Goal: Information Seeking & Learning: Learn about a topic

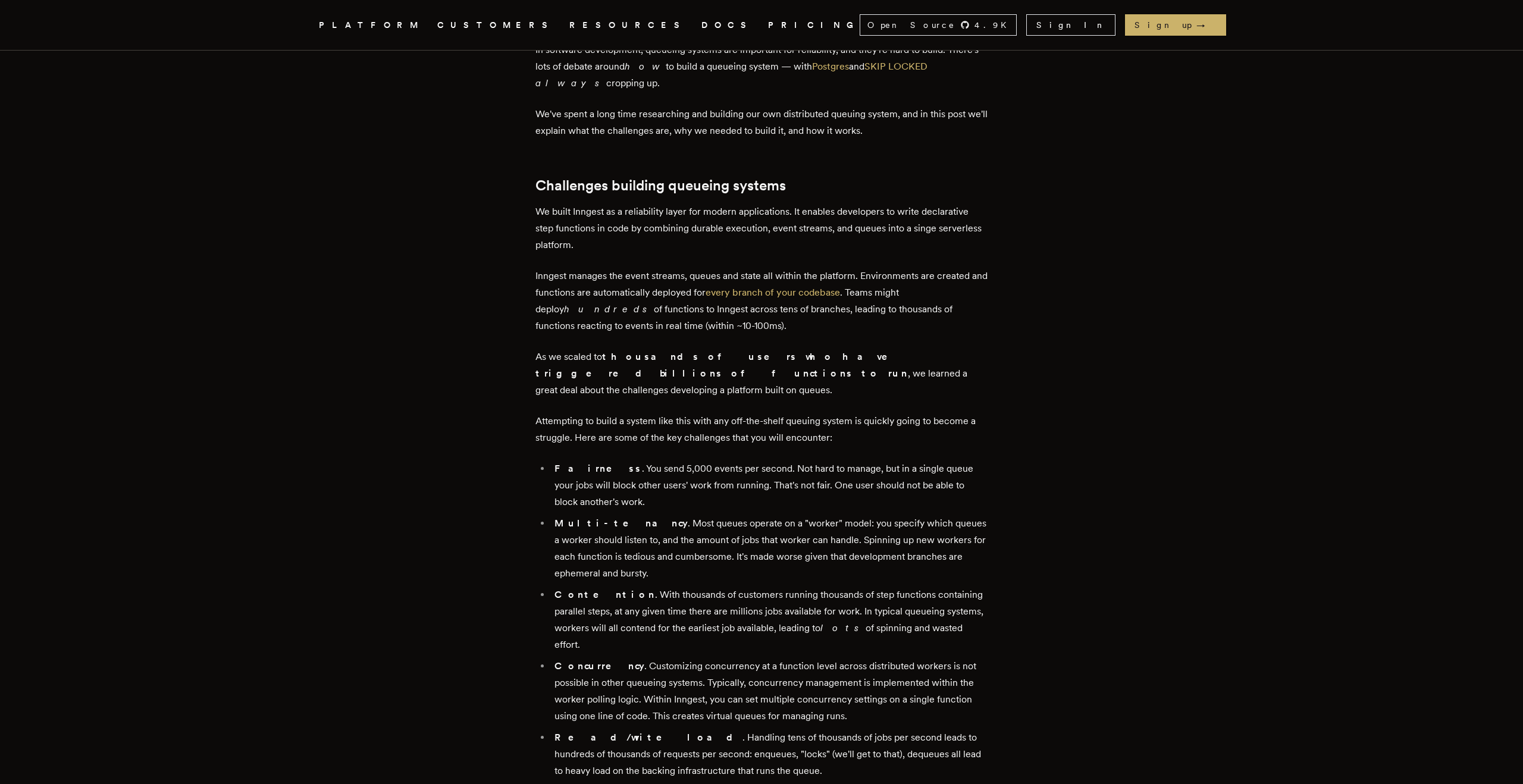
scroll to position [485, 0]
drag, startPoint x: 724, startPoint y: 325, endPoint x: 699, endPoint y: 292, distance: 41.4
click at [699, 292] on p "Inngest manages the event streams, queues and state all within the platform. En…" at bounding box center [761, 299] width 452 height 67
drag, startPoint x: 532, startPoint y: 308, endPoint x: 732, endPoint y: 326, distance: 200.8
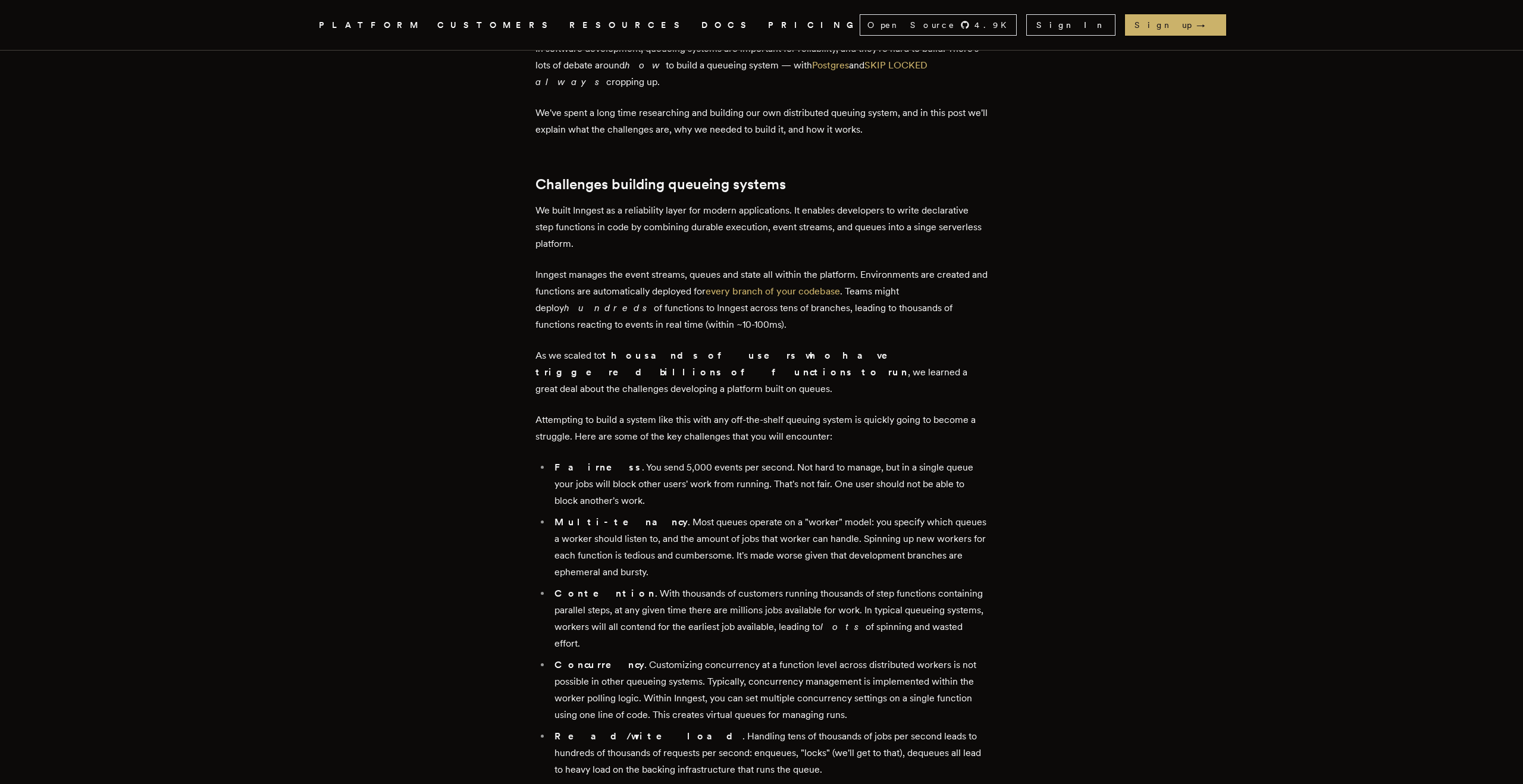
click at [732, 326] on p "Inngest manages the event streams, queues and state all within the platform. En…" at bounding box center [761, 299] width 452 height 67
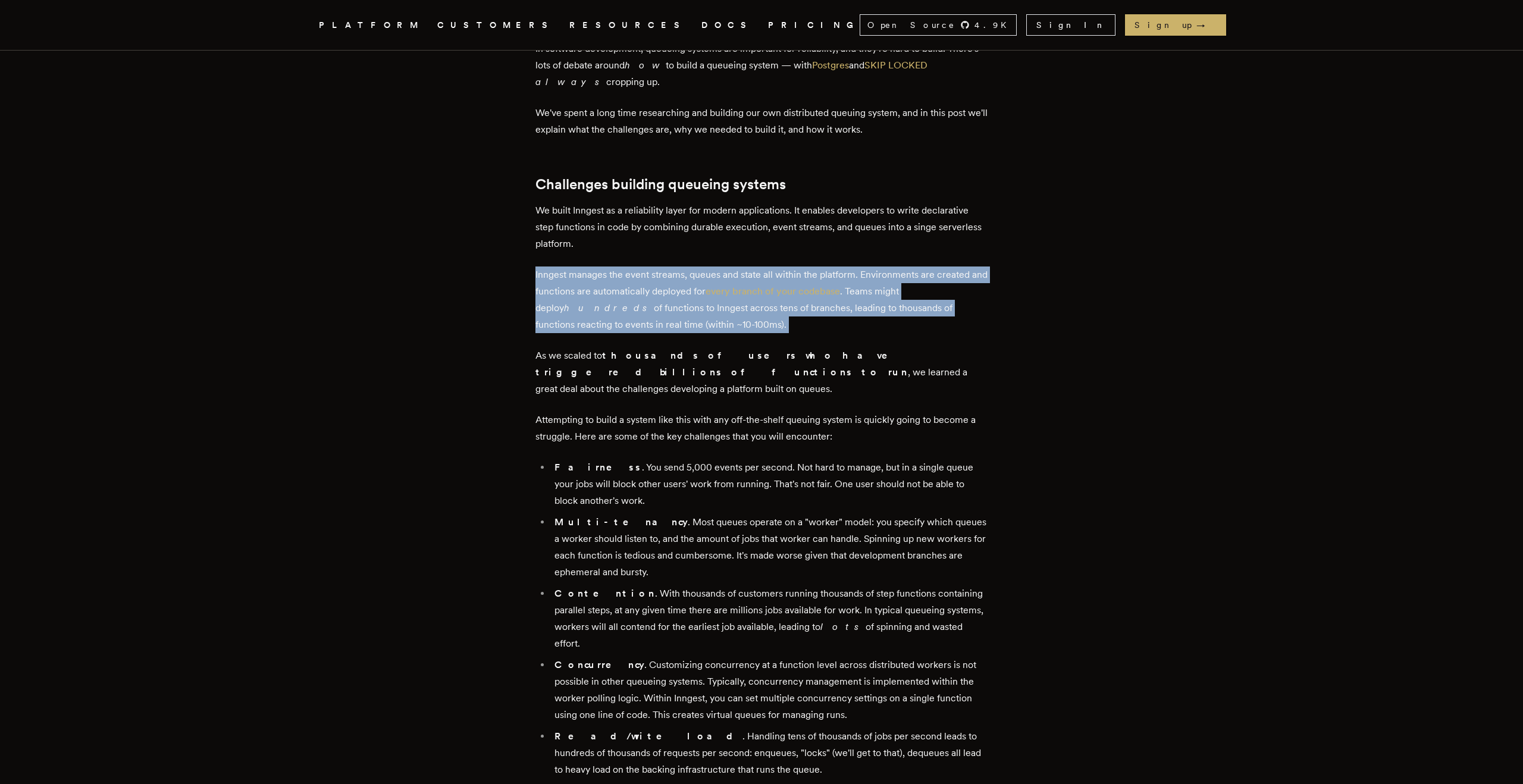
drag, startPoint x: 732, startPoint y: 326, endPoint x: 535, endPoint y: 273, distance: 204.0
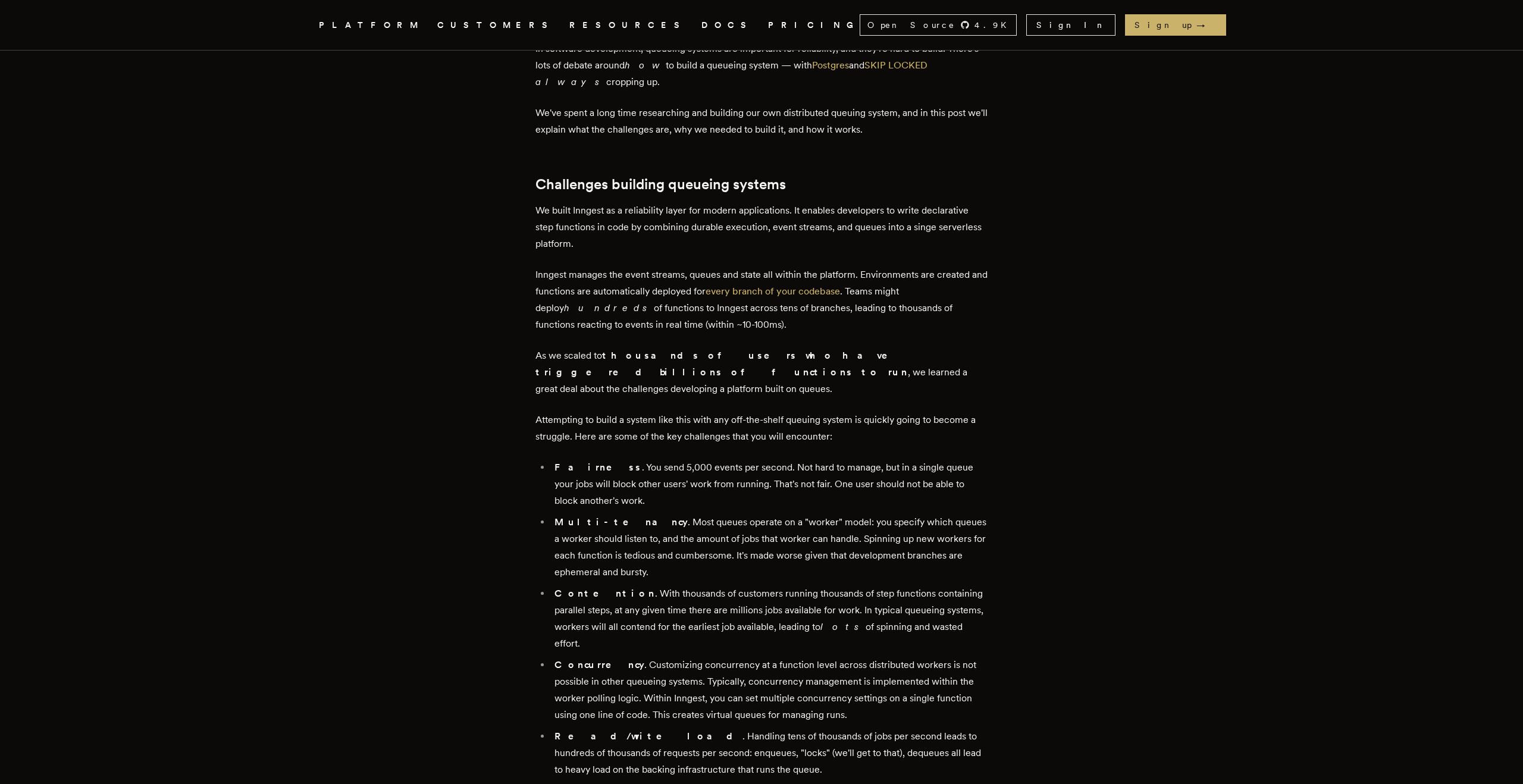
drag, startPoint x: 535, startPoint y: 273, endPoint x: 710, endPoint y: 328, distance: 183.4
click at [710, 328] on p "Inngest manages the event streams, queues and state all within the platform. En…" at bounding box center [761, 299] width 452 height 67
drag, startPoint x: 720, startPoint y: 328, endPoint x: 522, endPoint y: 260, distance: 209.4
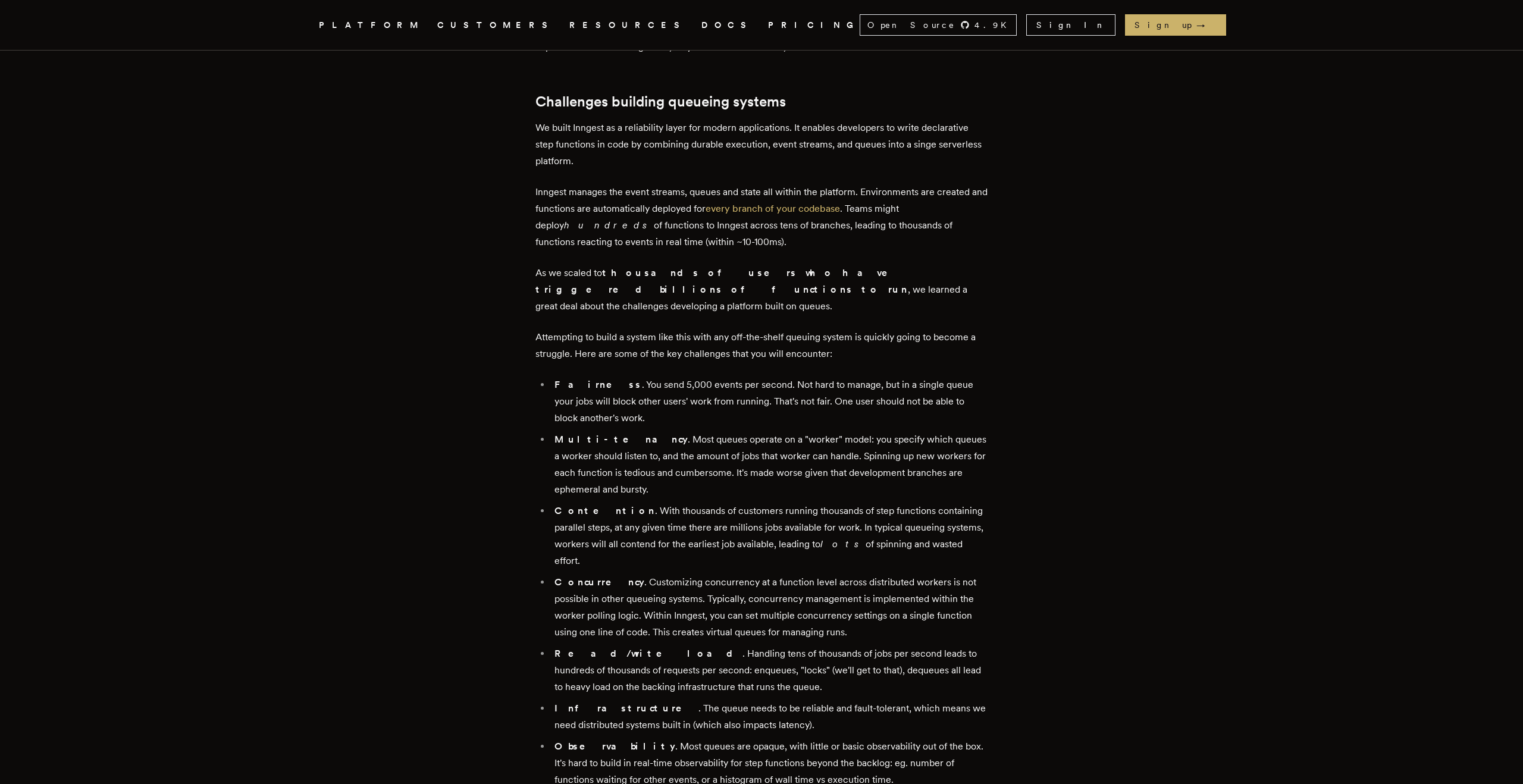
scroll to position [573, 0]
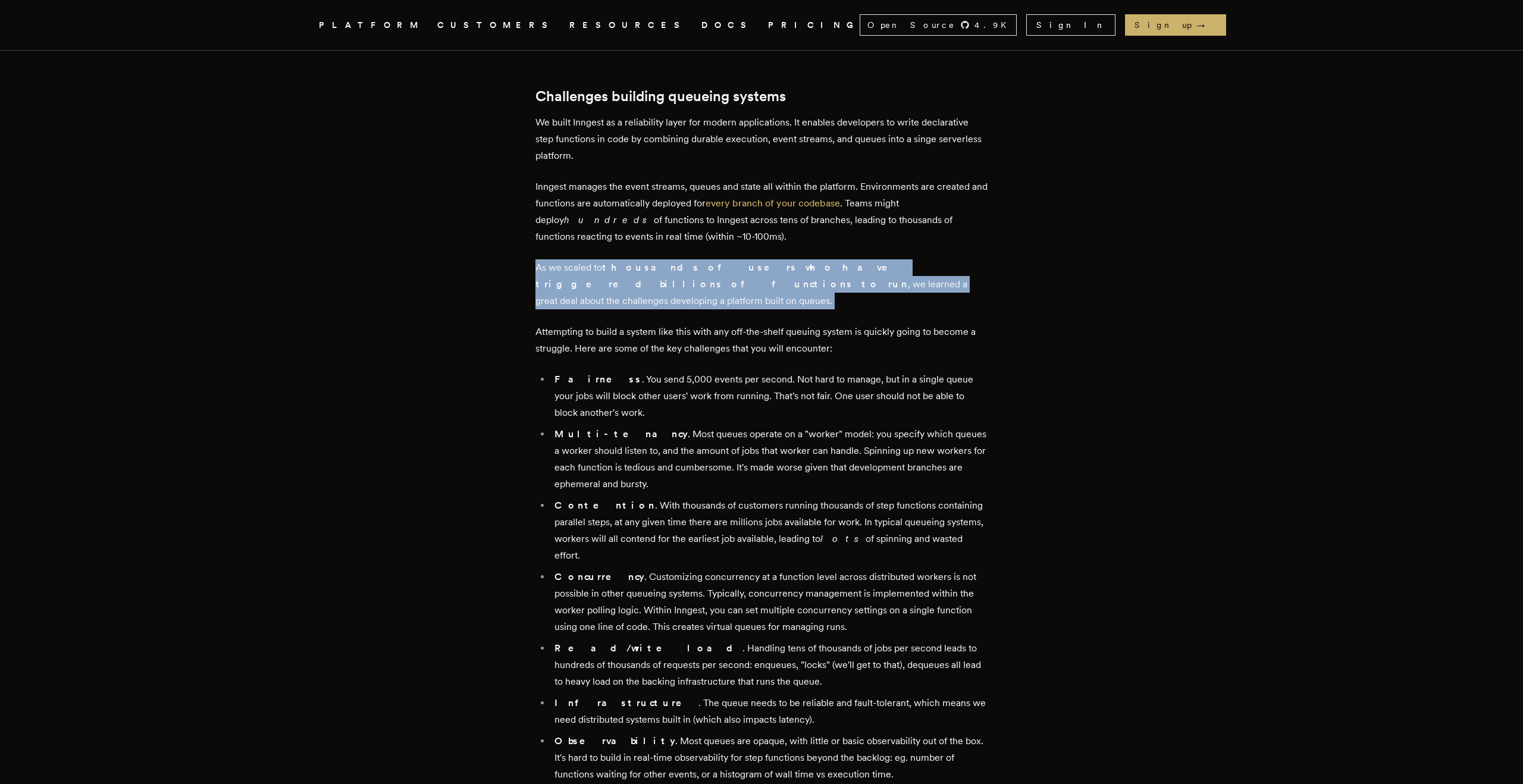
drag, startPoint x: 537, startPoint y: 265, endPoint x: 667, endPoint y: 295, distance: 133.4
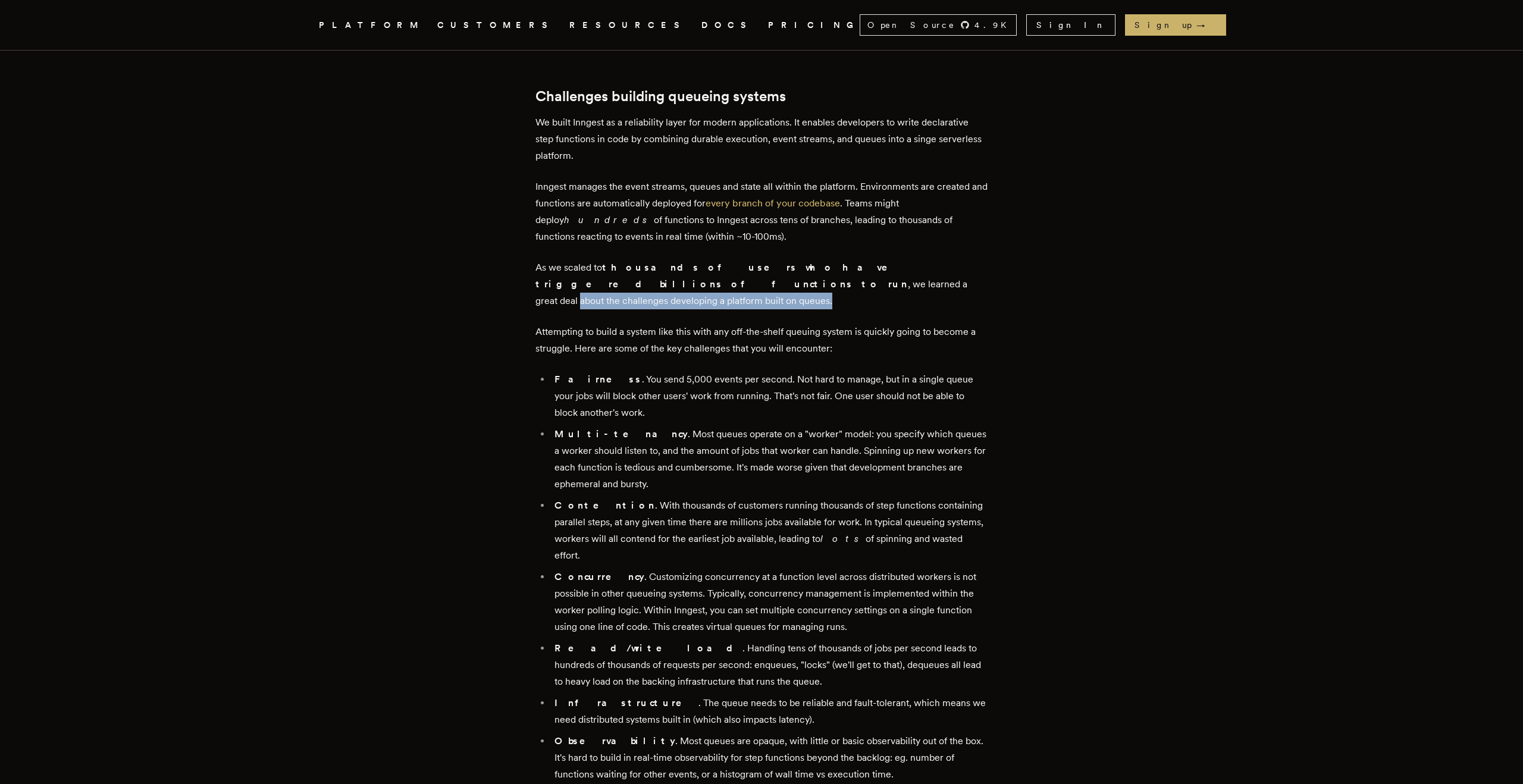
drag, startPoint x: 837, startPoint y: 286, endPoint x: 562, endPoint y: 286, distance: 275.0
click at [562, 286] on p "As we scaled to thousands of users who have triggered billions of functions to …" at bounding box center [761, 285] width 452 height 50
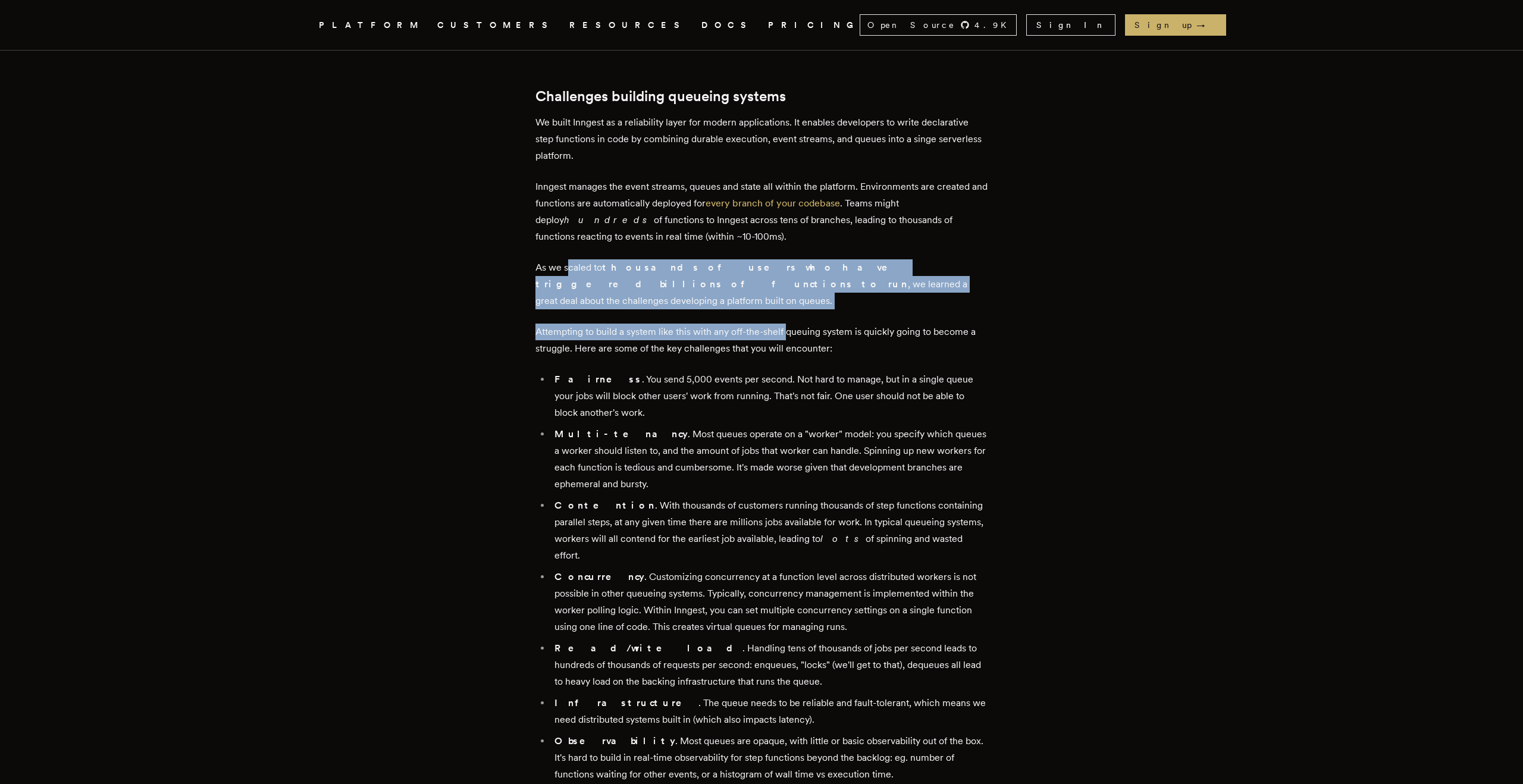
drag, startPoint x: 571, startPoint y: 274, endPoint x: 797, endPoint y: 313, distance: 229.3
click at [851, 269] on strong "thousands of users who have triggered billions of functions to run" at bounding box center [721, 275] width 372 height 28
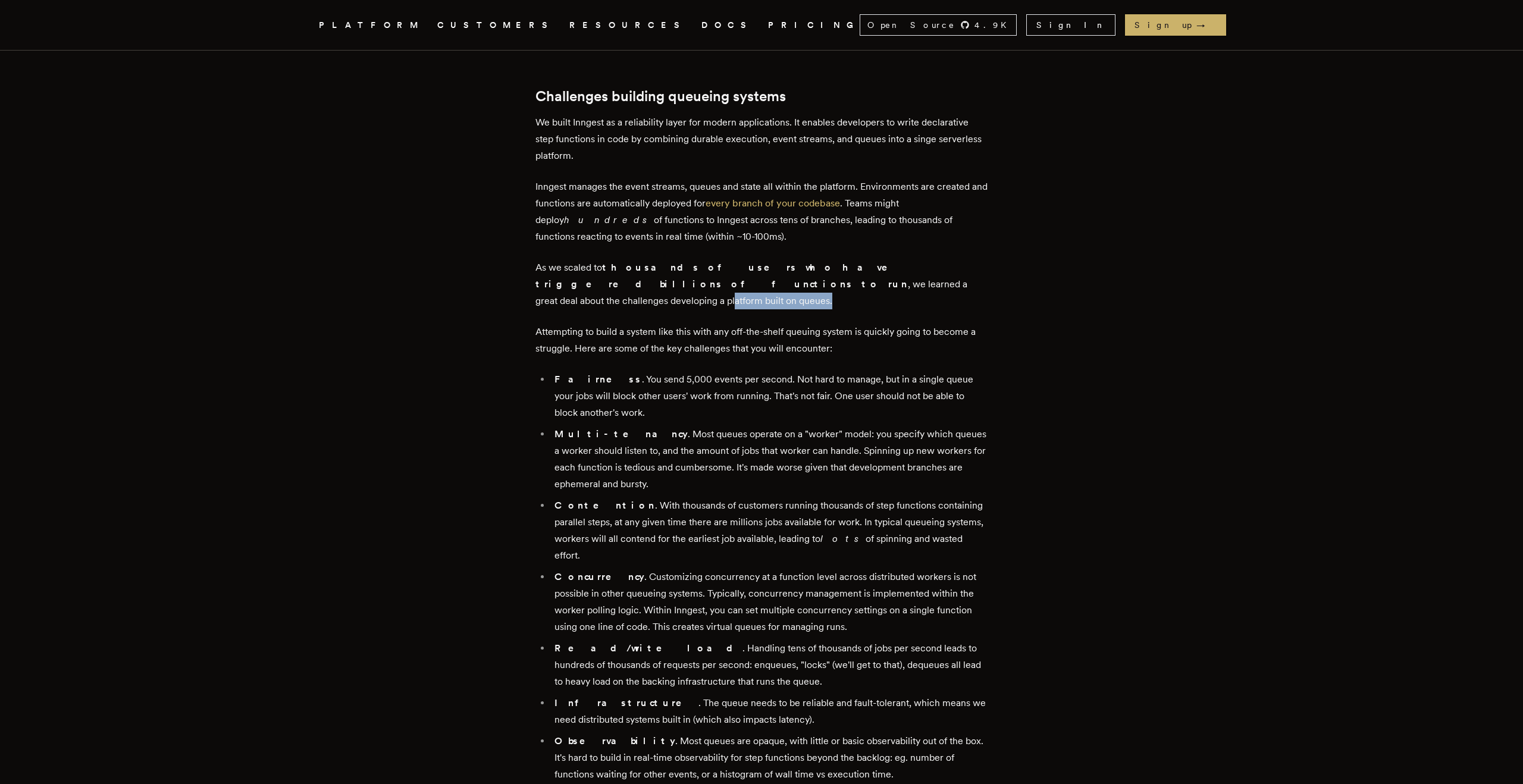
drag, startPoint x: 826, startPoint y: 286, endPoint x: 716, endPoint y: 274, distance: 110.7
click at [716, 275] on p "As we scaled to thousands of users who have triggered billions of functions to …" at bounding box center [761, 285] width 452 height 50
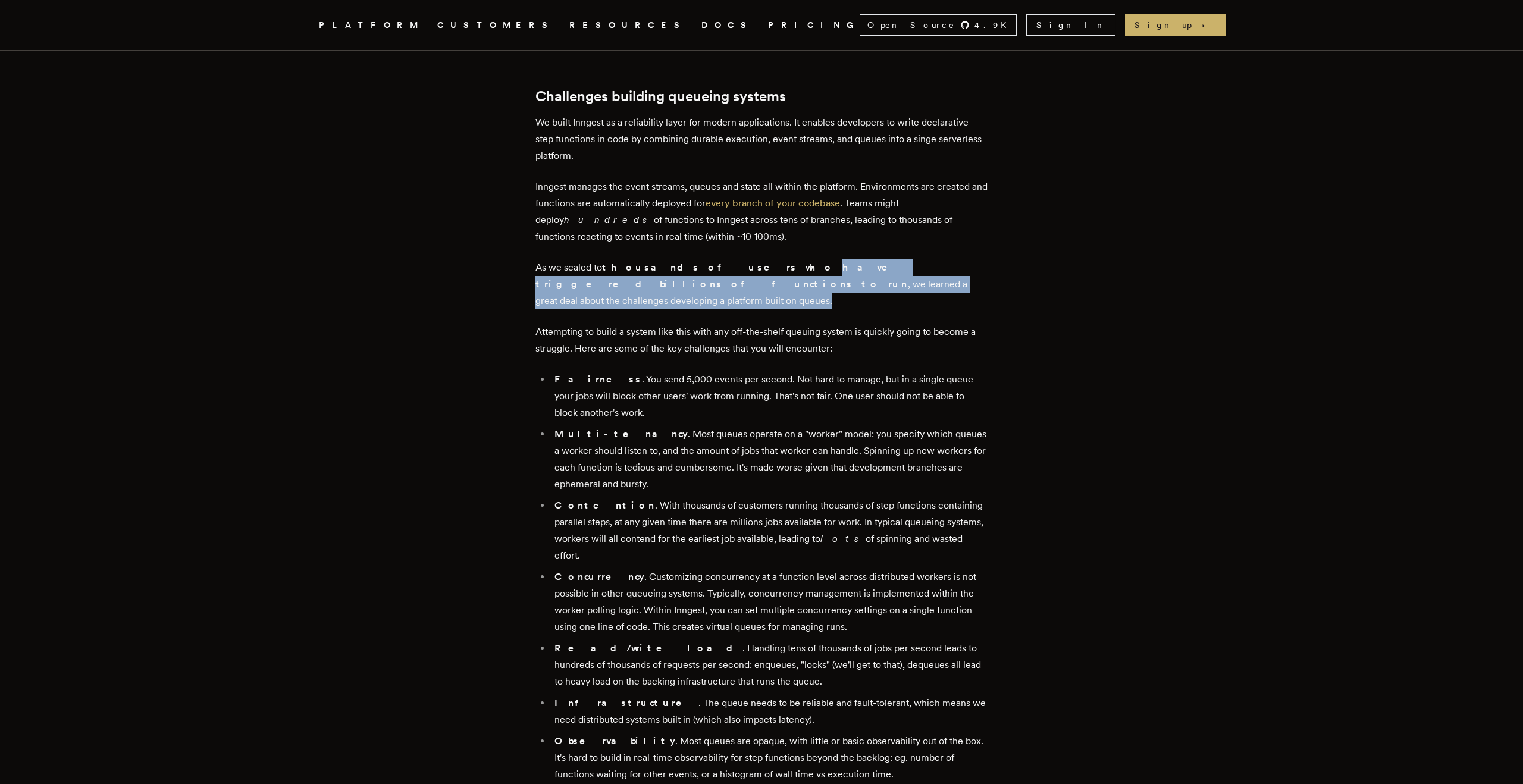
click at [716, 274] on p "As we scaled to thousands of users who have triggered billions of functions to …" at bounding box center [761, 285] width 452 height 50
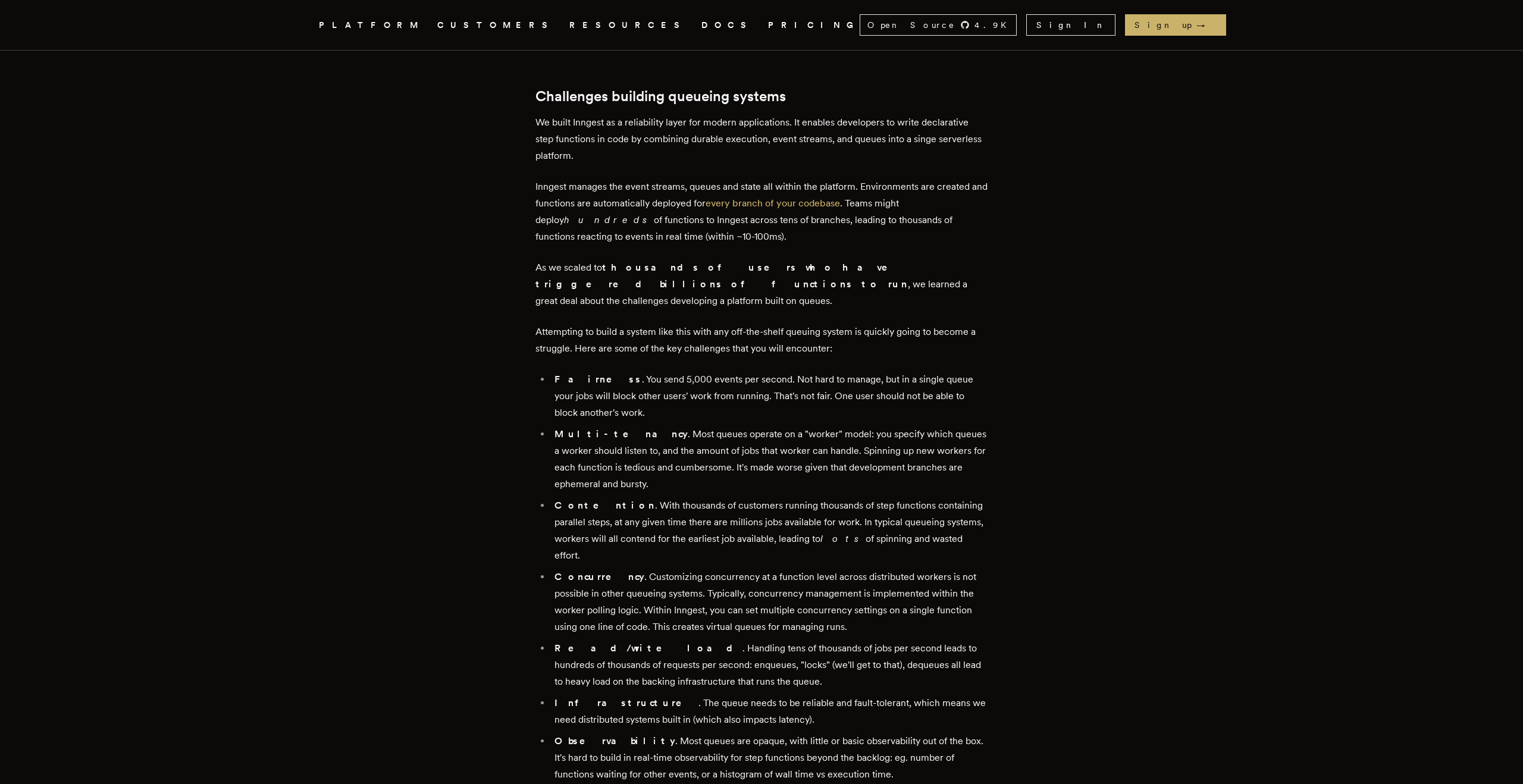
drag, startPoint x: 620, startPoint y: 275, endPoint x: 784, endPoint y: 292, distance: 164.9
click at [784, 292] on p "As we scaled to thousands of users who have triggered billions of functions to …" at bounding box center [761, 285] width 452 height 50
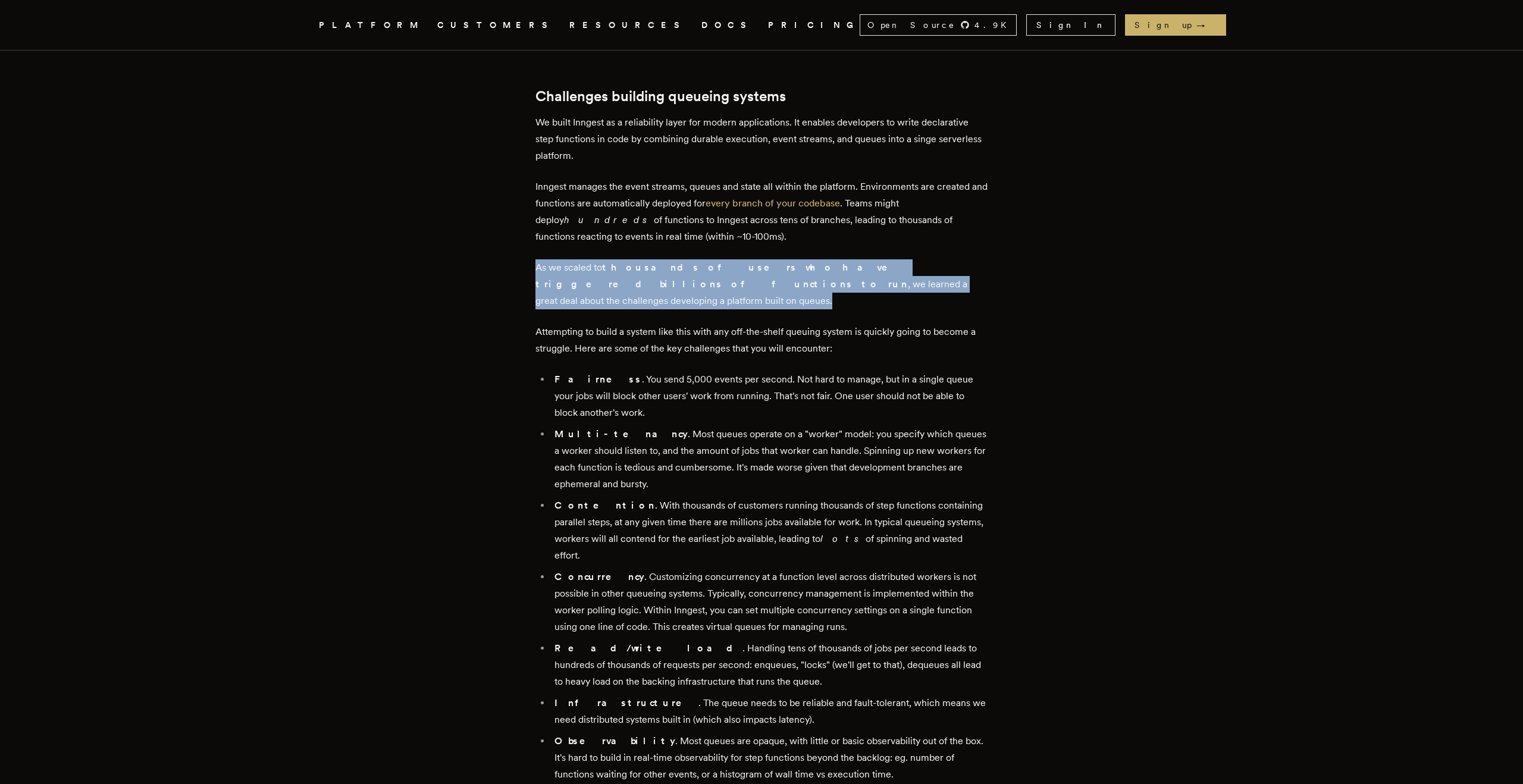
drag, startPoint x: 839, startPoint y: 279, endPoint x: 603, endPoint y: 254, distance: 237.3
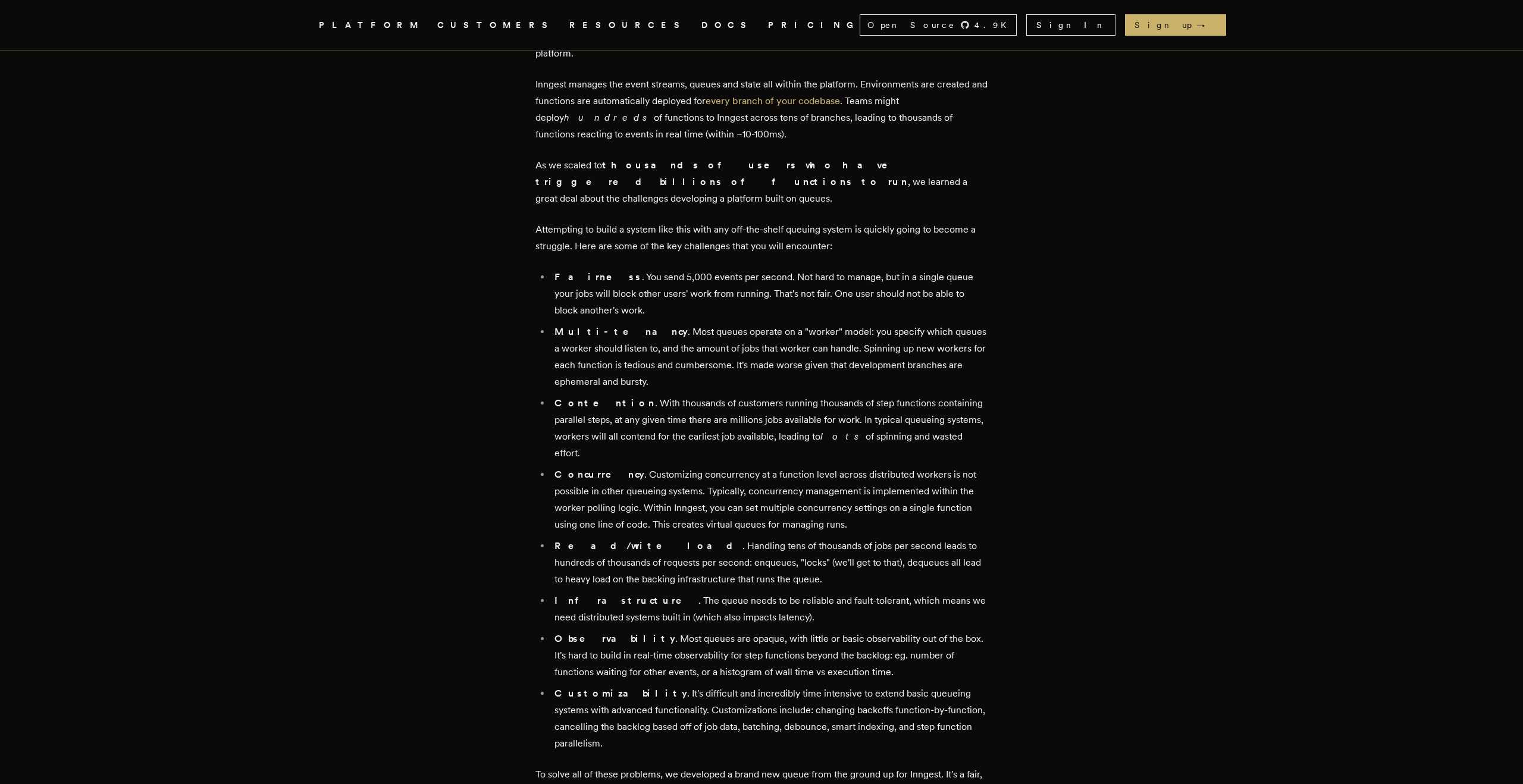
scroll to position [676, 0]
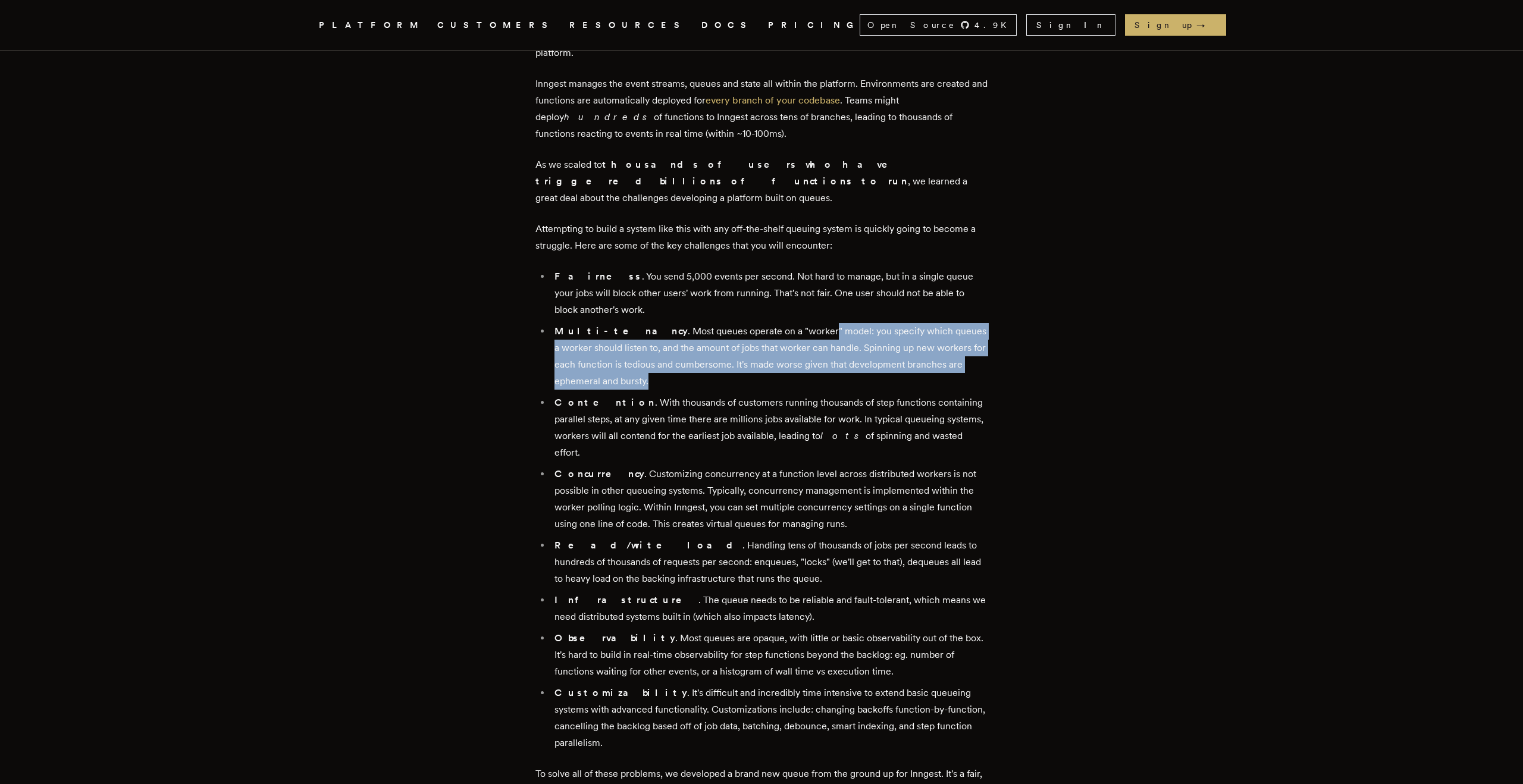
drag, startPoint x: 771, startPoint y: 316, endPoint x: 770, endPoint y: 358, distance: 42.0
click at [770, 358] on li "Multi-tenancy . Most queues operate on a "worker" model: you specify which queu…" at bounding box center [769, 356] width 436 height 67
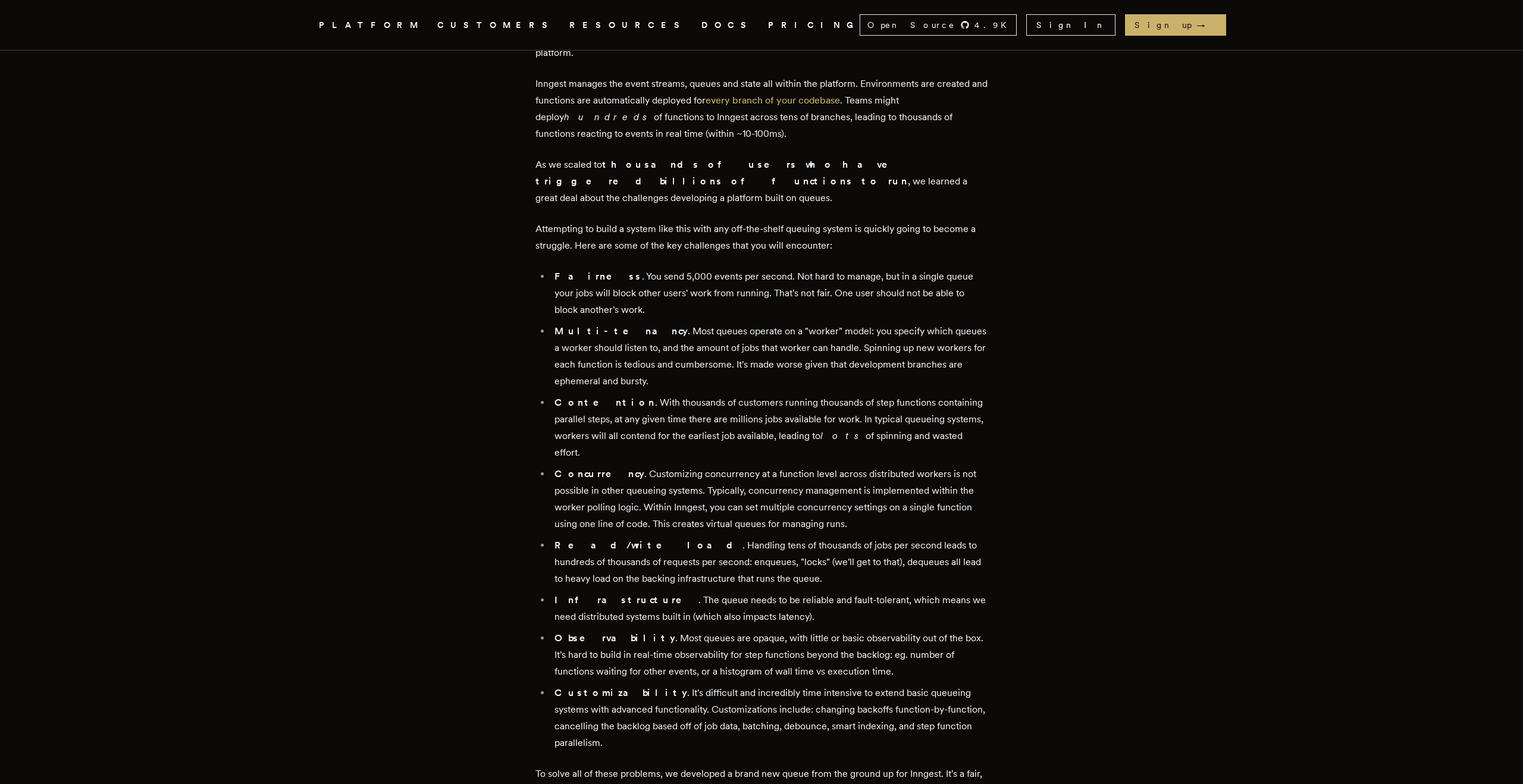
click at [694, 355] on li "Multi-tenancy . Most queues operate on a "worker" model: you specify which queu…" at bounding box center [769, 356] width 436 height 67
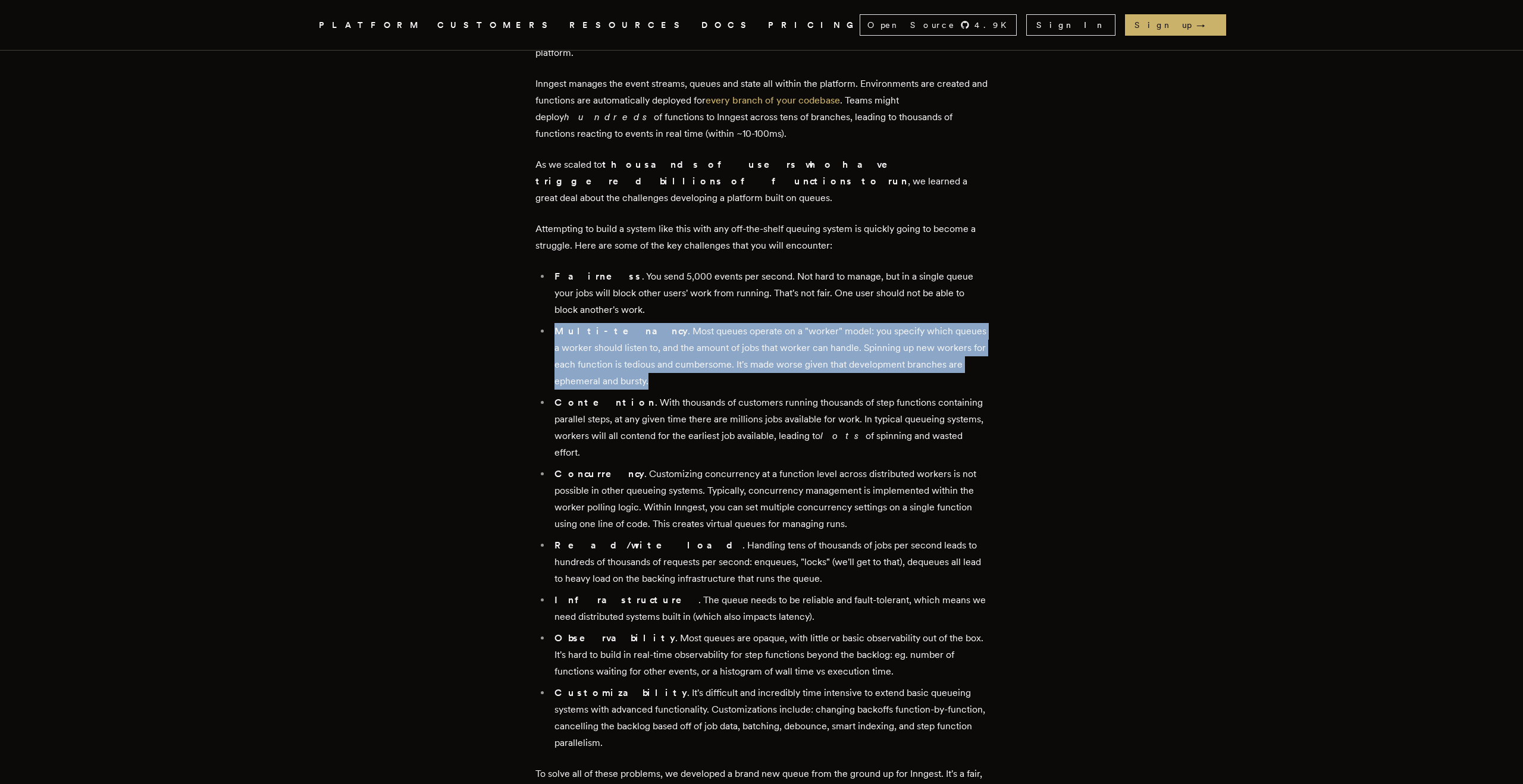
click at [694, 355] on li "Multi-tenancy . Most queues operate on a "worker" model: you specify which queu…" at bounding box center [769, 356] width 436 height 67
click at [707, 371] on li "Multi-tenancy . Most queues operate on a "worker" model: you specify which queu…" at bounding box center [769, 356] width 436 height 67
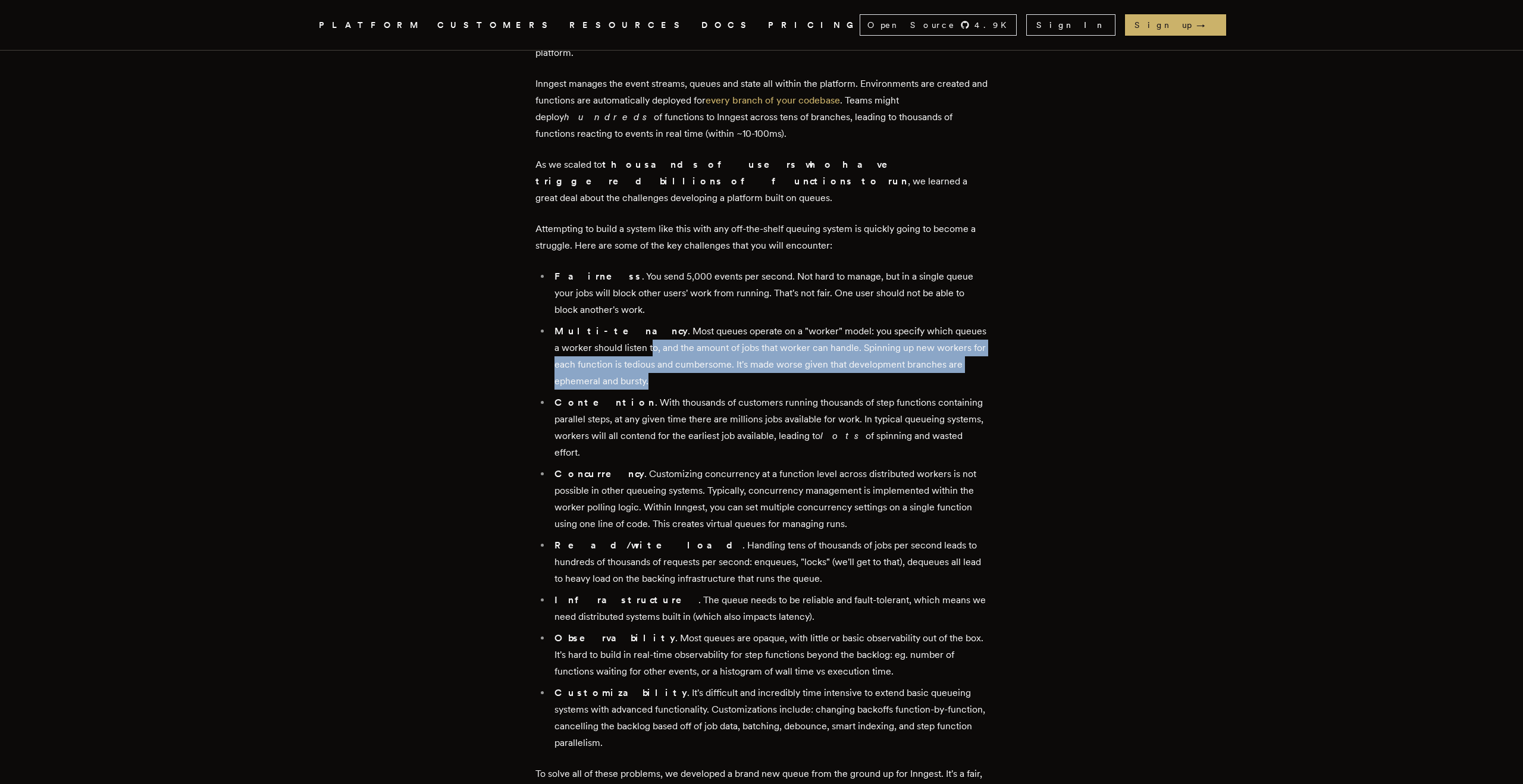
drag, startPoint x: 709, startPoint y: 370, endPoint x: 620, endPoint y: 331, distance: 97.2
click at [620, 331] on li "Multi-tenancy . Most queues operate on a "worker" model: you specify which queu…" at bounding box center [769, 356] width 436 height 67
drag, startPoint x: 620, startPoint y: 331, endPoint x: 678, endPoint y: 382, distance: 77.2
click at [678, 382] on ul "Fairness . You send 5,000 events per second. Not hard to manage, but in a singl…" at bounding box center [761, 510] width 452 height 483
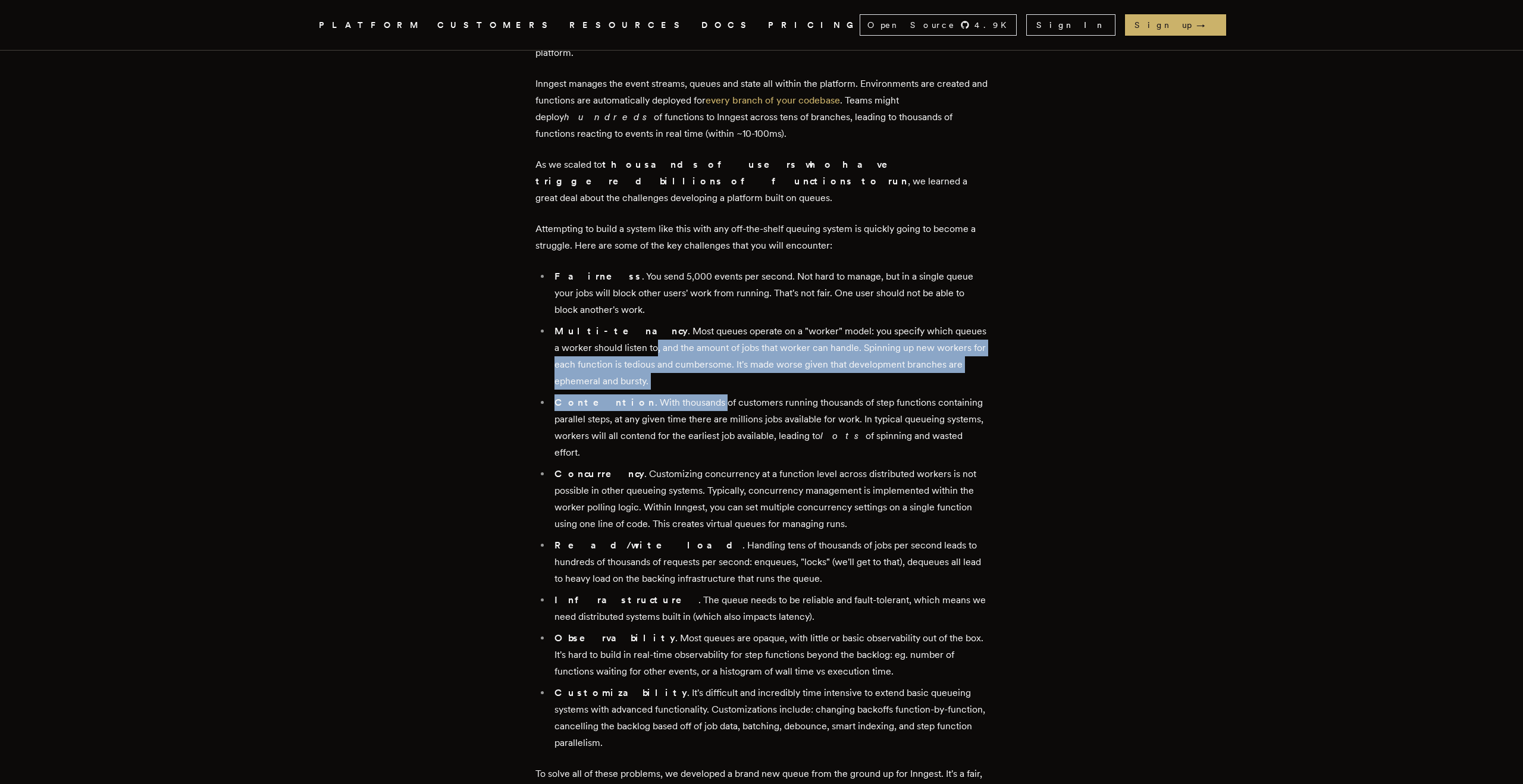
click at [678, 395] on li "Contention . With thousands of customers running thousands of step functions co…" at bounding box center [769, 427] width 436 height 67
drag, startPoint x: 682, startPoint y: 360, endPoint x: 598, endPoint y: 326, distance: 90.6
click at [598, 326] on li "Multi-tenancy . Most queues operate on a "worker" model: you specify which queu…" at bounding box center [769, 356] width 436 height 67
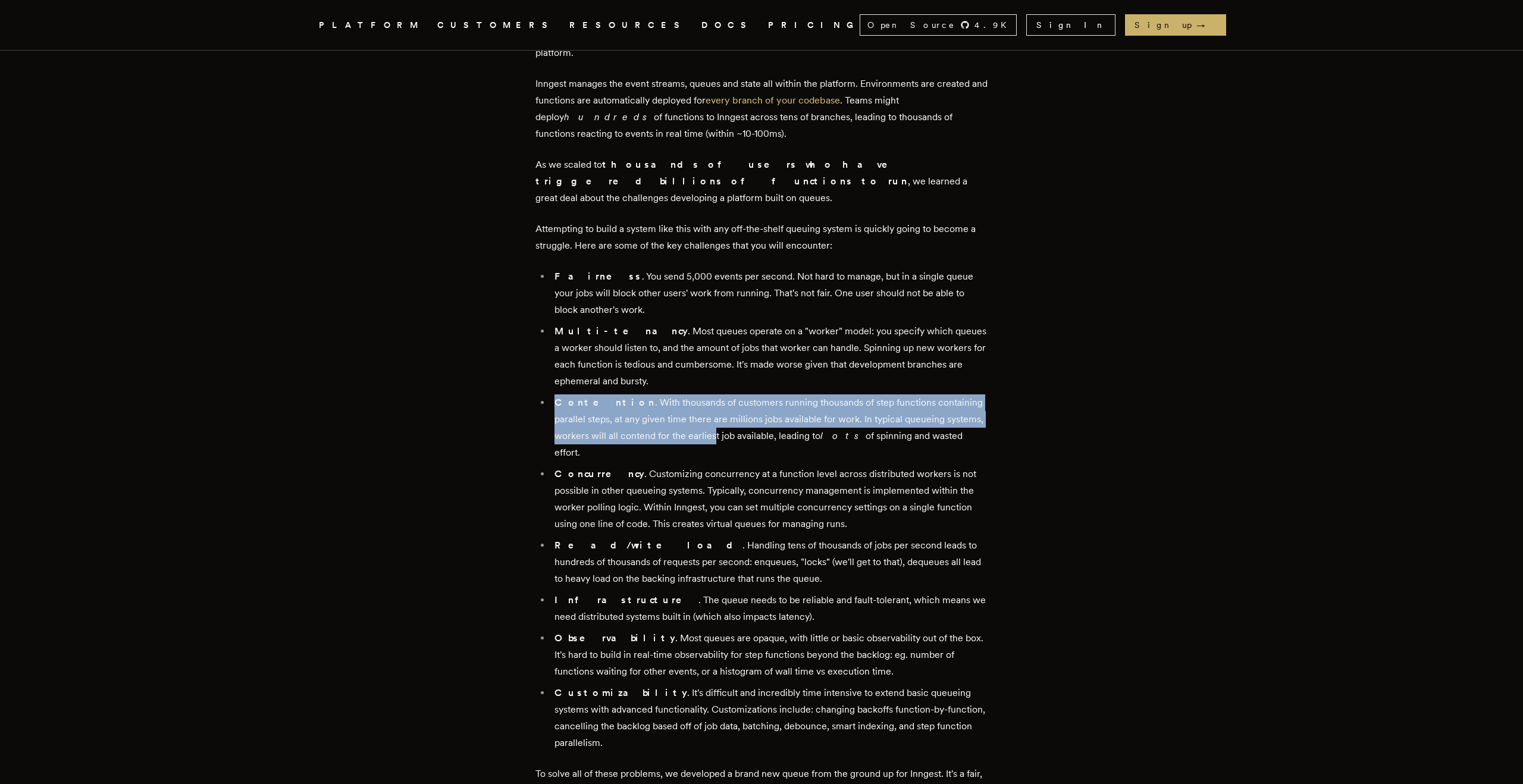
drag, startPoint x: 558, startPoint y: 387, endPoint x: 720, endPoint y: 415, distance: 164.4
click at [720, 415] on li "Contention . With thousands of customers running thousands of step functions co…" at bounding box center [769, 427] width 436 height 67
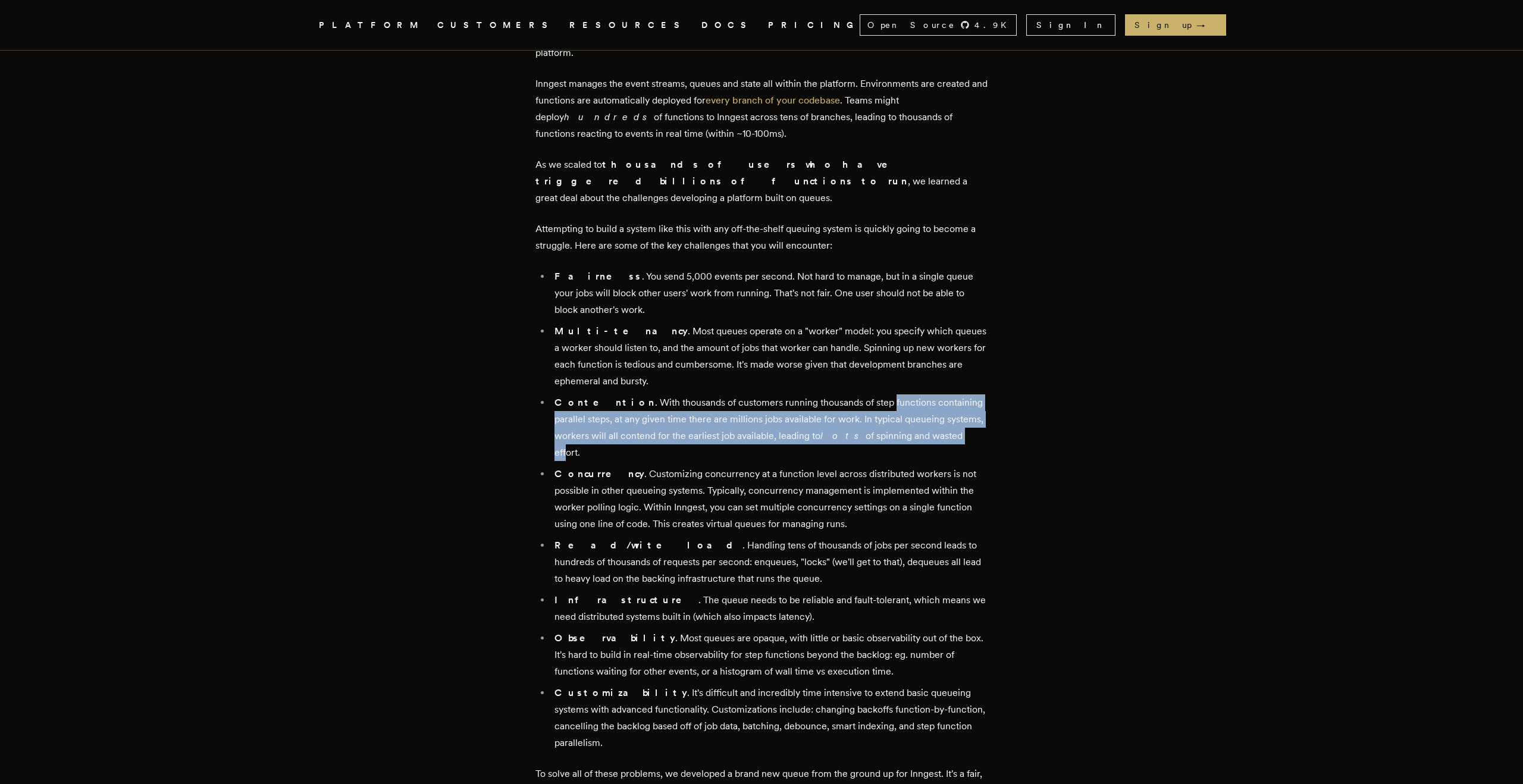
drag, startPoint x: 850, startPoint y: 385, endPoint x: 951, endPoint y: 417, distance: 105.9
click at [951, 417] on li "Contention . With thousands of customers running thousands of step functions co…" at bounding box center [769, 427] width 436 height 67
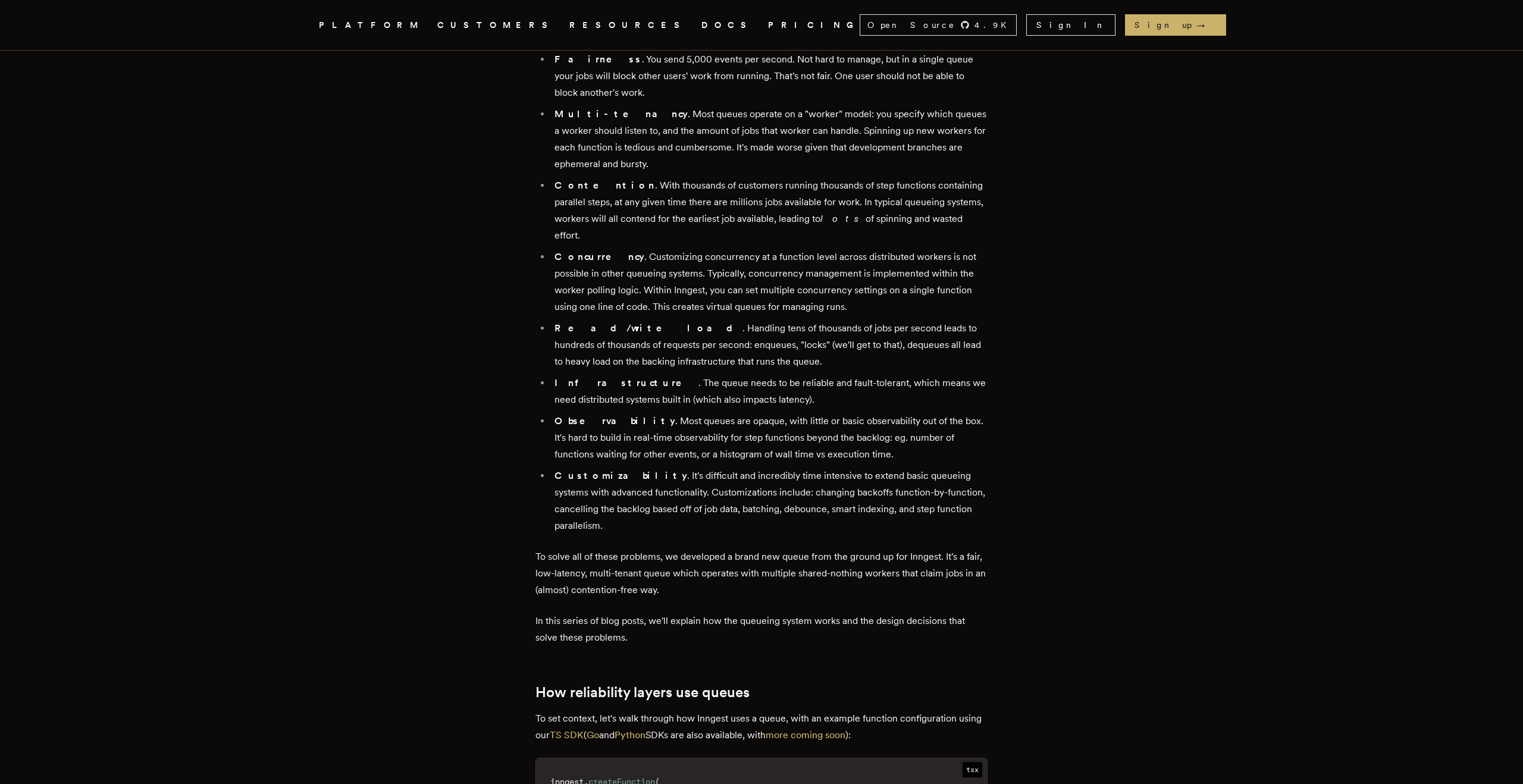
scroll to position [894, 0]
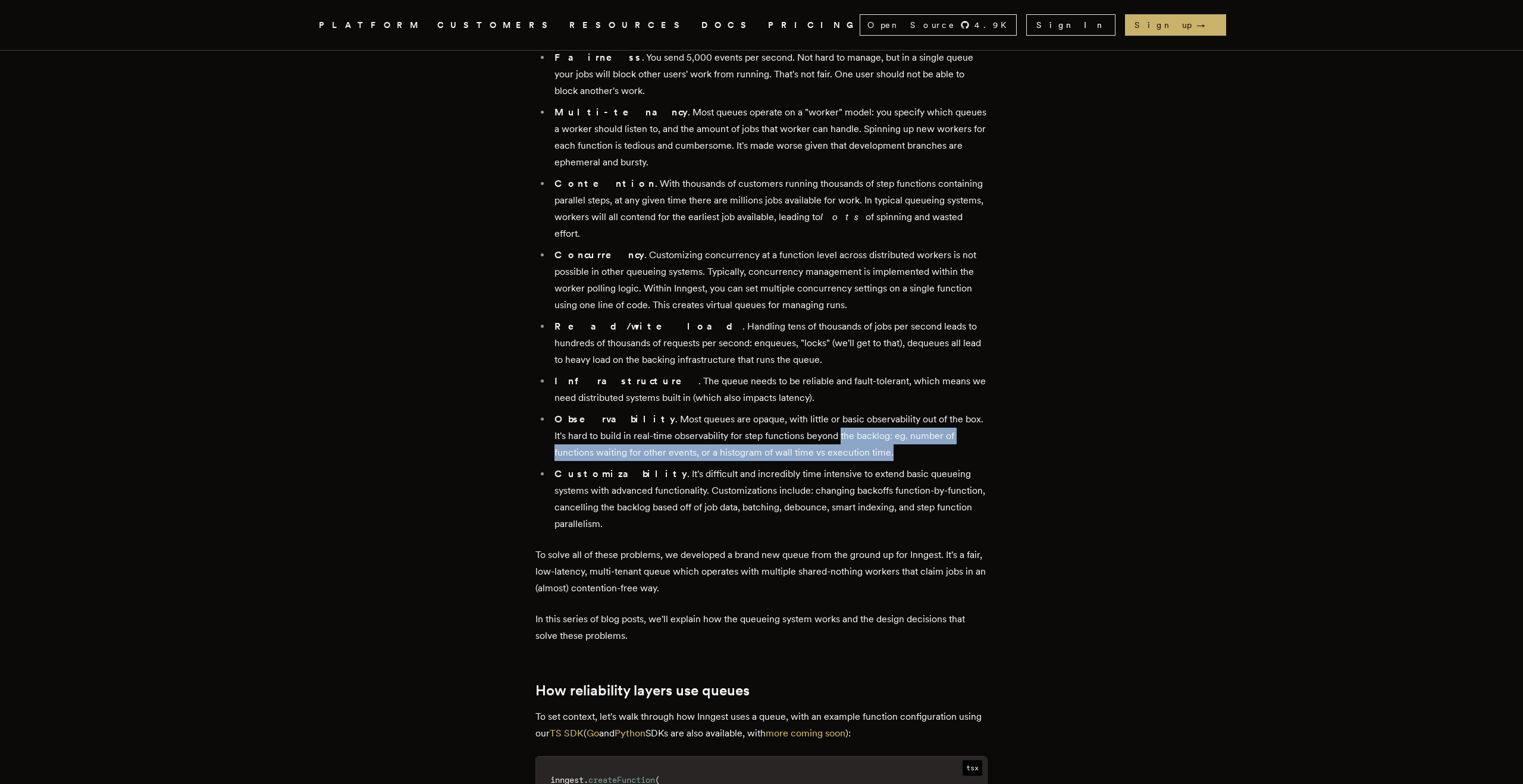
drag, startPoint x: 797, startPoint y: 397, endPoint x: 870, endPoint y: 429, distance: 79.7
click at [870, 429] on ul "Fairness . You send 5,000 events per second. Not hard to manage, but in a singl…" at bounding box center [761, 291] width 452 height 483
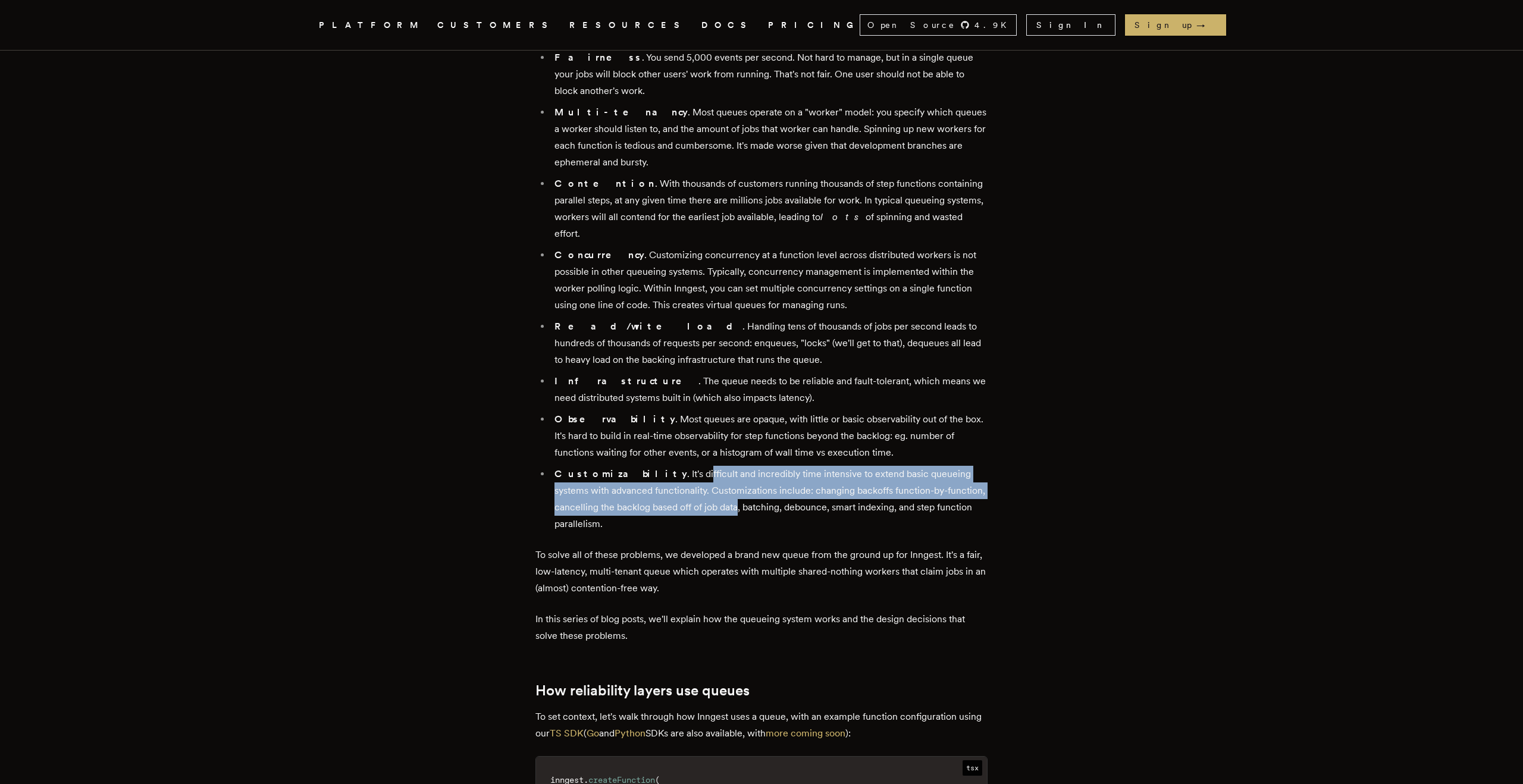
drag, startPoint x: 655, startPoint y: 434, endPoint x: 698, endPoint y: 479, distance: 62.2
click at [698, 479] on li "Customizability . It's difficult and incredibly time intensive to extend basic …" at bounding box center [769, 498] width 436 height 67
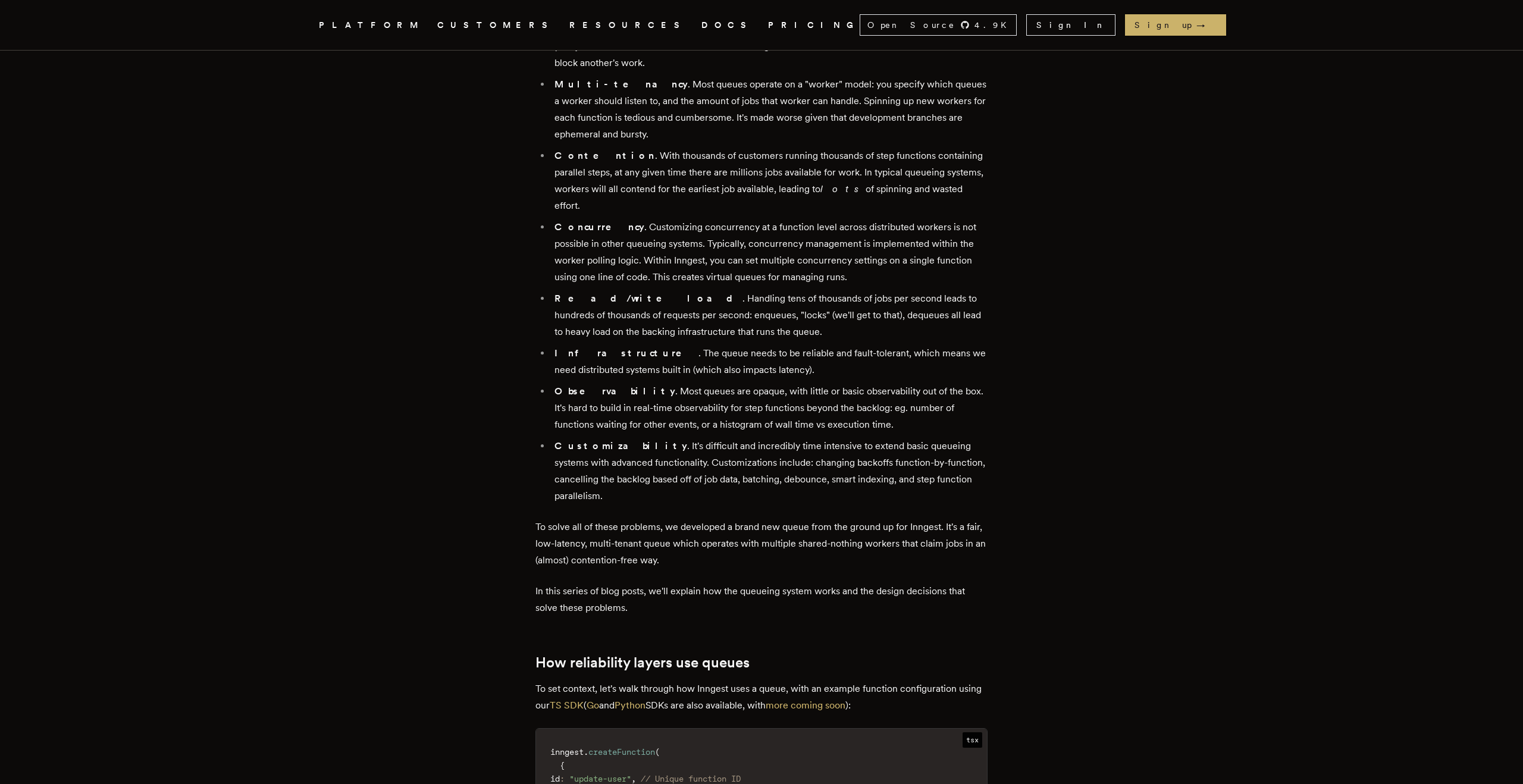
scroll to position [922, 0]
drag, startPoint x: 697, startPoint y: 505, endPoint x: 655, endPoint y: 485, distance: 46.5
click at [655, 517] on p "To solve all of these problems, we developed a brand new queue from the ground …" at bounding box center [761, 543] width 452 height 50
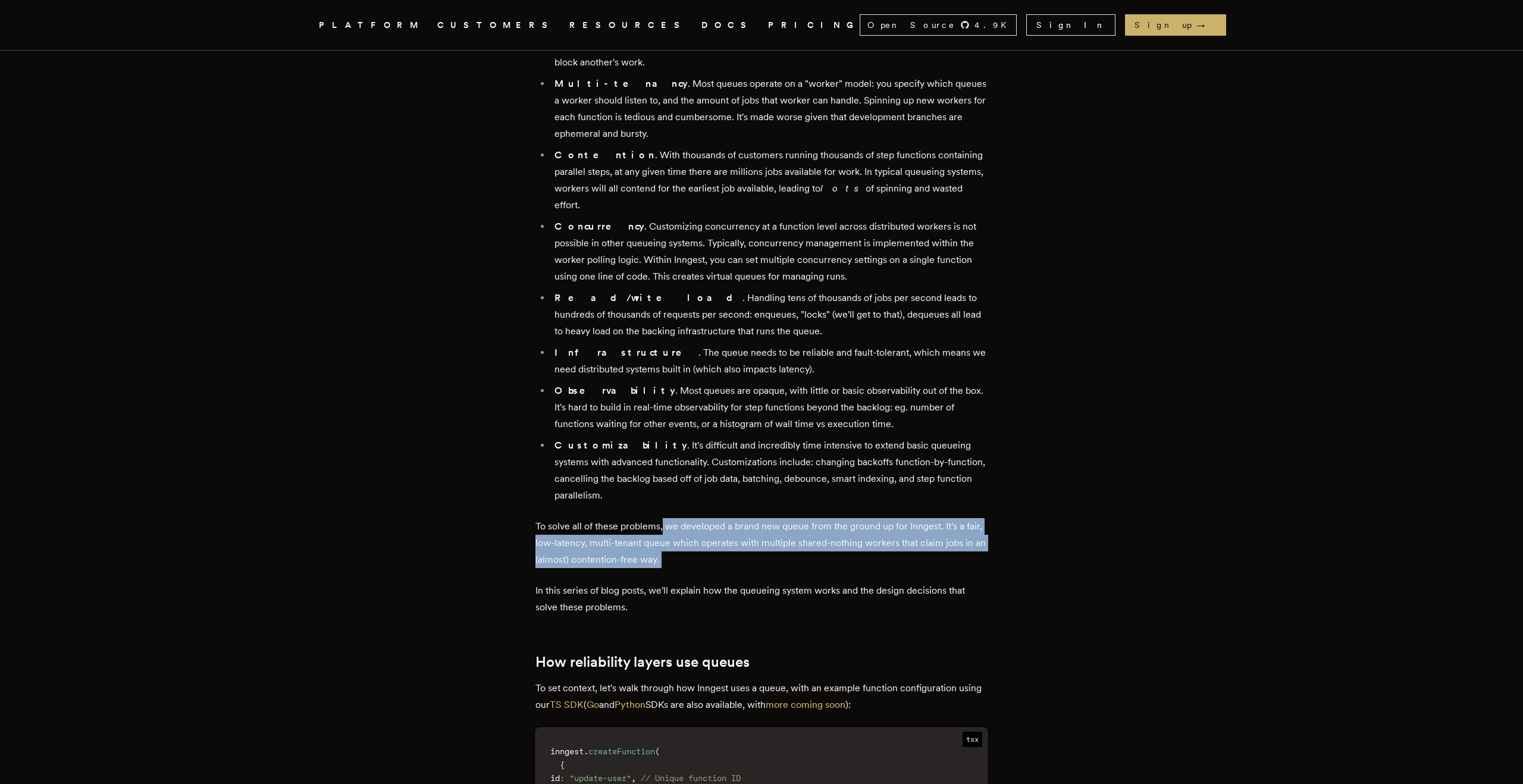
drag, startPoint x: 667, startPoint y: 472, endPoint x: 682, endPoint y: 524, distance: 54.1
drag, startPoint x: 682, startPoint y: 524, endPoint x: 640, endPoint y: 470, distance: 68.4
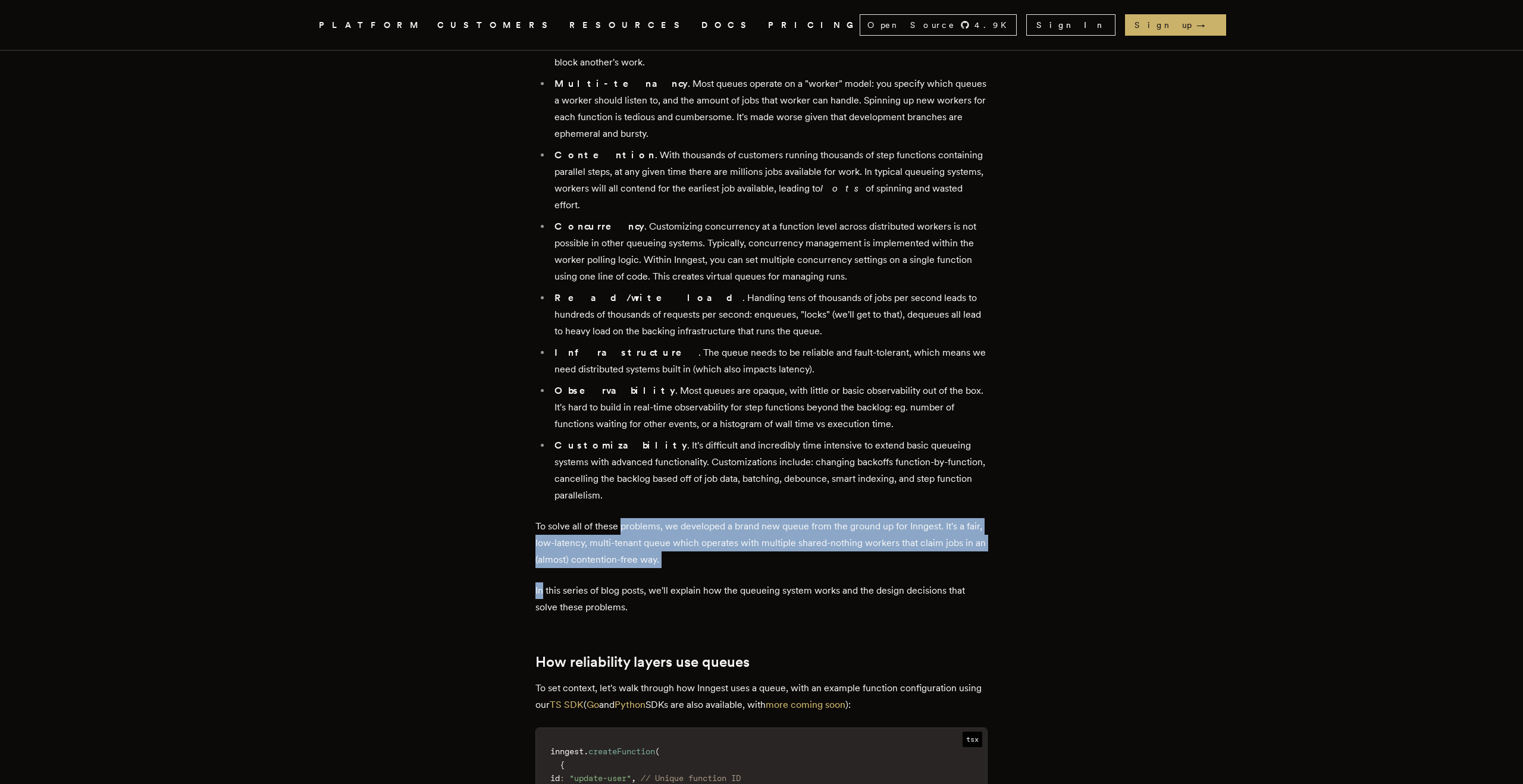
click at [640, 517] on p "To solve all of these problems, we developed a brand new queue from the ground …" at bounding box center [761, 543] width 452 height 50
drag, startPoint x: 640, startPoint y: 470, endPoint x: 667, endPoint y: 511, distance: 49.1
click at [667, 517] on p "To solve all of these problems, we developed a brand new queue from the ground …" at bounding box center [761, 543] width 452 height 50
drag, startPoint x: 718, startPoint y: 503, endPoint x: 467, endPoint y: 465, distance: 253.9
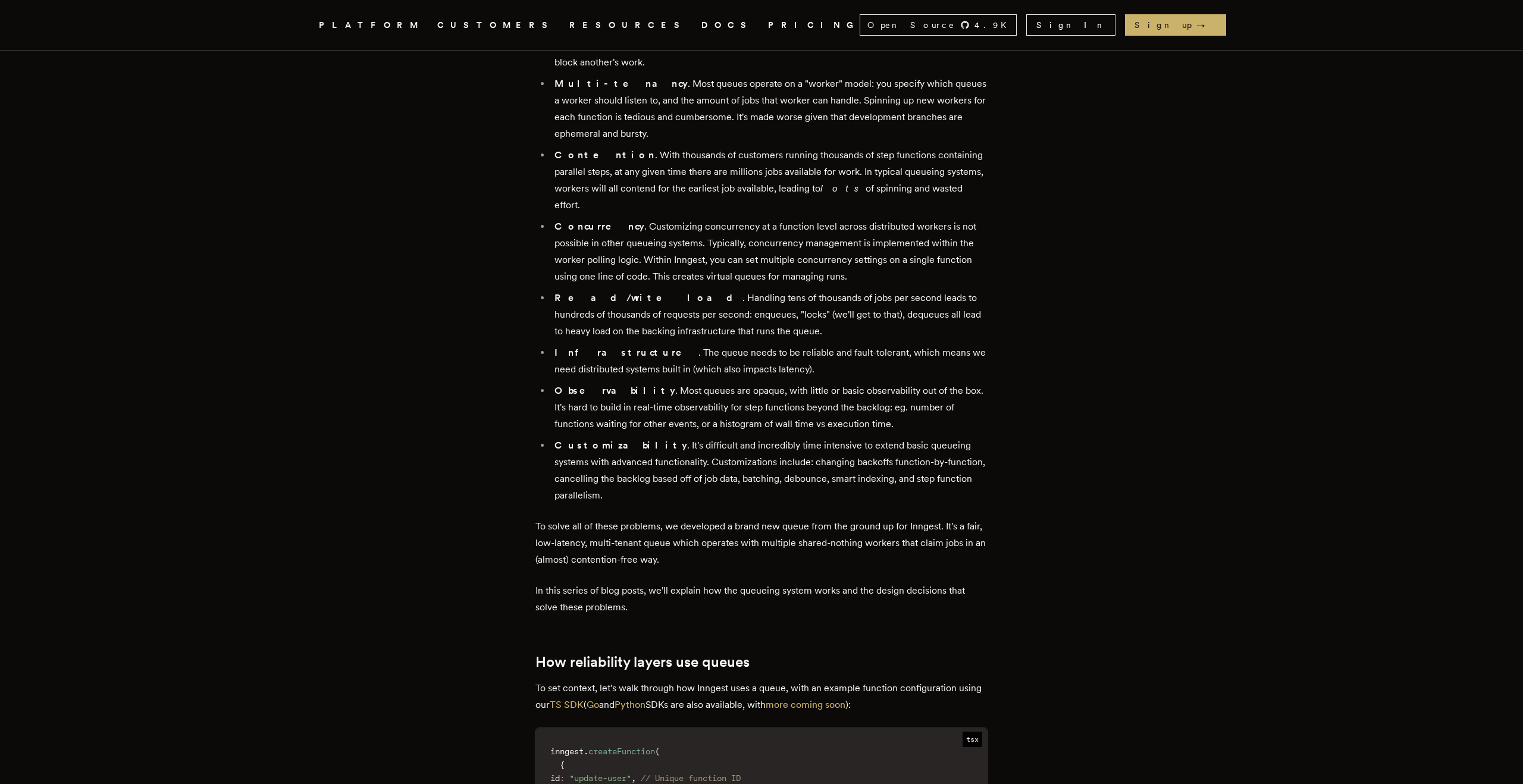
drag, startPoint x: 668, startPoint y: 494, endPoint x: 693, endPoint y: 521, distance: 36.8
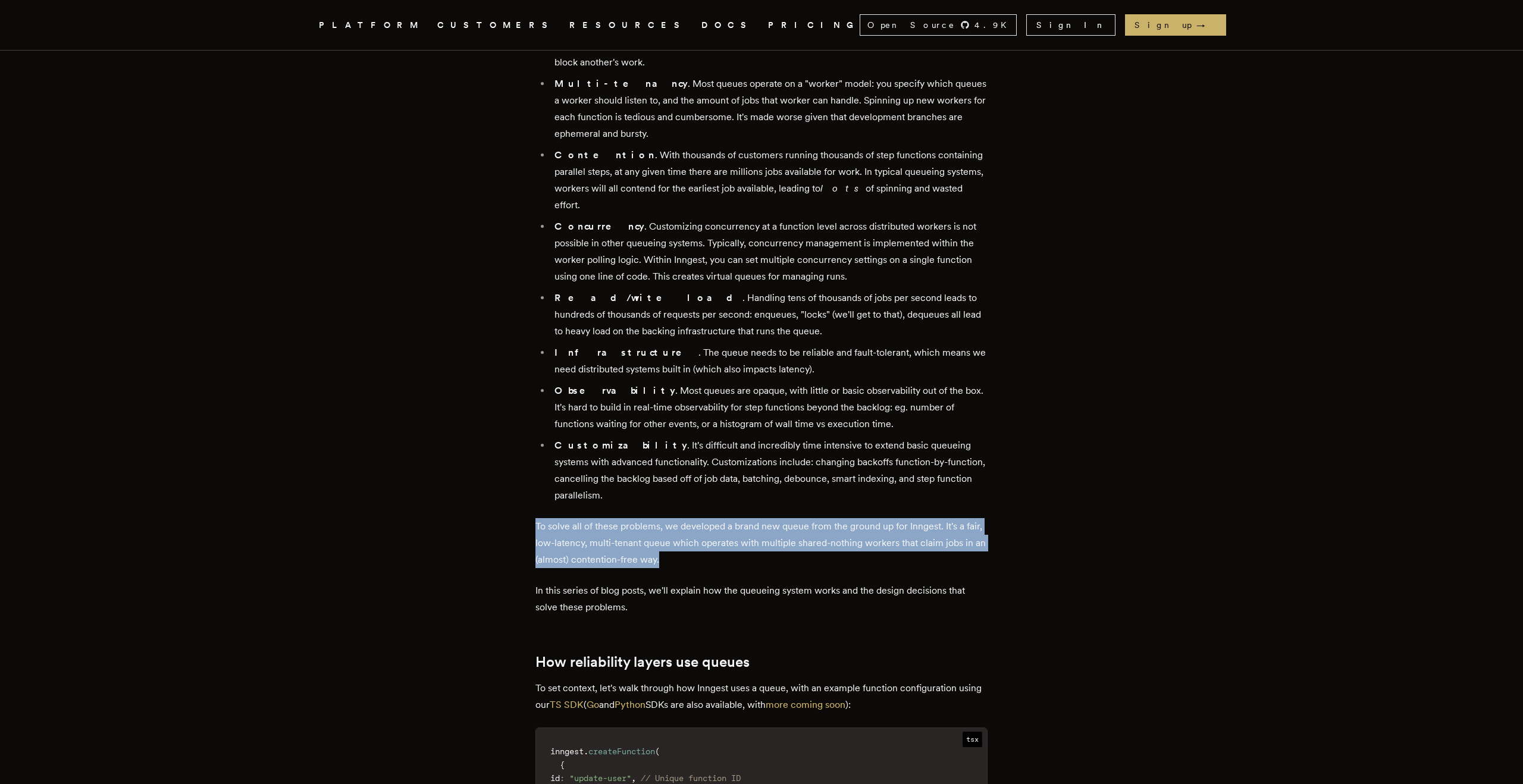
drag, startPoint x: 707, startPoint y: 515, endPoint x: 462, endPoint y: 462, distance: 250.7
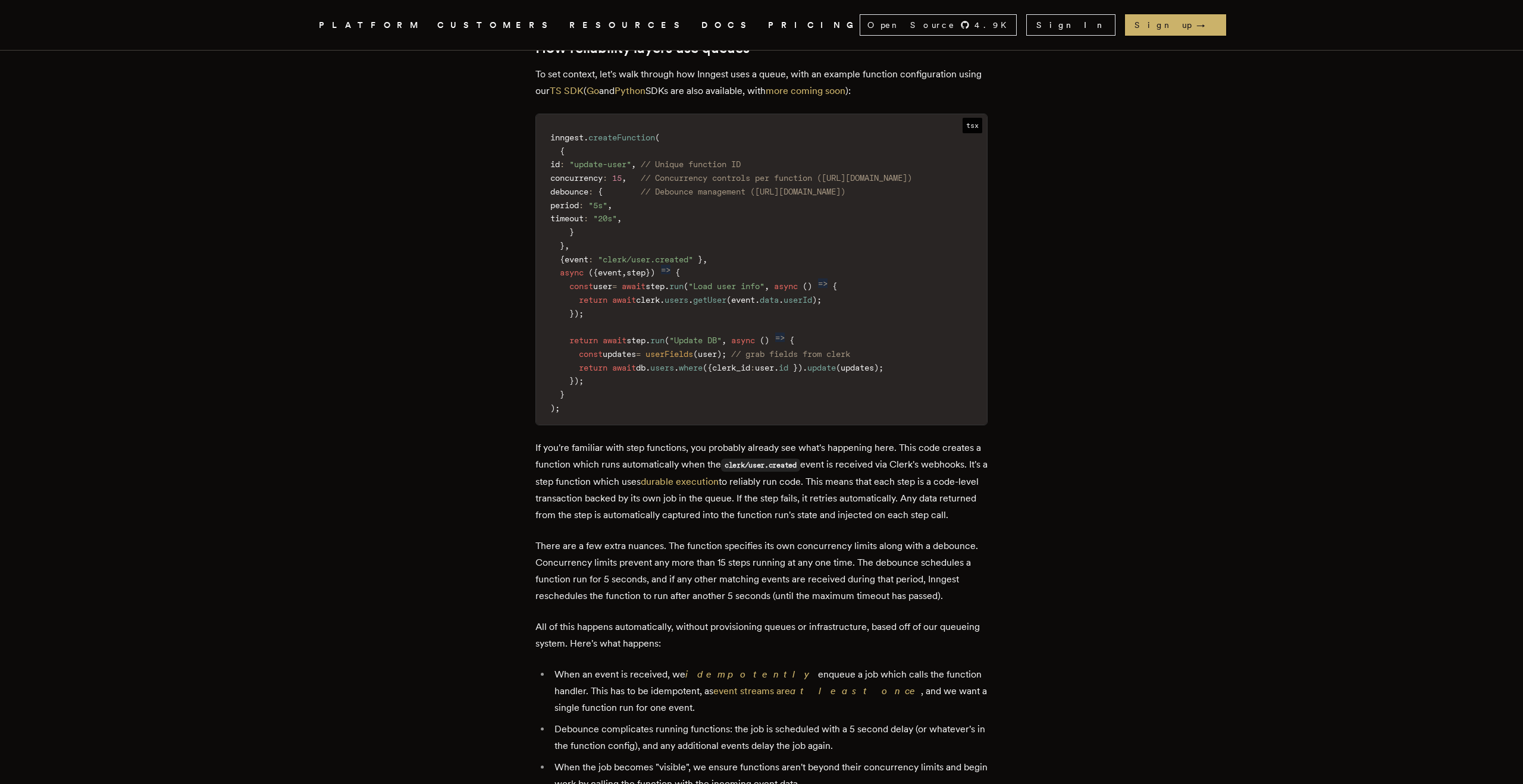
scroll to position [1538, 0]
click at [598, 468] on p "If you're familiar with step functions, you probably already see what's happeni…" at bounding box center [761, 479] width 452 height 84
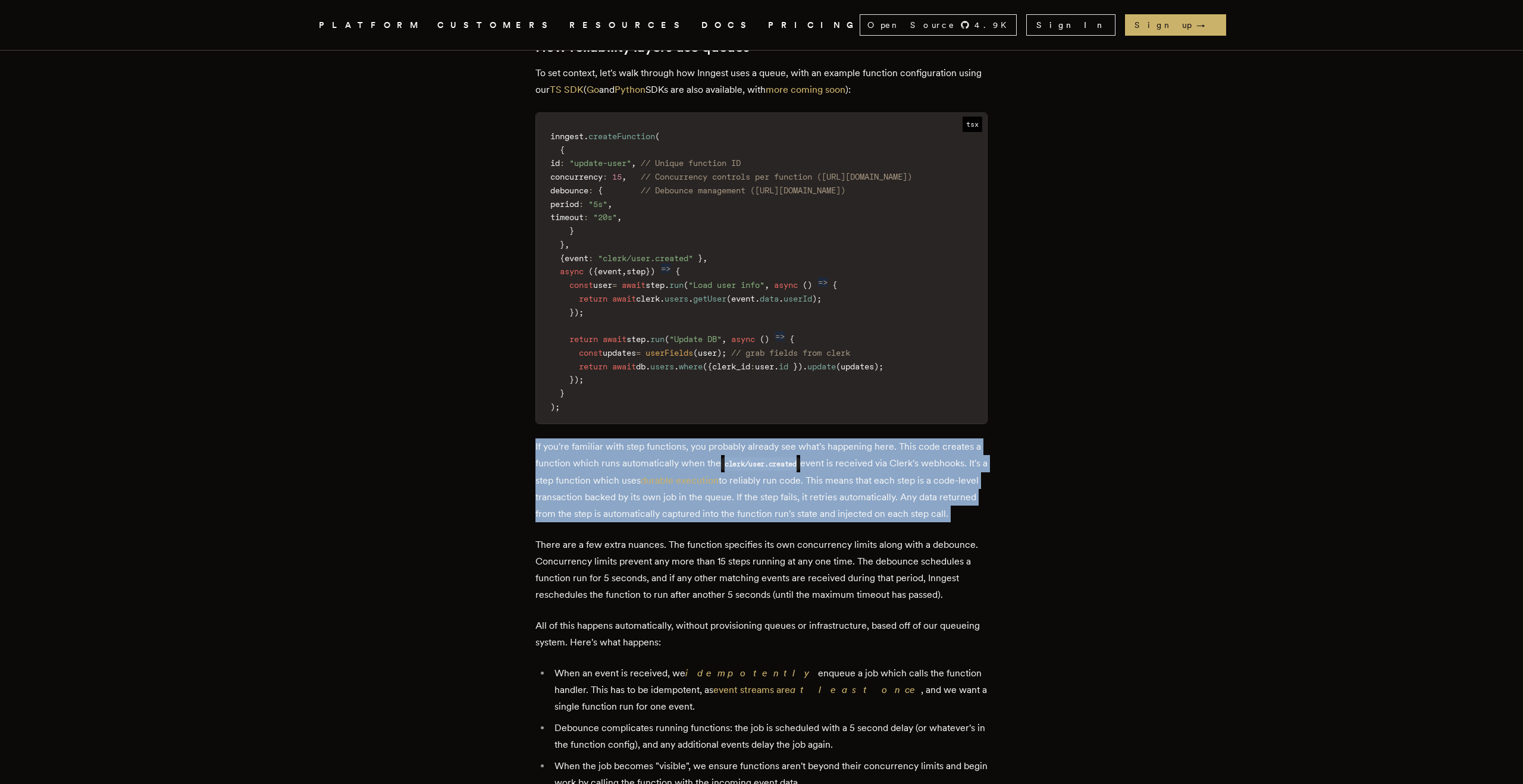
click at [598, 468] on p "If you're familiar with step functions, you probably already see what's happeni…" at bounding box center [761, 479] width 452 height 84
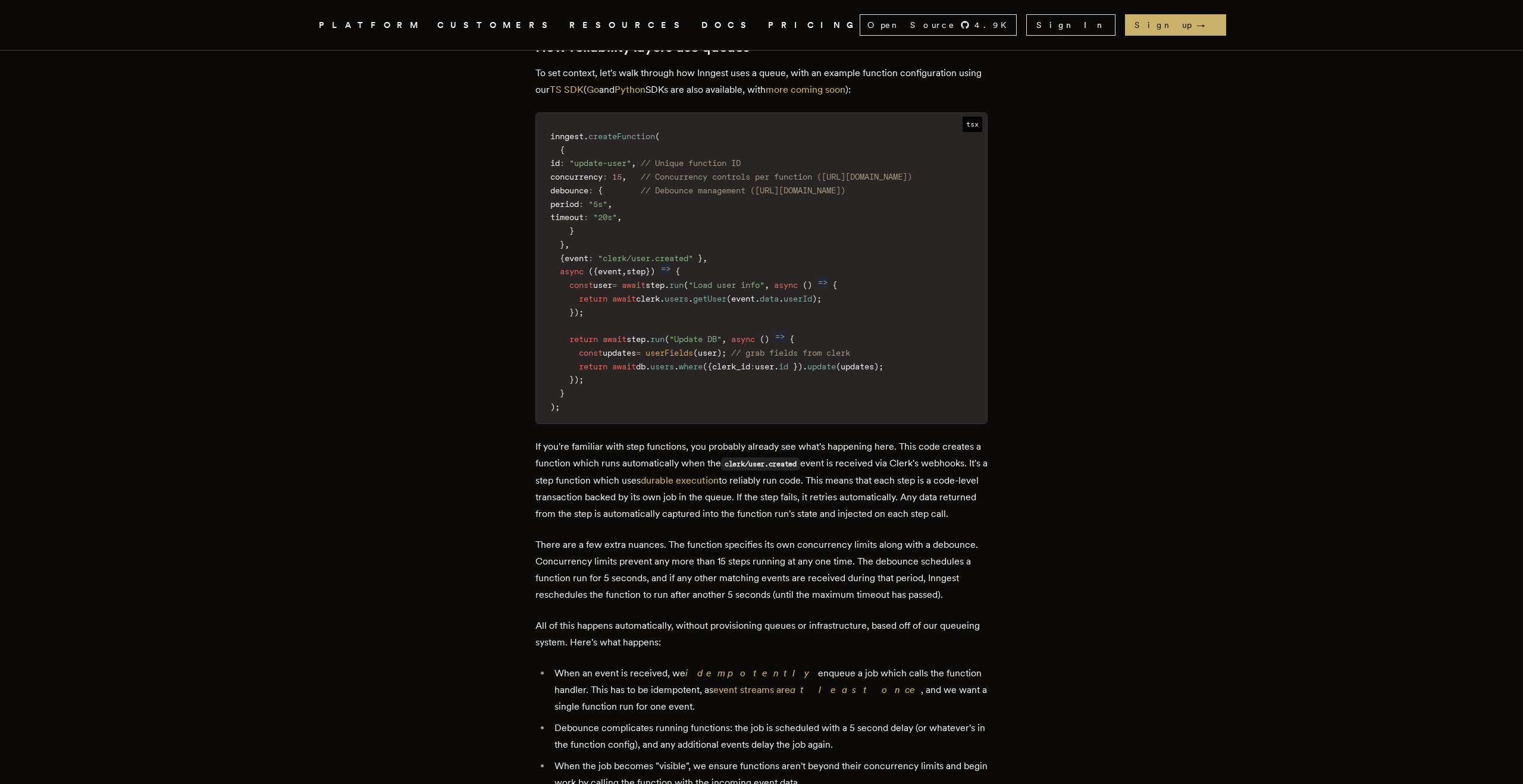
drag, startPoint x: 584, startPoint y: 484, endPoint x: 522, endPoint y: 409, distance: 97.3
click at [522, 409] on article "How we built a fair multi-tenant queuing system Building the Inngest queue - Pa…" at bounding box center [761, 691] width 856 height 4308
click at [534, 398] on main "How we built a fair multi-tenant queuing system Building the Inngest queue - Pa…" at bounding box center [762, 691] width 476 height 4308
drag, startPoint x: 536, startPoint y: 397, endPoint x: 578, endPoint y: 474, distance: 87.7
click at [578, 474] on main "How we built a fair multi-tenant queuing system Building the Inngest queue - Pa…" at bounding box center [762, 691] width 476 height 4308
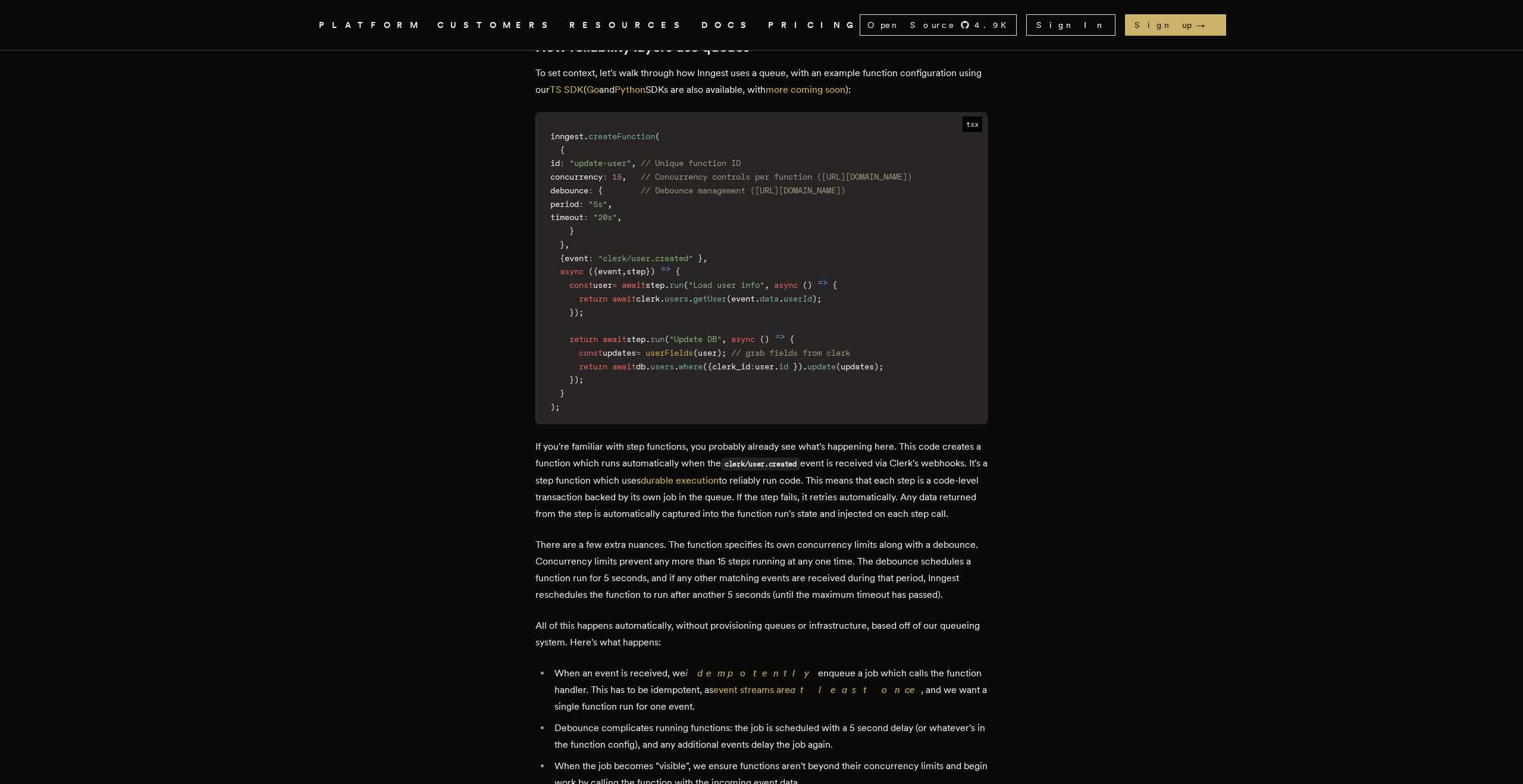
click at [578, 474] on p "If you're familiar with step functions, you probably already see what's happeni…" at bounding box center [761, 479] width 452 height 84
drag, startPoint x: 583, startPoint y: 476, endPoint x: 516, endPoint y: 396, distance: 104.4
click at [516, 396] on article "How we built a fair multi-tenant queuing system Building the Inngest queue - Pa…" at bounding box center [761, 691] width 856 height 4308
drag, startPoint x: 532, startPoint y: 394, endPoint x: 618, endPoint y: 487, distance: 126.7
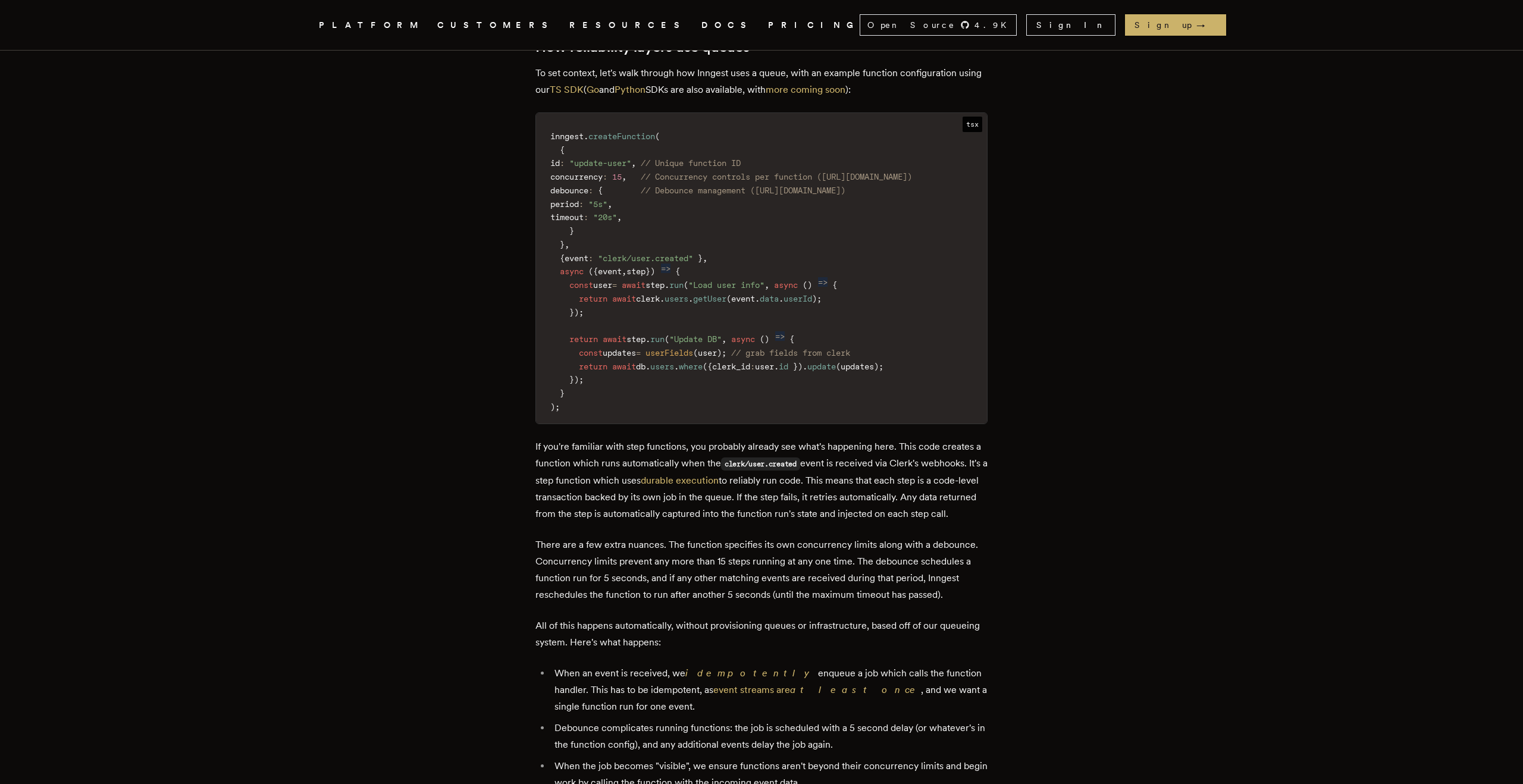
click at [618, 487] on main "How we built a fair multi-tenant queuing system Building the Inngest queue - Pa…" at bounding box center [762, 691] width 476 height 4308
click at [617, 487] on p "If you're familiar with step functions, you probably already see what's happeni…" at bounding box center [761, 479] width 452 height 84
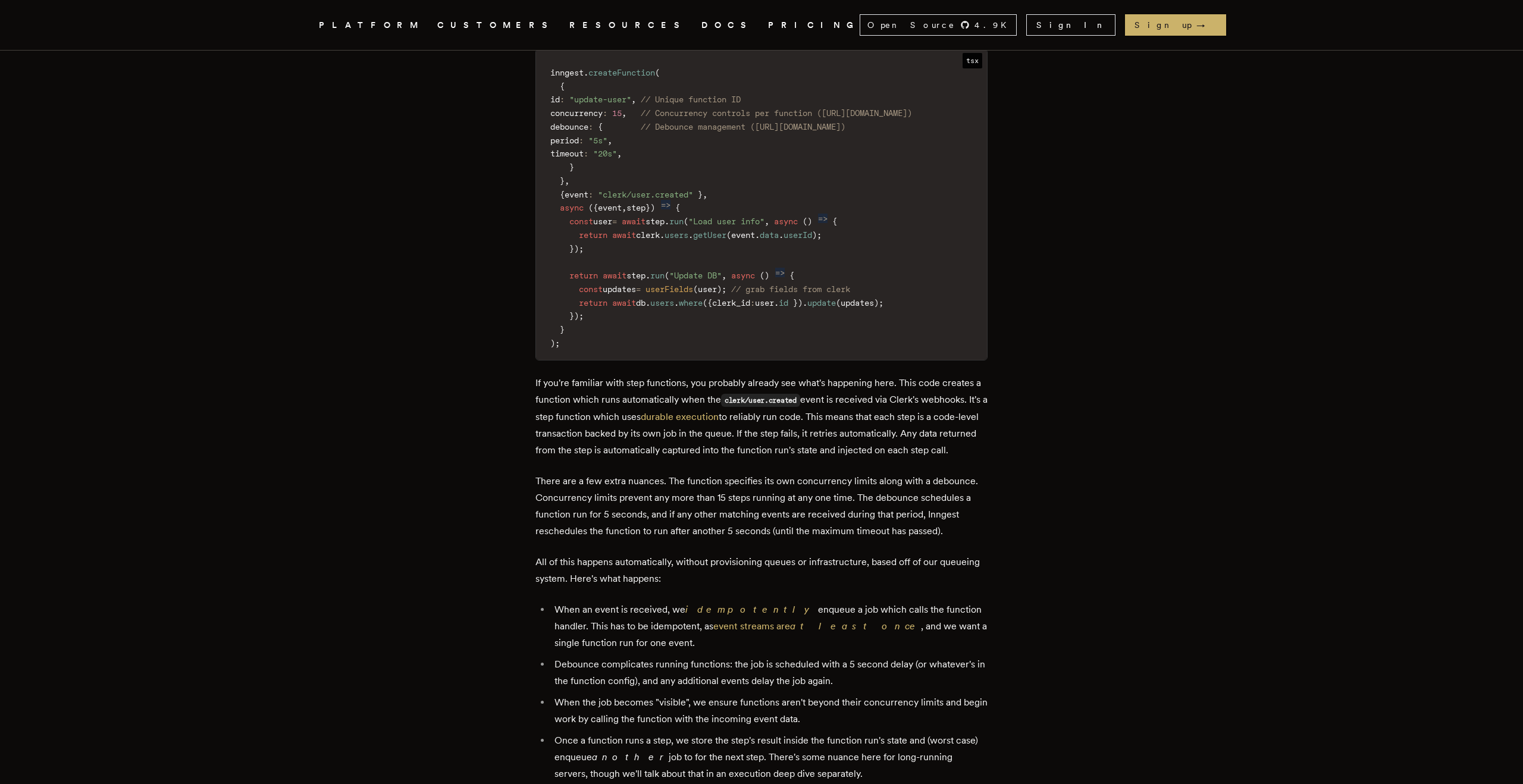
scroll to position [1603, 0]
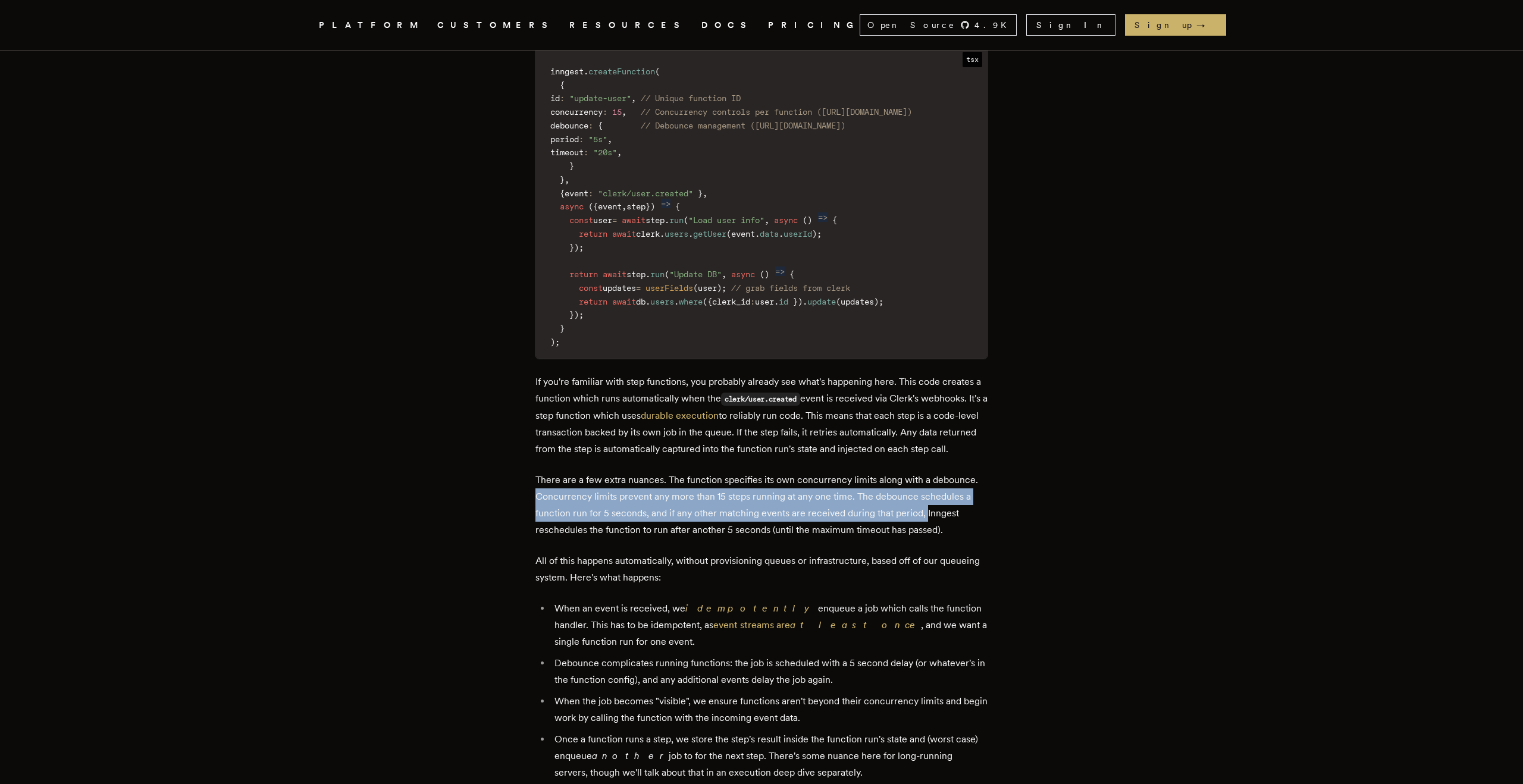
drag, startPoint x: 543, startPoint y: 463, endPoint x: 929, endPoint y: 483, distance: 386.5
click at [929, 483] on p "There are a few extra nuances. The function specifies its own concurrency limit…" at bounding box center [761, 504] width 452 height 67
drag, startPoint x: 960, startPoint y: 504, endPoint x: 541, endPoint y: 468, distance: 420.5
click at [541, 472] on p "There are a few extra nuances. The function specifies its own concurrency limit…" at bounding box center [761, 504] width 452 height 67
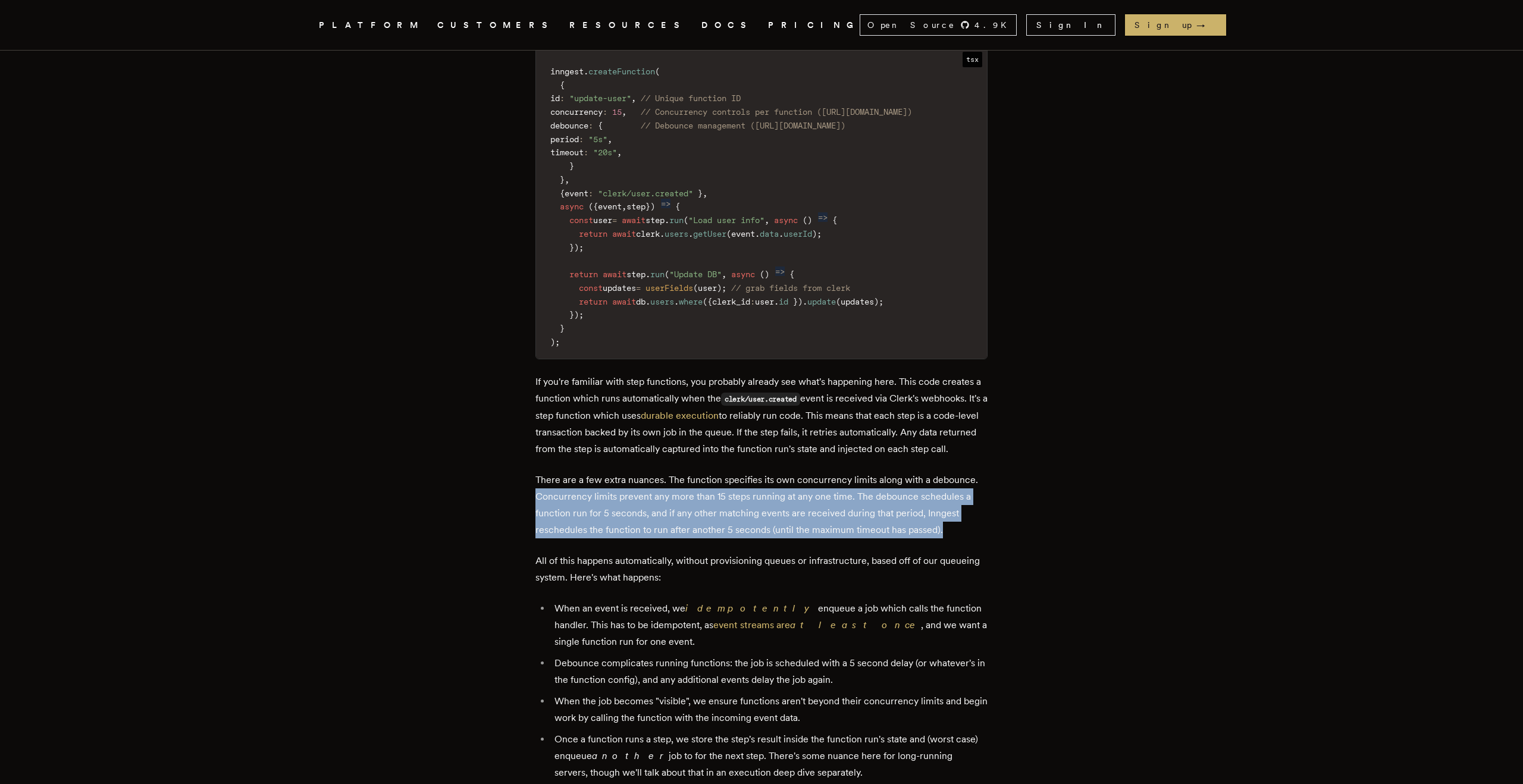
click at [541, 472] on p "There are a few extra nuances. The function specifies its own concurrency limit…" at bounding box center [761, 504] width 452 height 67
drag, startPoint x: 539, startPoint y: 466, endPoint x: 995, endPoint y: 500, distance: 457.3
click at [995, 501] on main "How we built a fair multi-tenant queuing system Building the Inngest queue - Pa…" at bounding box center [762, 627] width 476 height 4308
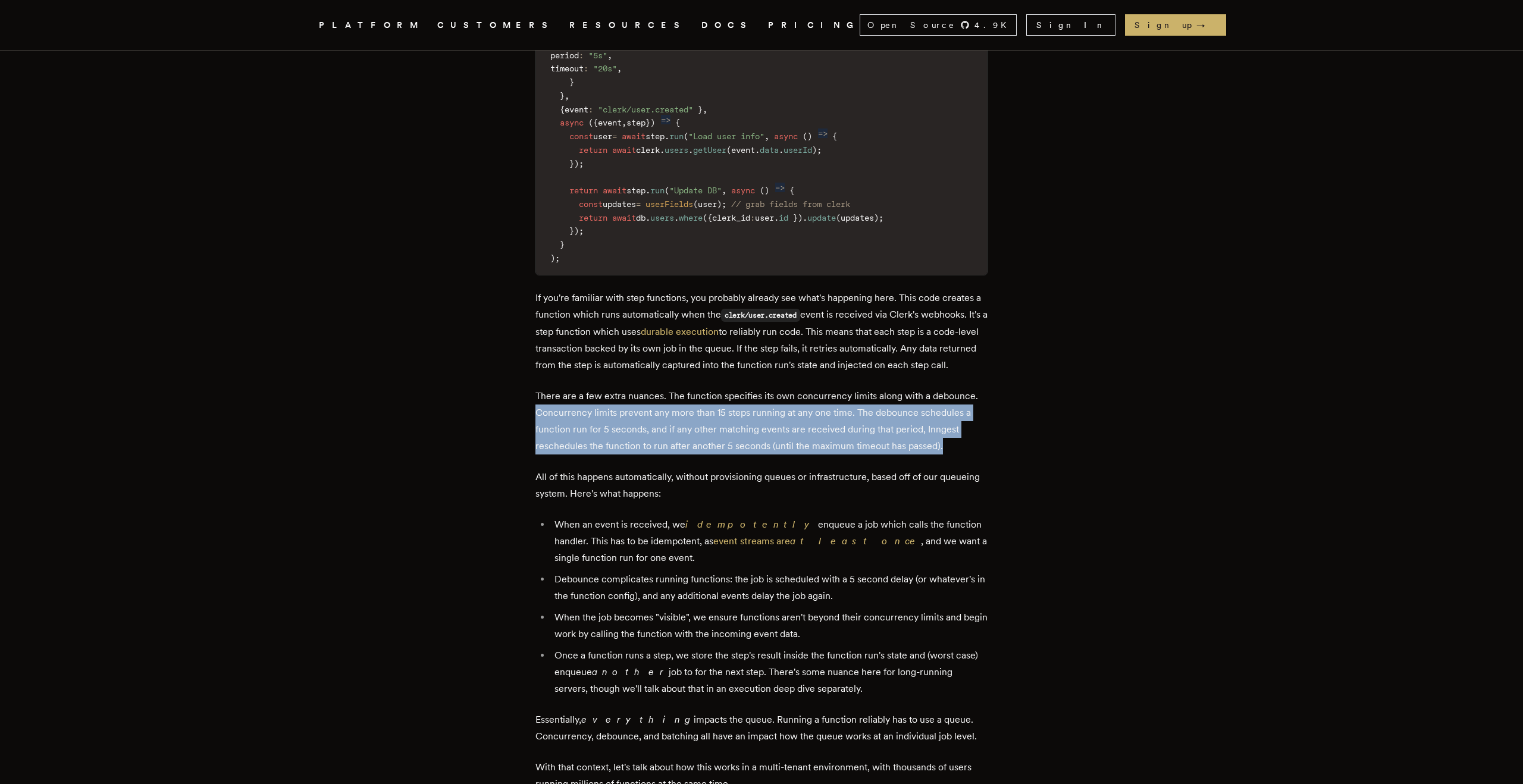
scroll to position [1687, 0]
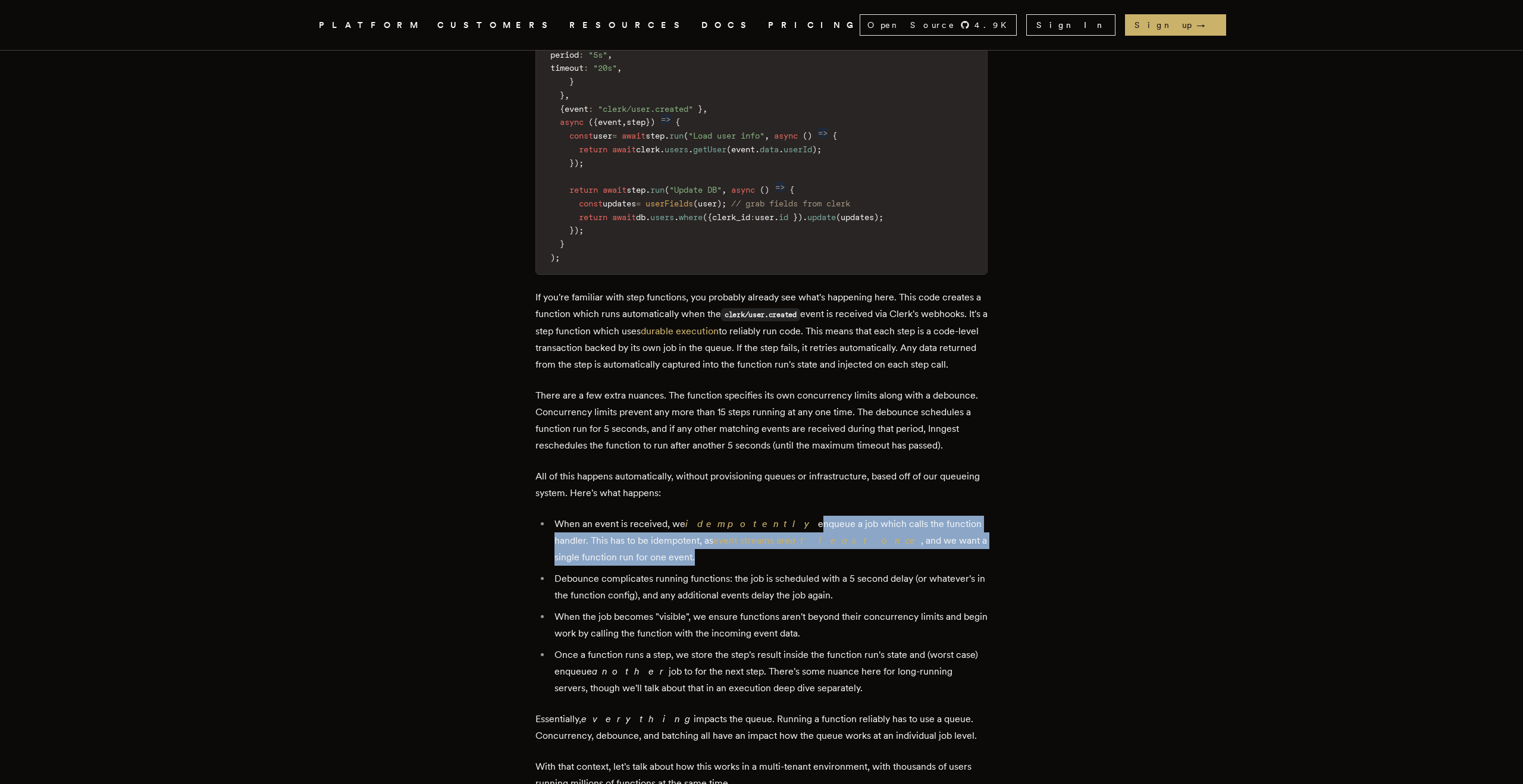
drag, startPoint x: 749, startPoint y: 486, endPoint x: 993, endPoint y: 517, distance: 246.0
click at [993, 517] on main "How we built a fair multi-tenant queuing system Building the Inngest queue - Pa…" at bounding box center [762, 542] width 476 height 4308
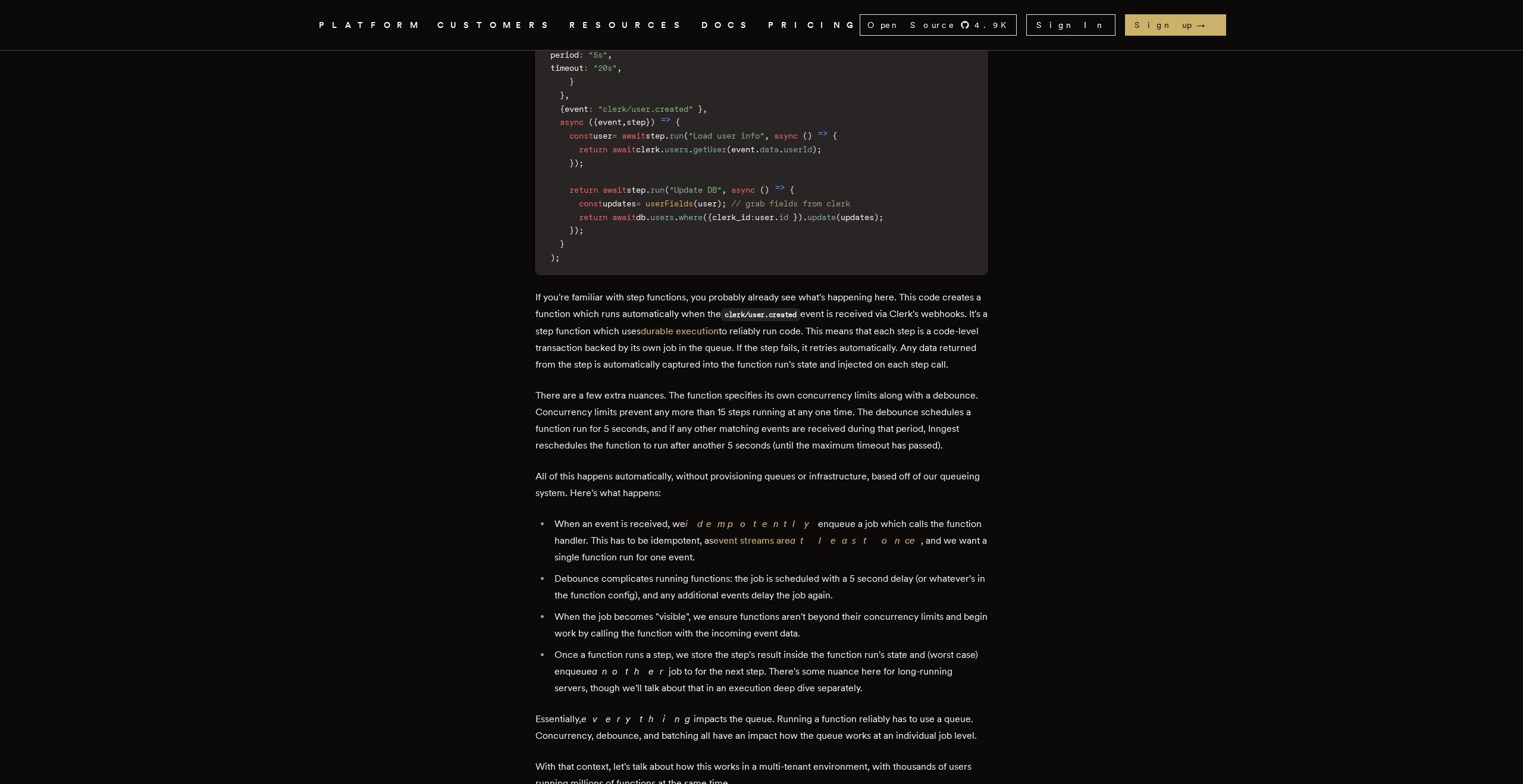
click at [993, 517] on main "How we built a fair multi-tenant queuing system Building the Inngest queue - Pa…" at bounding box center [762, 542] width 476 height 4308
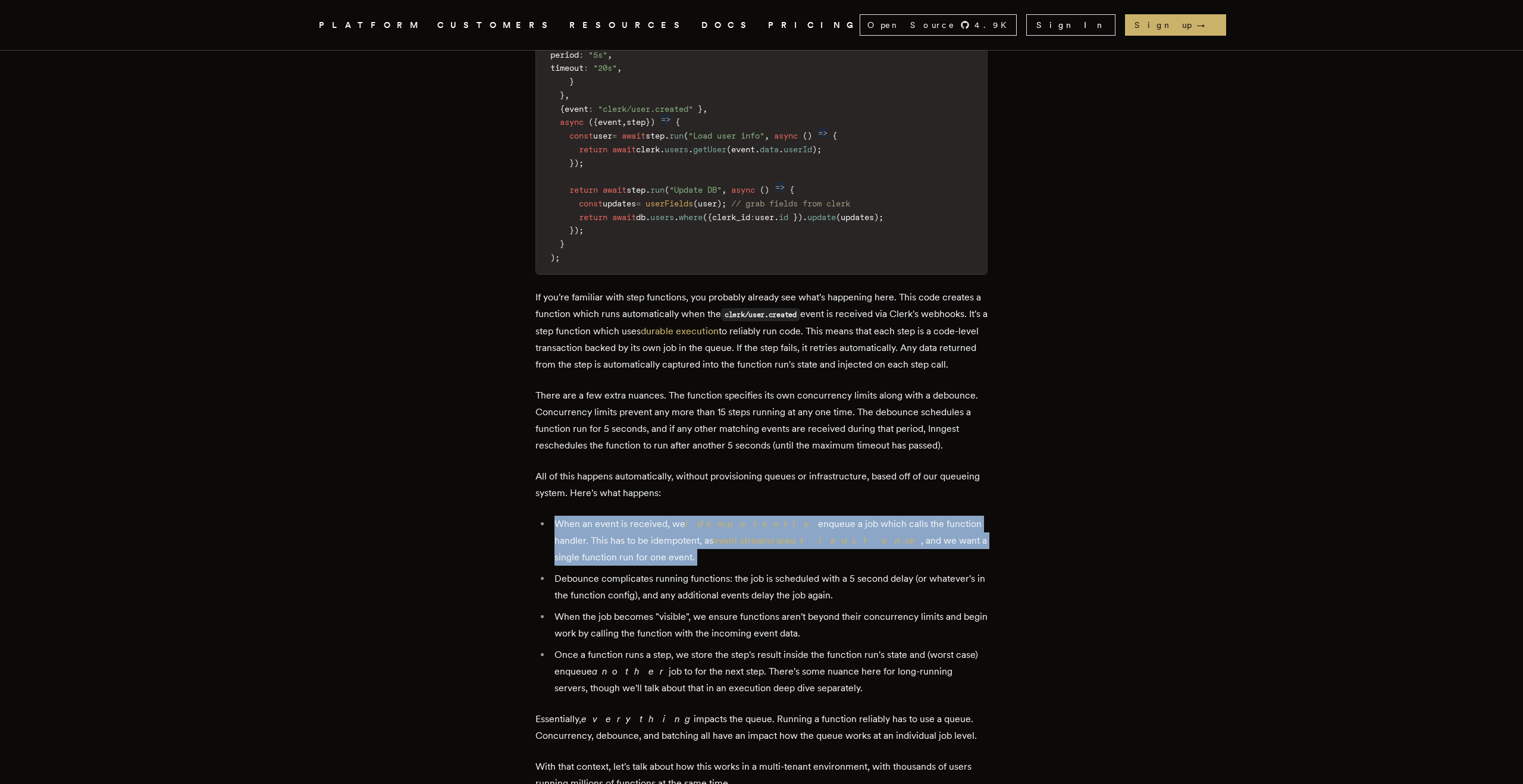
drag, startPoint x: 603, startPoint y: 520, endPoint x: 507, endPoint y: 482, distance: 103.2
click at [507, 482] on article "How we built a fair multi-tenant queuing system Building the Inngest queue - Pa…" at bounding box center [761, 542] width 856 height 4308
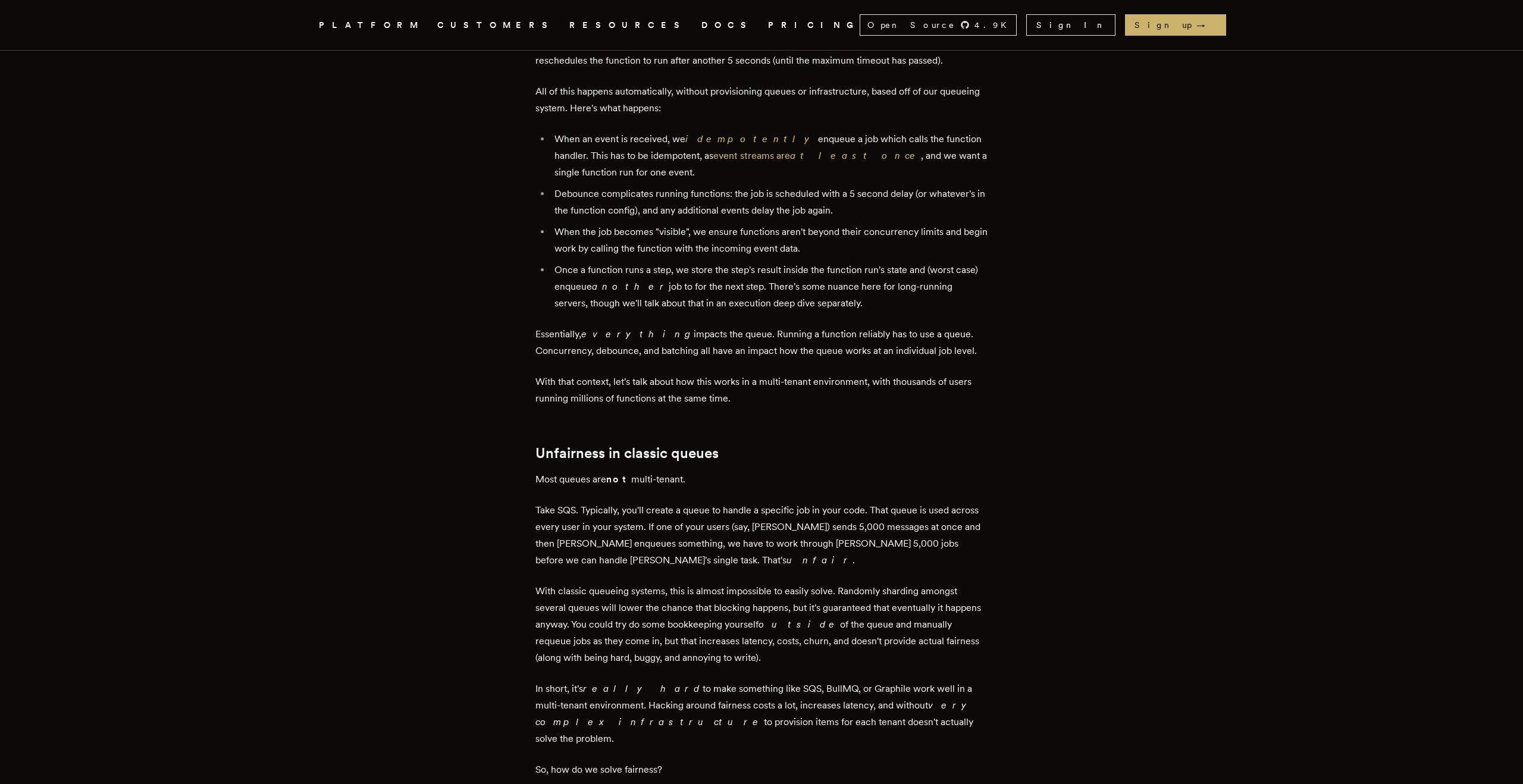
scroll to position [2072, 0]
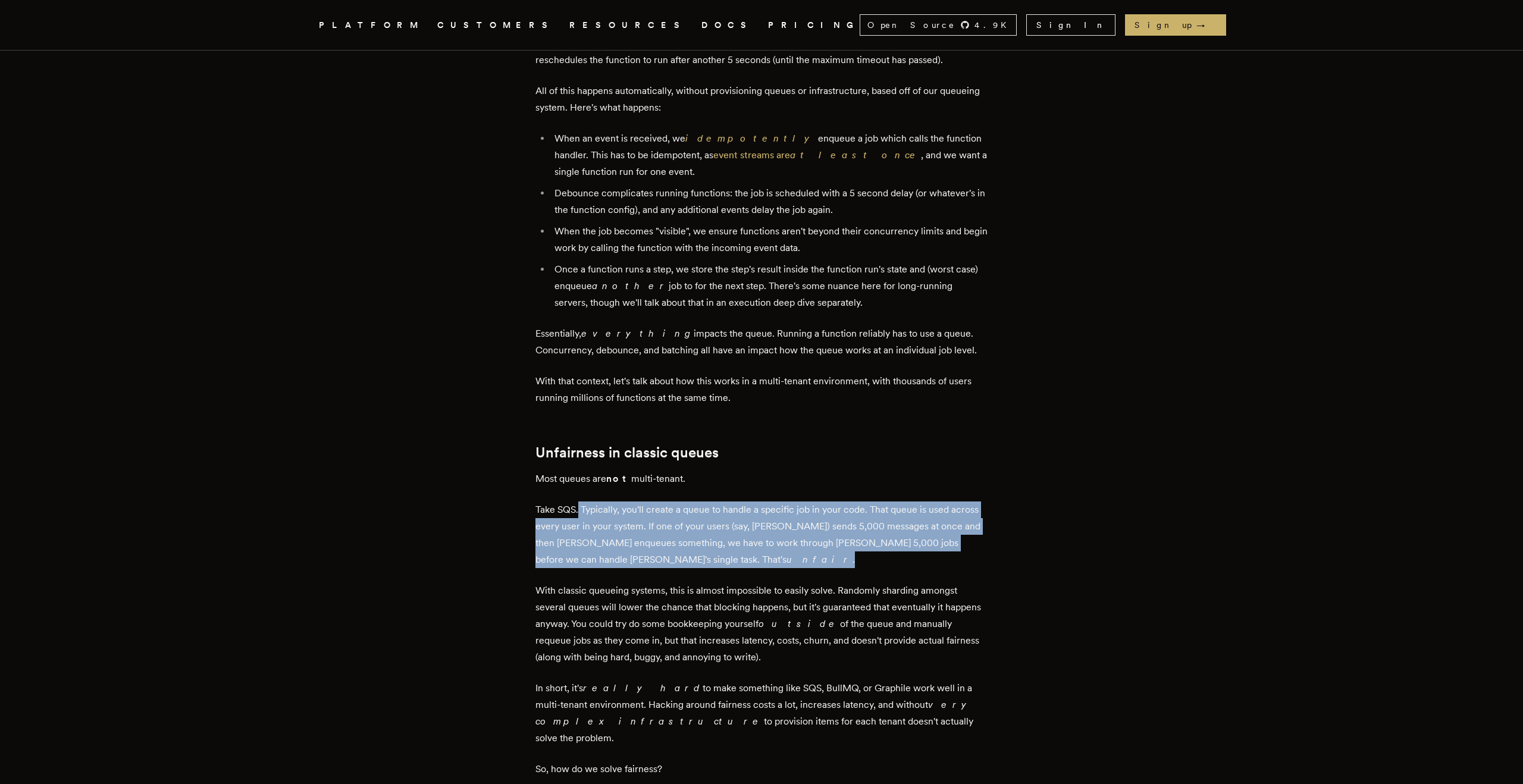
drag, startPoint x: 583, startPoint y: 479, endPoint x: 714, endPoint y: 522, distance: 137.9
click at [714, 522] on p "Take SQS. Typically, you'll create a queue to handle a specific job in your cod…" at bounding box center [761, 534] width 452 height 67
drag, startPoint x: 714, startPoint y: 522, endPoint x: 700, endPoint y: 474, distance: 50.0
click at [700, 501] on p "Take SQS. Typically, you'll create a queue to handle a specific job in your cod…" at bounding box center [761, 534] width 452 height 67
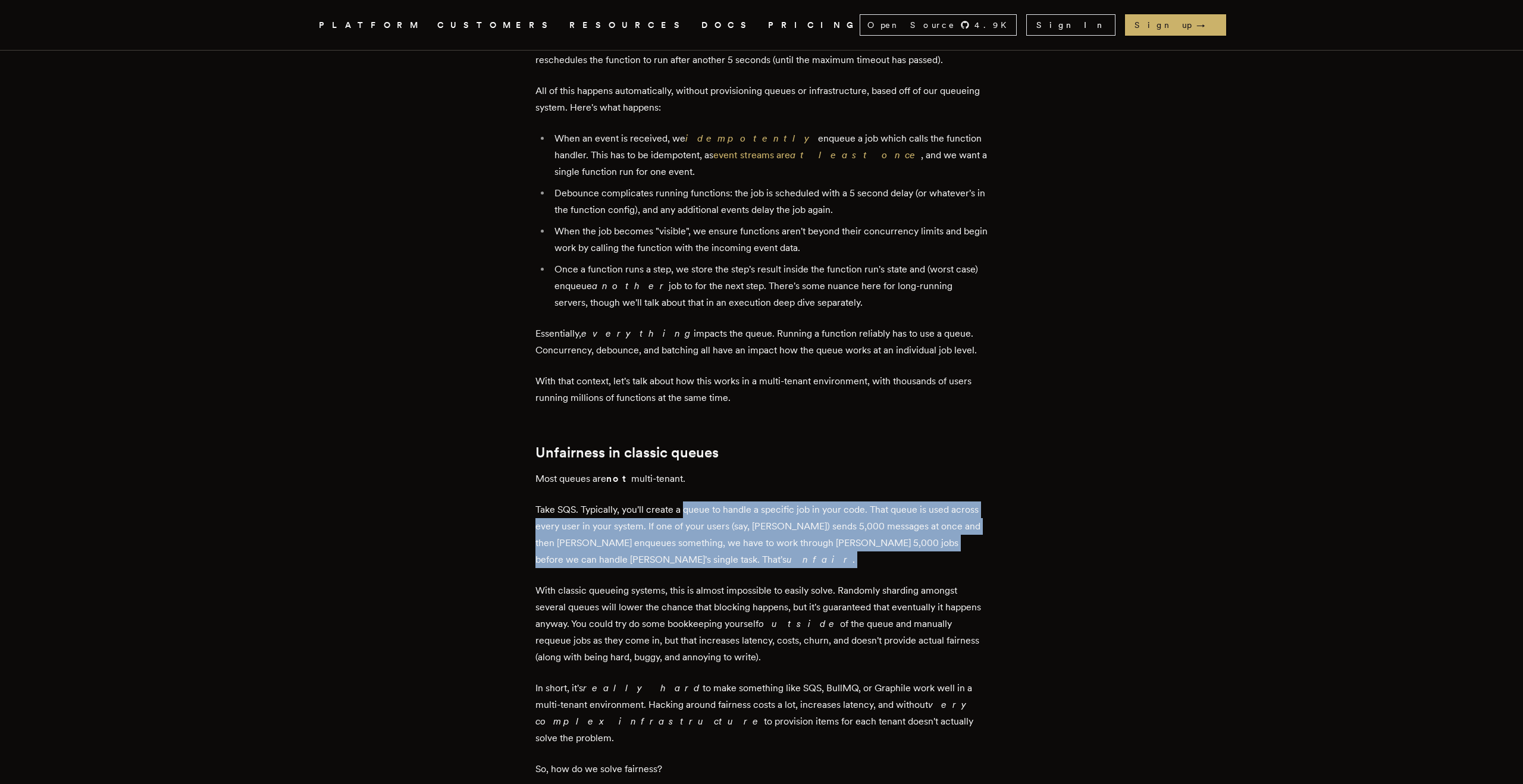
click at [700, 501] on p "Take SQS. Typically, you'll create a queue to handle a specific job in your cod…" at bounding box center [761, 534] width 452 height 67
drag, startPoint x: 700, startPoint y: 474, endPoint x: 774, endPoint y: 527, distance: 91.0
click at [774, 527] on p "Take SQS. Typically, you'll create a queue to handle a specific job in your cod…" at bounding box center [761, 534] width 452 height 67
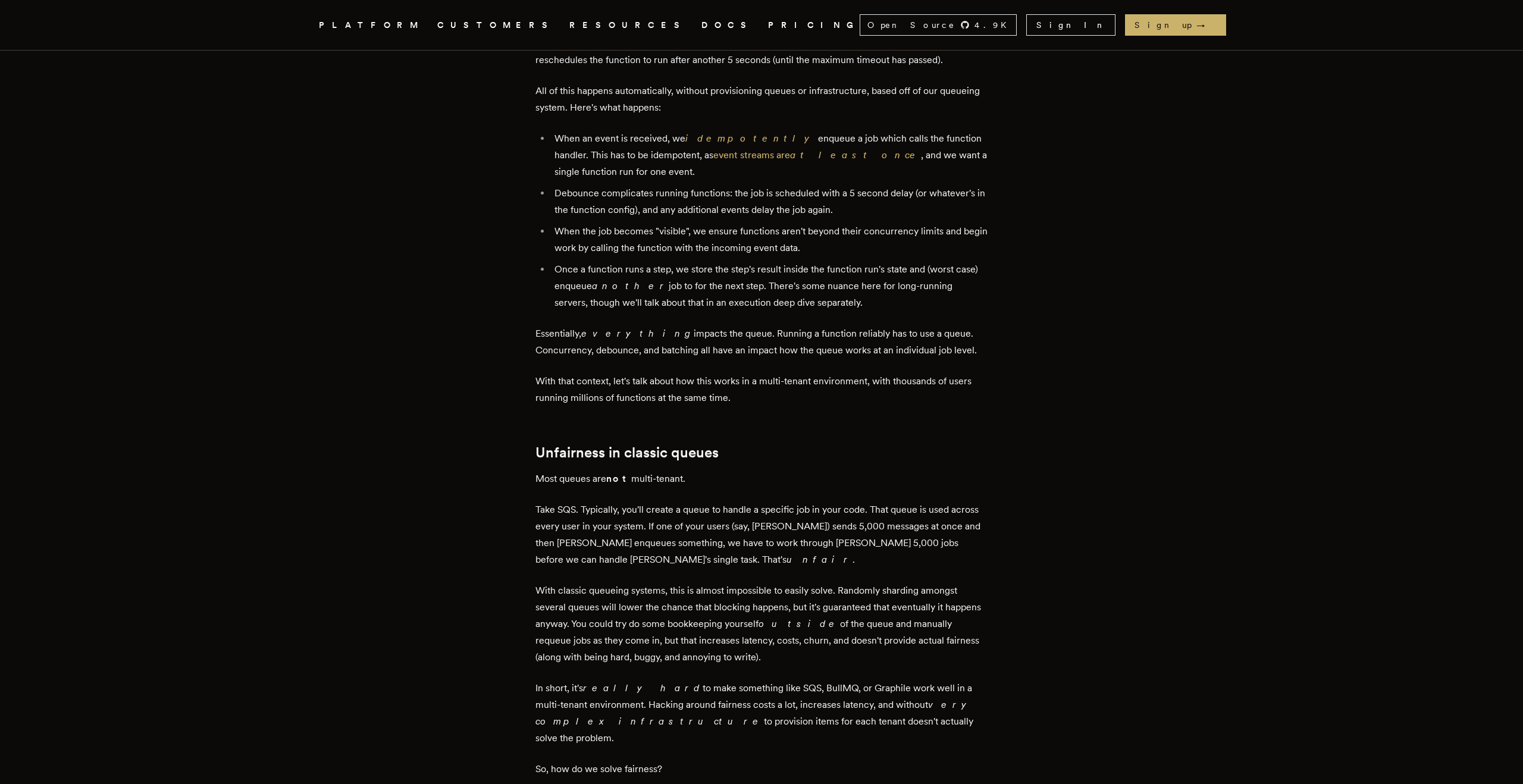
click at [767, 501] on p "Take SQS. Typically, you'll create a queue to handle a specific job in your cod…" at bounding box center [761, 534] width 452 height 67
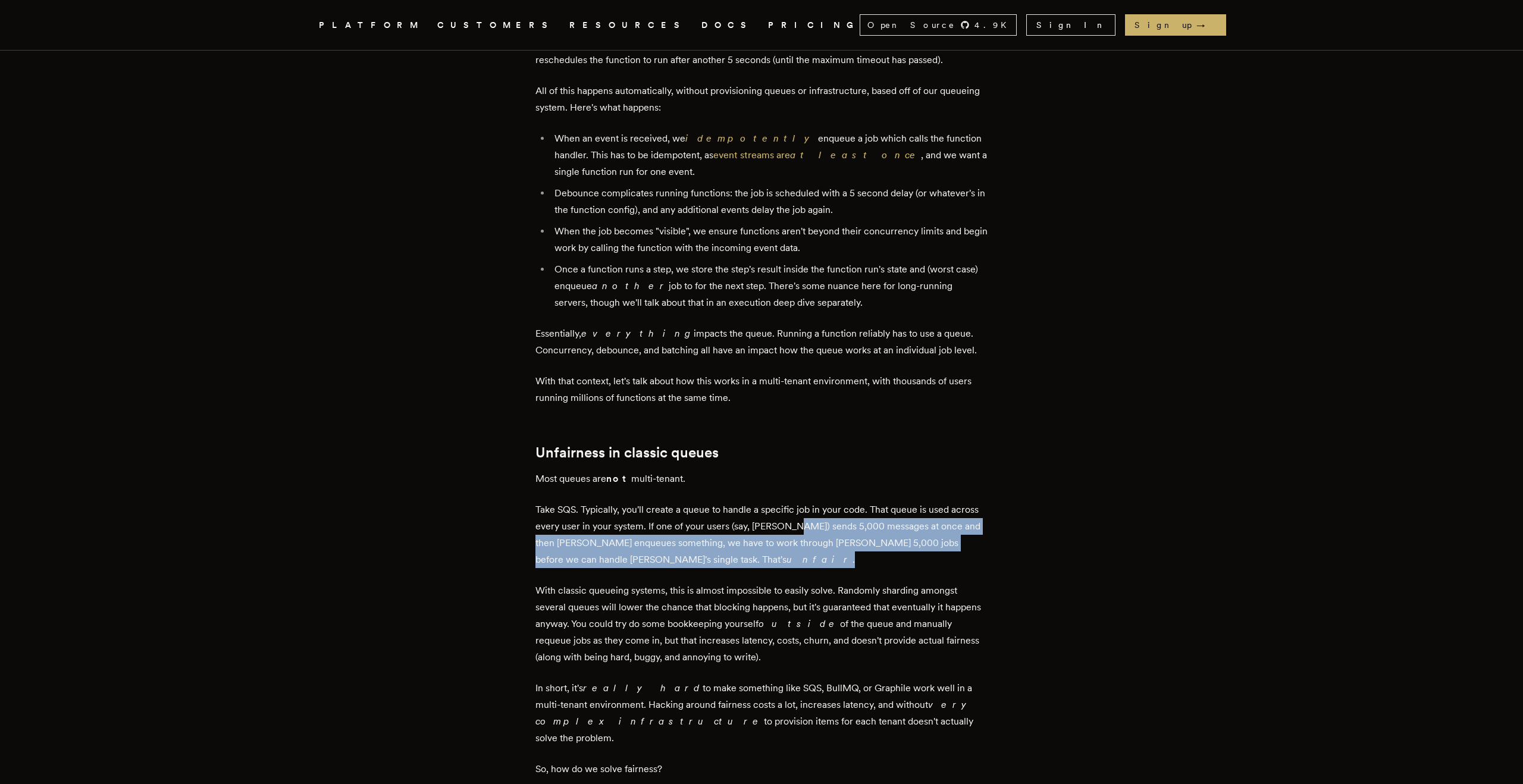
drag, startPoint x: 793, startPoint y: 495, endPoint x: 843, endPoint y: 525, distance: 58.3
click at [843, 525] on p "Take SQS. Typically, you'll create a queue to handle a specific job in your cod…" at bounding box center [761, 534] width 452 height 67
drag, startPoint x: 642, startPoint y: 509, endPoint x: 816, endPoint y: 533, distance: 175.6
click at [816, 533] on p "Take SQS. Typically, you'll create a queue to handle a specific job in your cod…" at bounding box center [761, 534] width 452 height 67
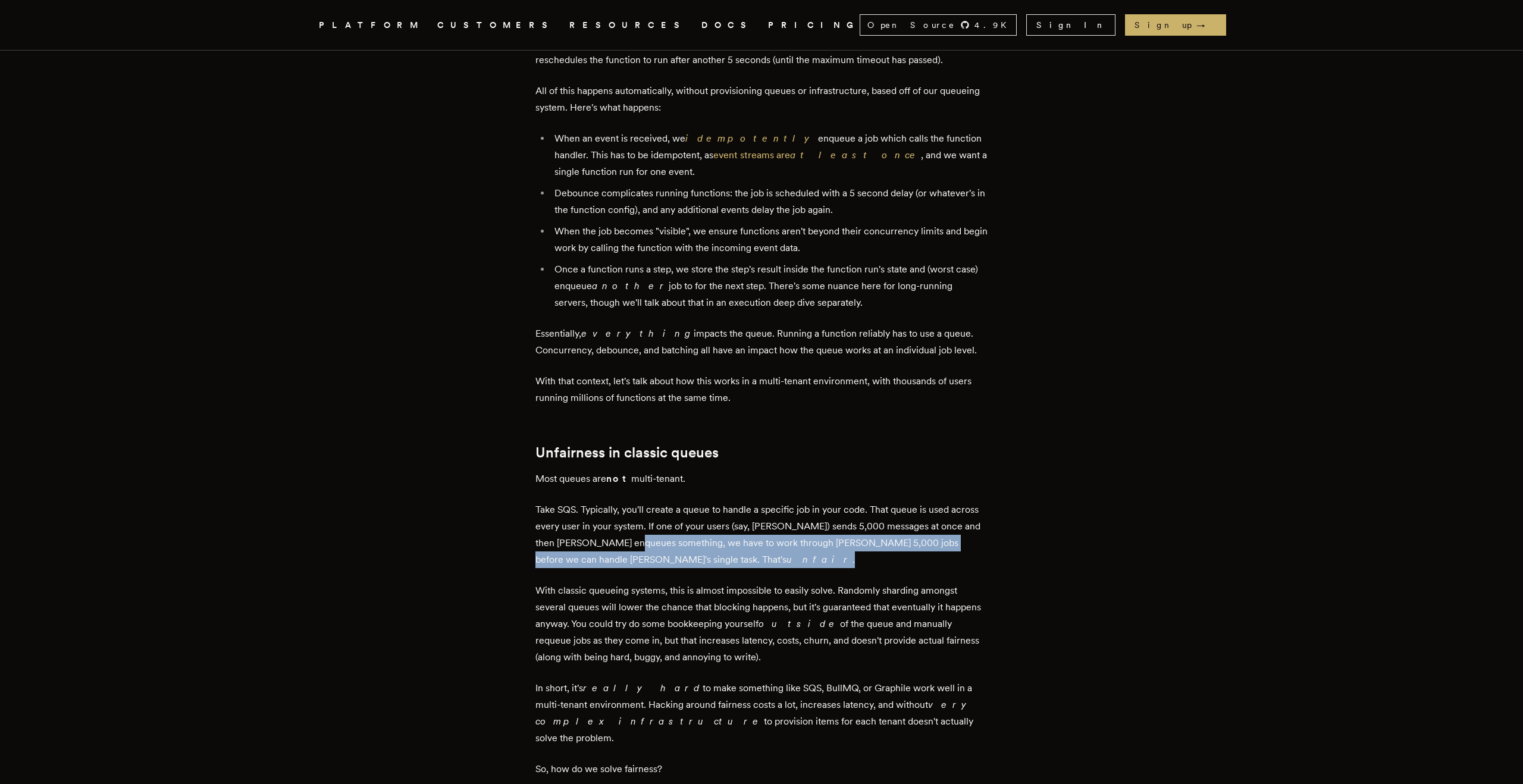
click at [816, 533] on p "Take SQS. Typically, you'll create a queue to handle a specific job in your cod…" at bounding box center [761, 534] width 452 height 67
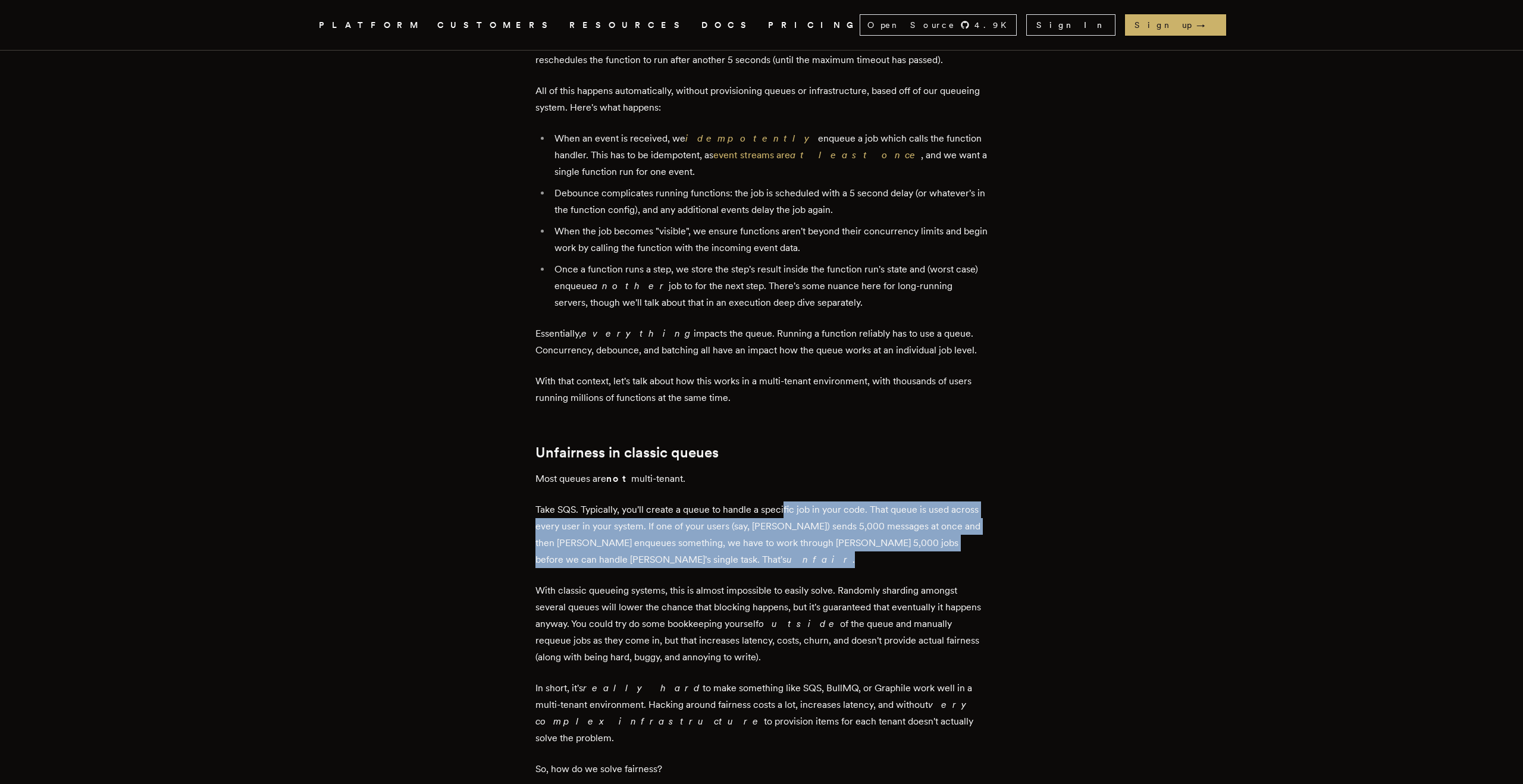
drag, startPoint x: 823, startPoint y: 522, endPoint x: 788, endPoint y: 468, distance: 64.4
click at [788, 501] on p "Take SQS. Typically, you'll create a queue to handle a specific job in your cod…" at bounding box center [761, 534] width 452 height 67
drag, startPoint x: 788, startPoint y: 468, endPoint x: 817, endPoint y: 548, distance: 85.1
click at [817, 548] on div "In software development, queueing systems are important for reliability, and th…" at bounding box center [761, 266] width 452 height 3627
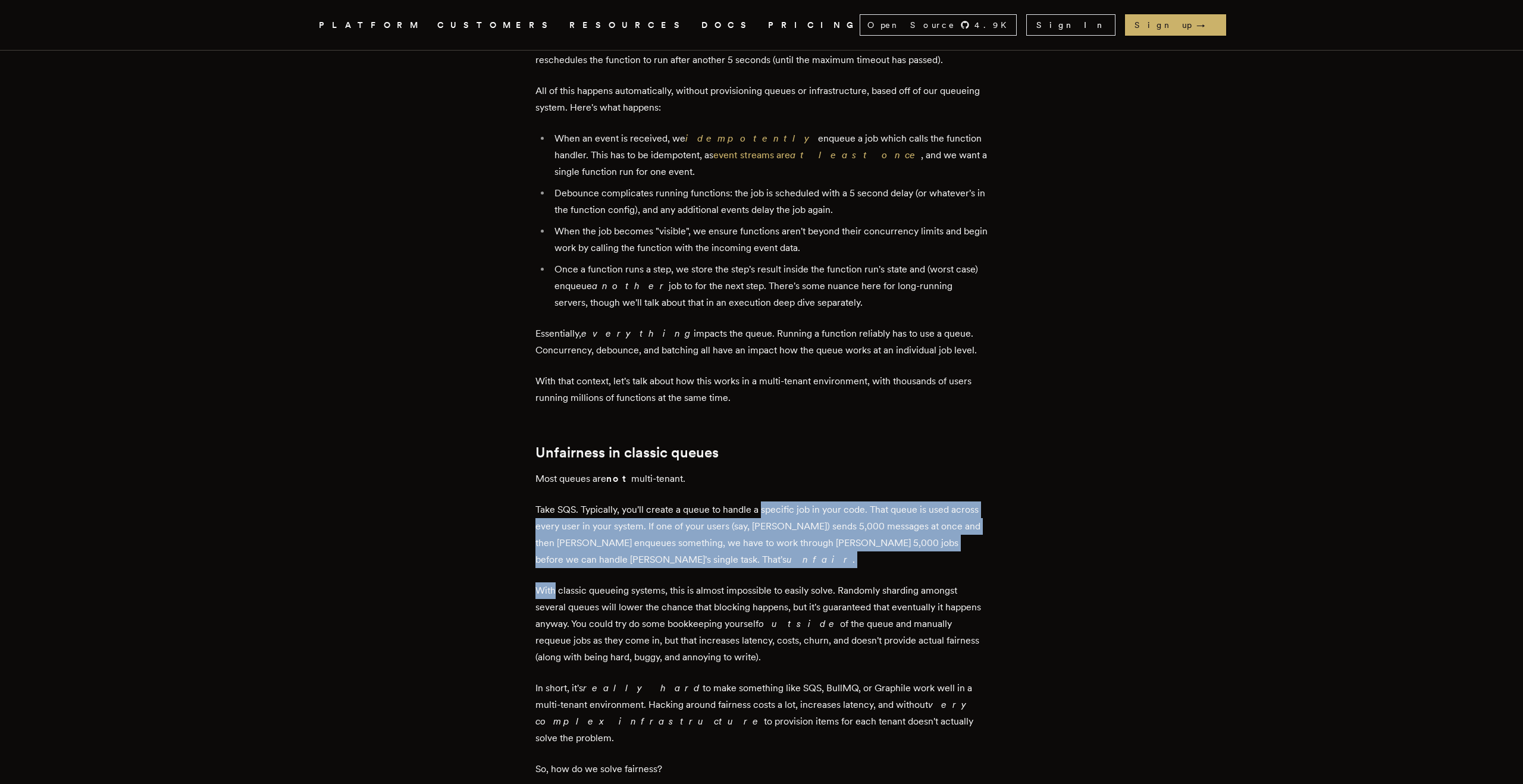
click at [817, 548] on div "In software development, queueing systems are important for reliability, and th…" at bounding box center [761, 266] width 452 height 3627
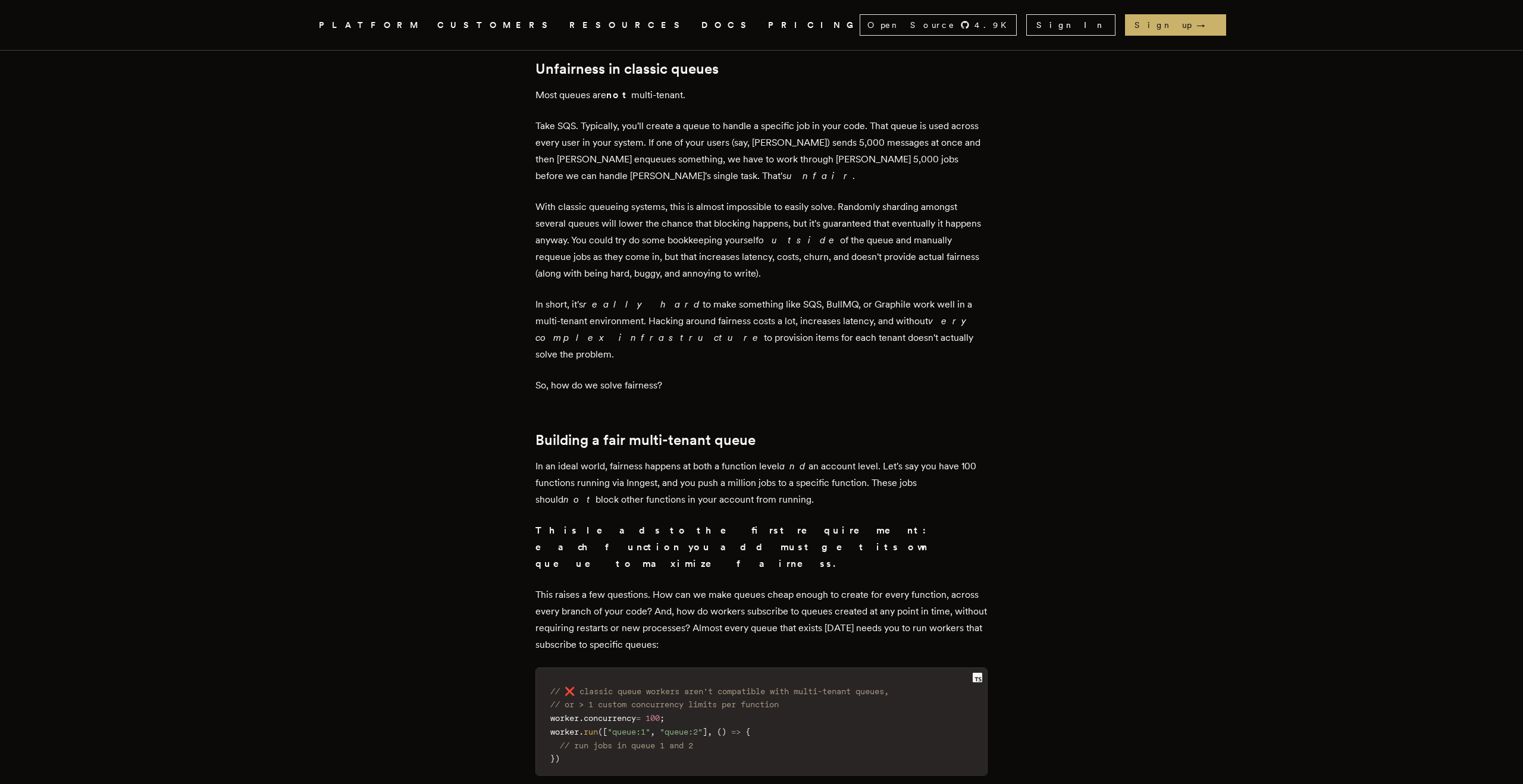
scroll to position [2456, 0]
drag, startPoint x: 744, startPoint y: 416, endPoint x: 786, endPoint y: 454, distance: 56.6
click at [786, 457] on p "In an ideal world, fairness happens at both a function level and an account lev…" at bounding box center [761, 482] width 452 height 50
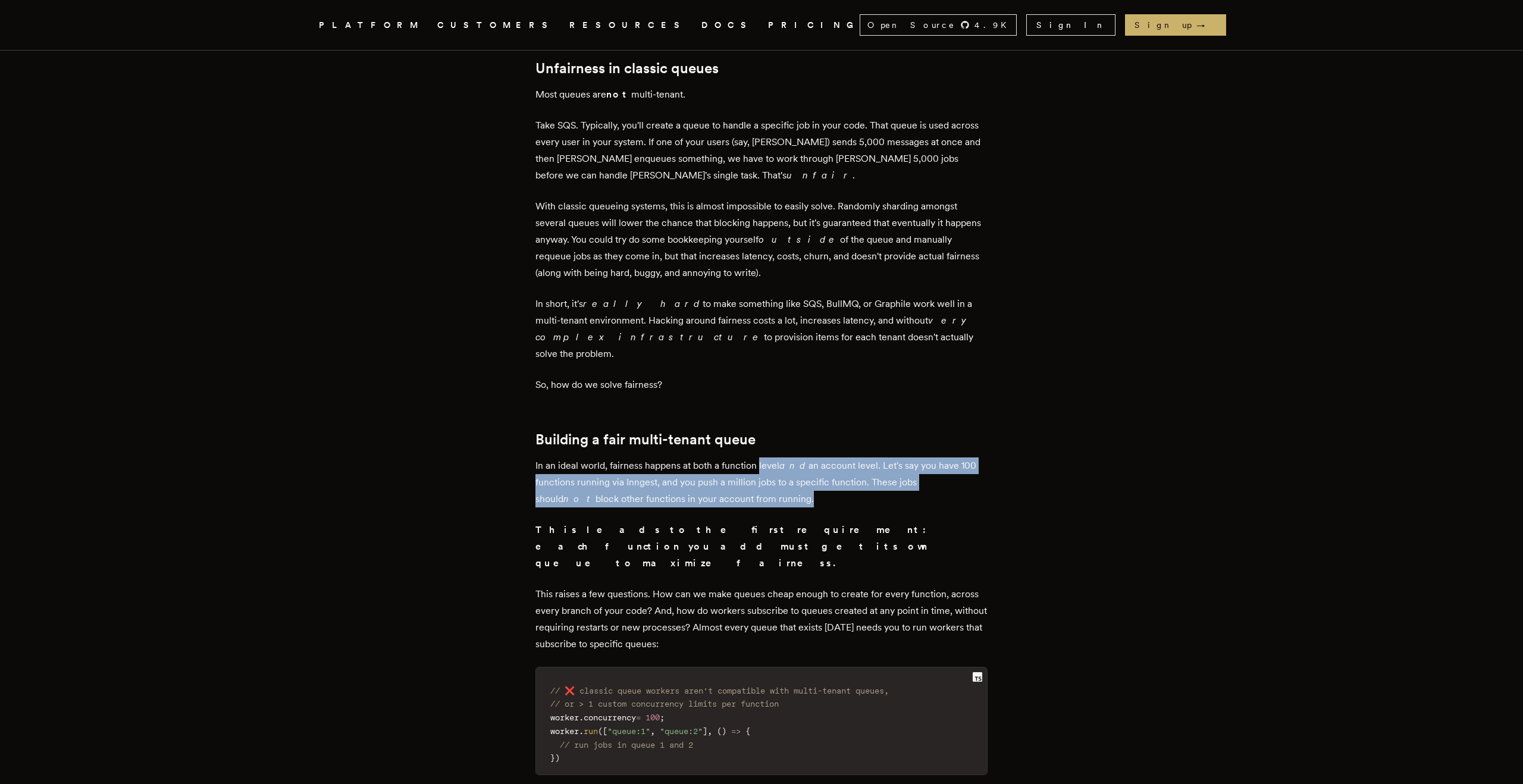
drag, startPoint x: 786, startPoint y: 454, endPoint x: 767, endPoint y: 413, distance: 45.2
click at [767, 457] on p "In an ideal world, fairness happens at both a function level and an account lev…" at bounding box center [761, 482] width 452 height 50
drag, startPoint x: 623, startPoint y: 434, endPoint x: 721, endPoint y: 440, distance: 98.2
click at [723, 457] on p "In an ideal world, fairness happens at both a function level and an account lev…" at bounding box center [761, 482] width 452 height 50
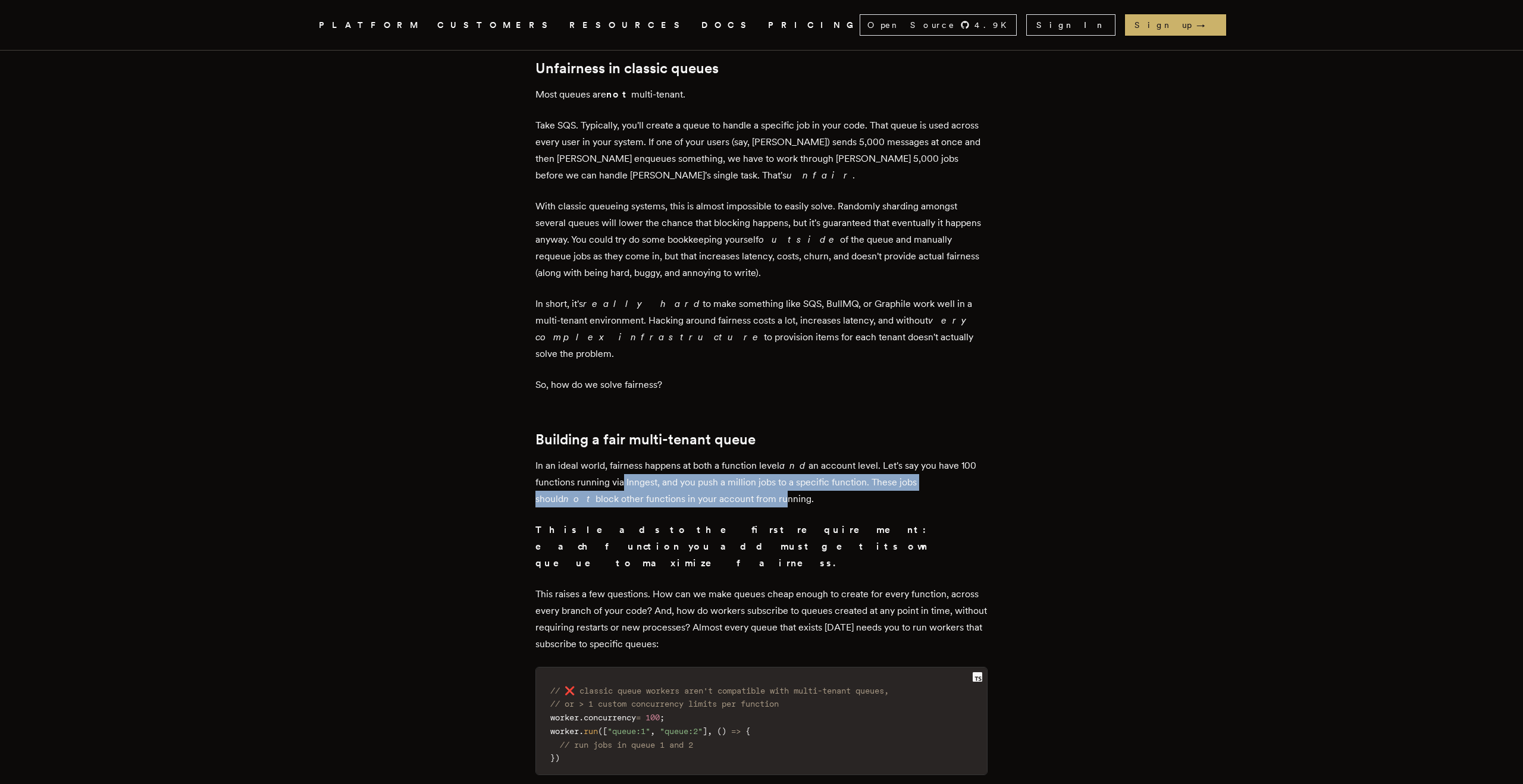
click at [721, 457] on p "In an ideal world, fairness happens at both a function level and an account lev…" at bounding box center [761, 482] width 452 height 50
drag, startPoint x: 758, startPoint y: 441, endPoint x: 705, endPoint y: 428, distance: 54.6
click at [710, 457] on p "In an ideal world, fairness happens at both a function level and an account lev…" at bounding box center [761, 482] width 452 height 50
click at [705, 457] on p "In an ideal world, fairness happens at both a function level and an account lev…" at bounding box center [761, 482] width 452 height 50
drag, startPoint x: 680, startPoint y: 428, endPoint x: 800, endPoint y: 459, distance: 123.9
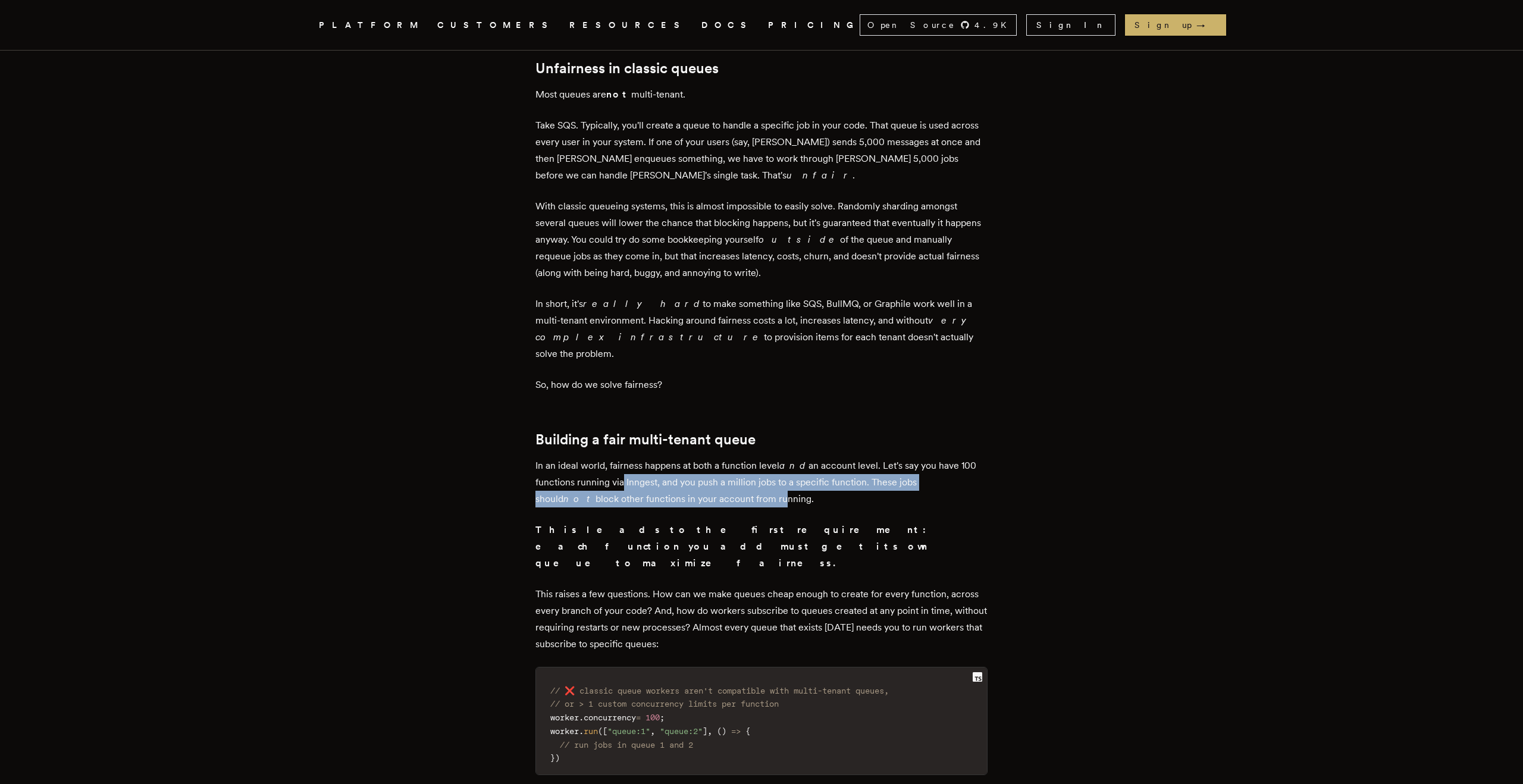
drag, startPoint x: 800, startPoint y: 457, endPoint x: 785, endPoint y: 408, distance: 51.2
click at [785, 457] on p "In an ideal world, fairness happens at both a function level and an account lev…" at bounding box center [761, 482] width 452 height 50
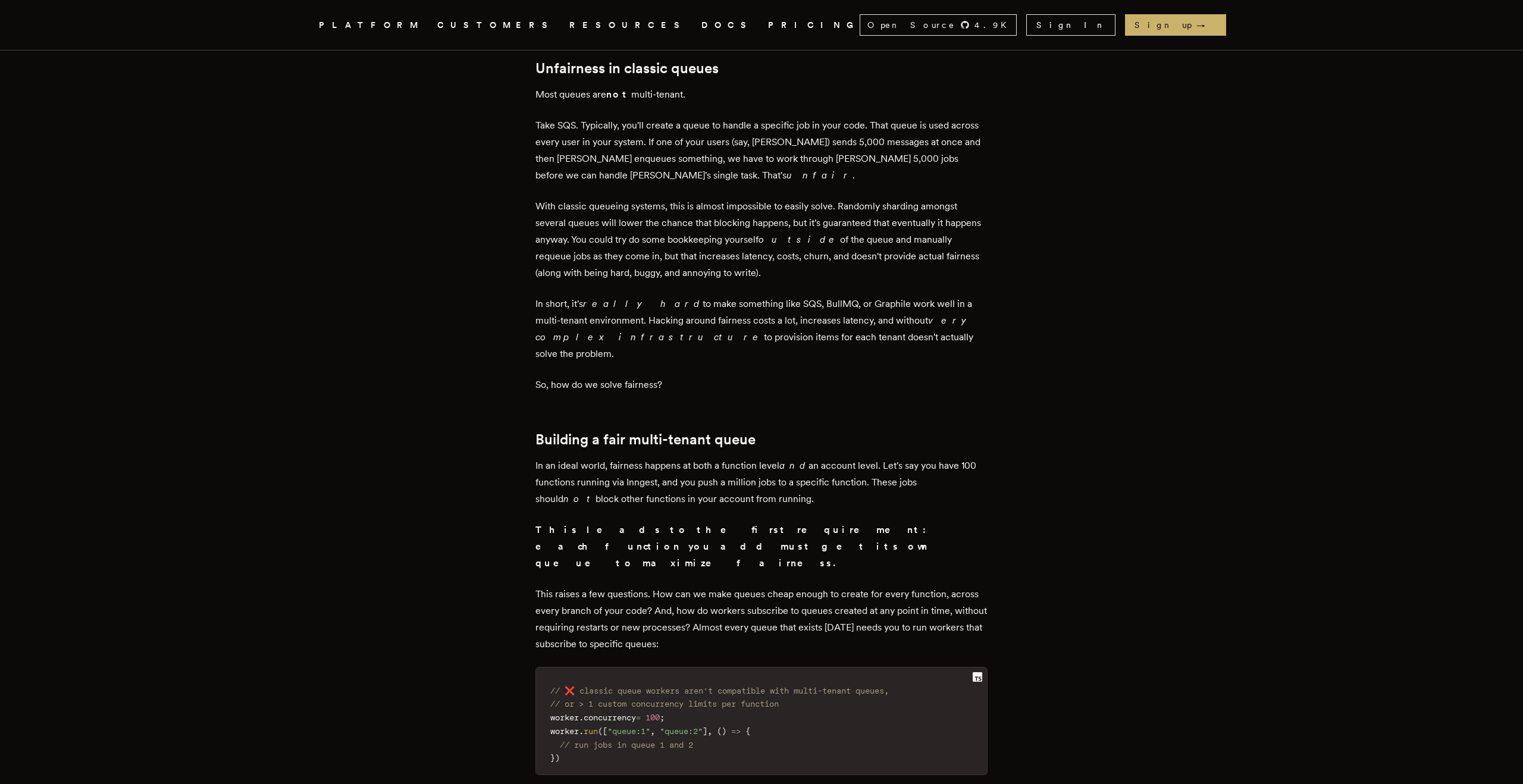
click at [691, 524] on strong "This leads to the first requirement: each function you add must get its own que…" at bounding box center [733, 546] width 397 height 45
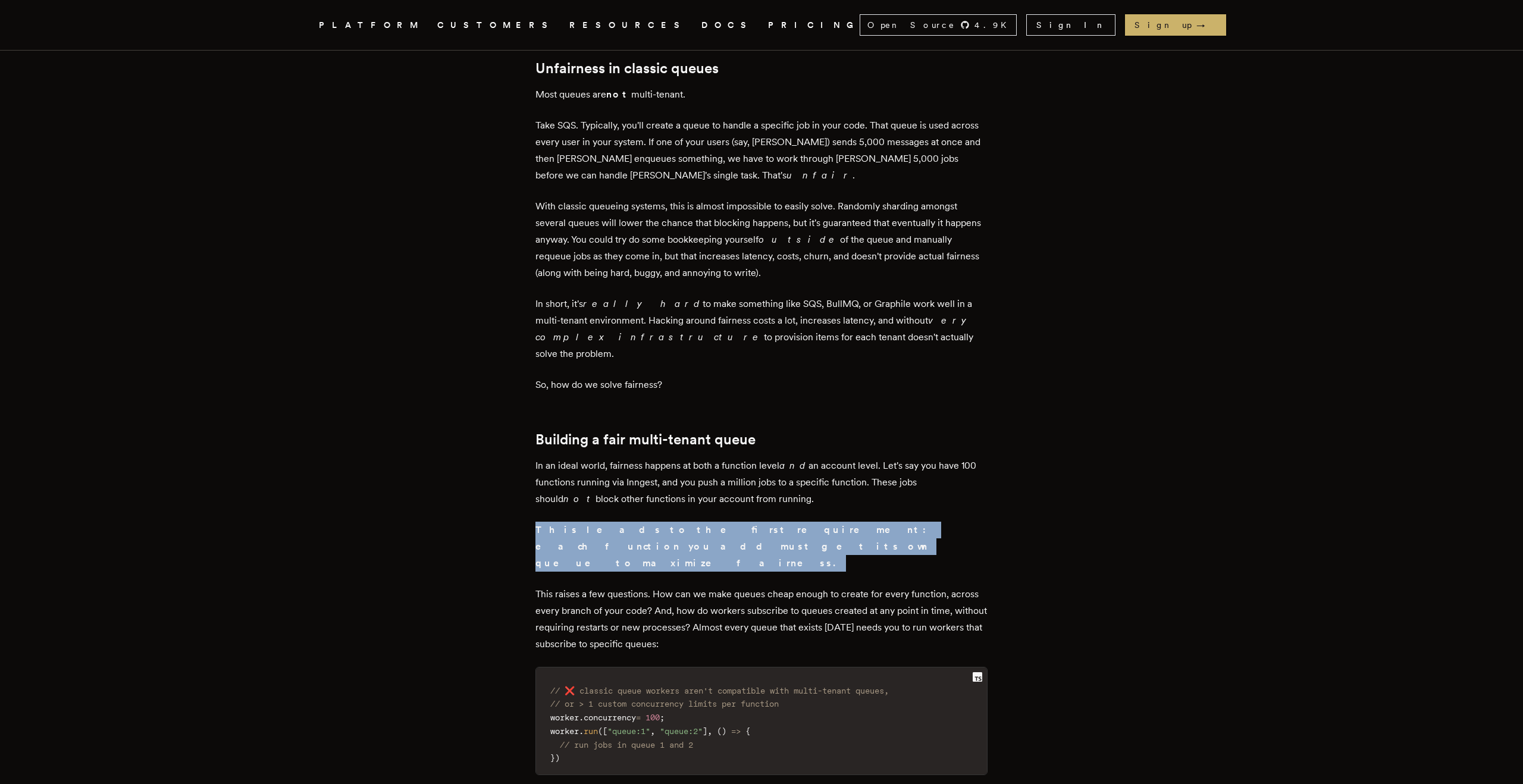
click at [691, 524] on strong "This leads to the first requirement: each function you add must get its own que…" at bounding box center [733, 546] width 397 height 45
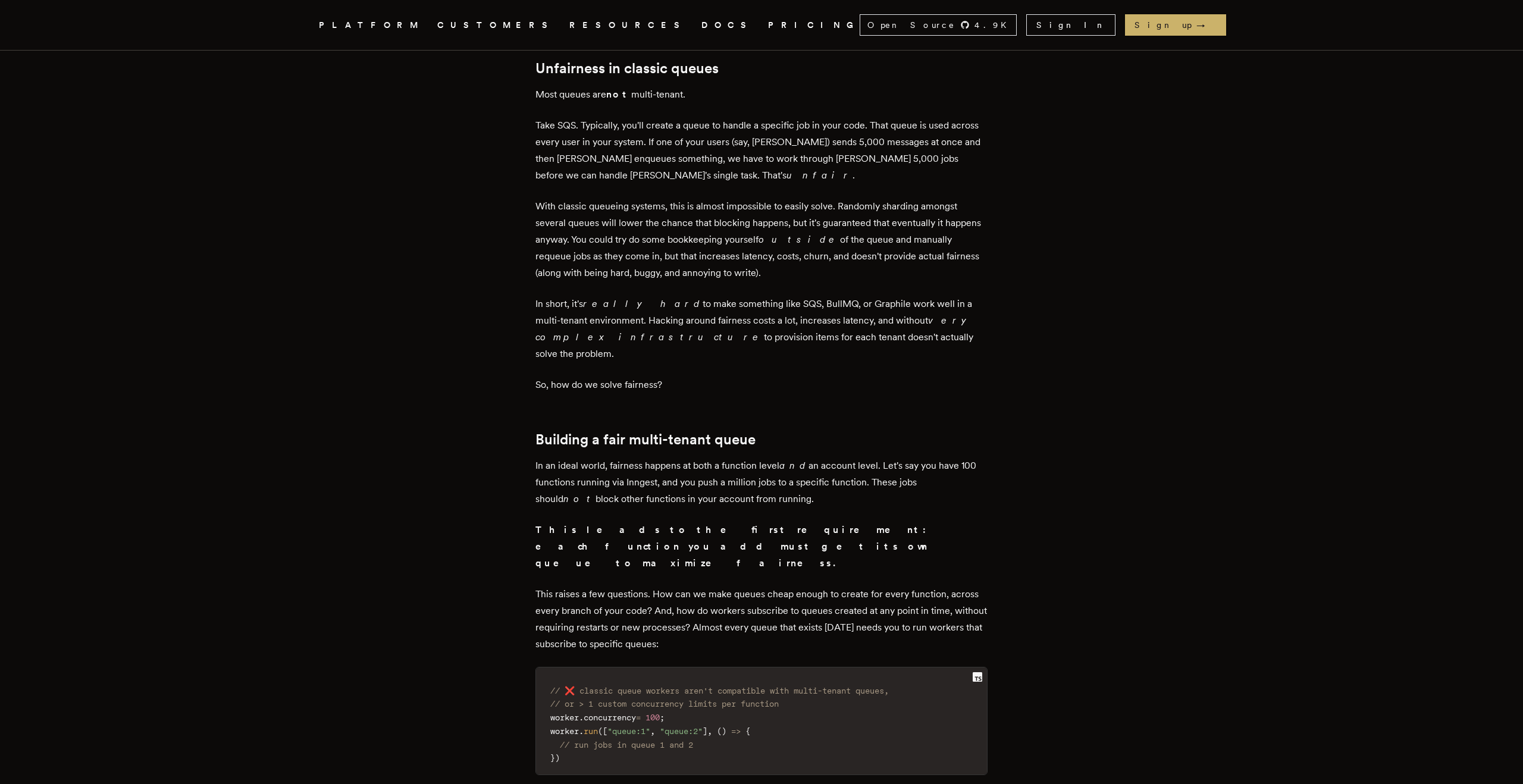
click at [687, 522] on p "This leads to the first requirement: each function you add must get its own que…" at bounding box center [761, 547] width 452 height 50
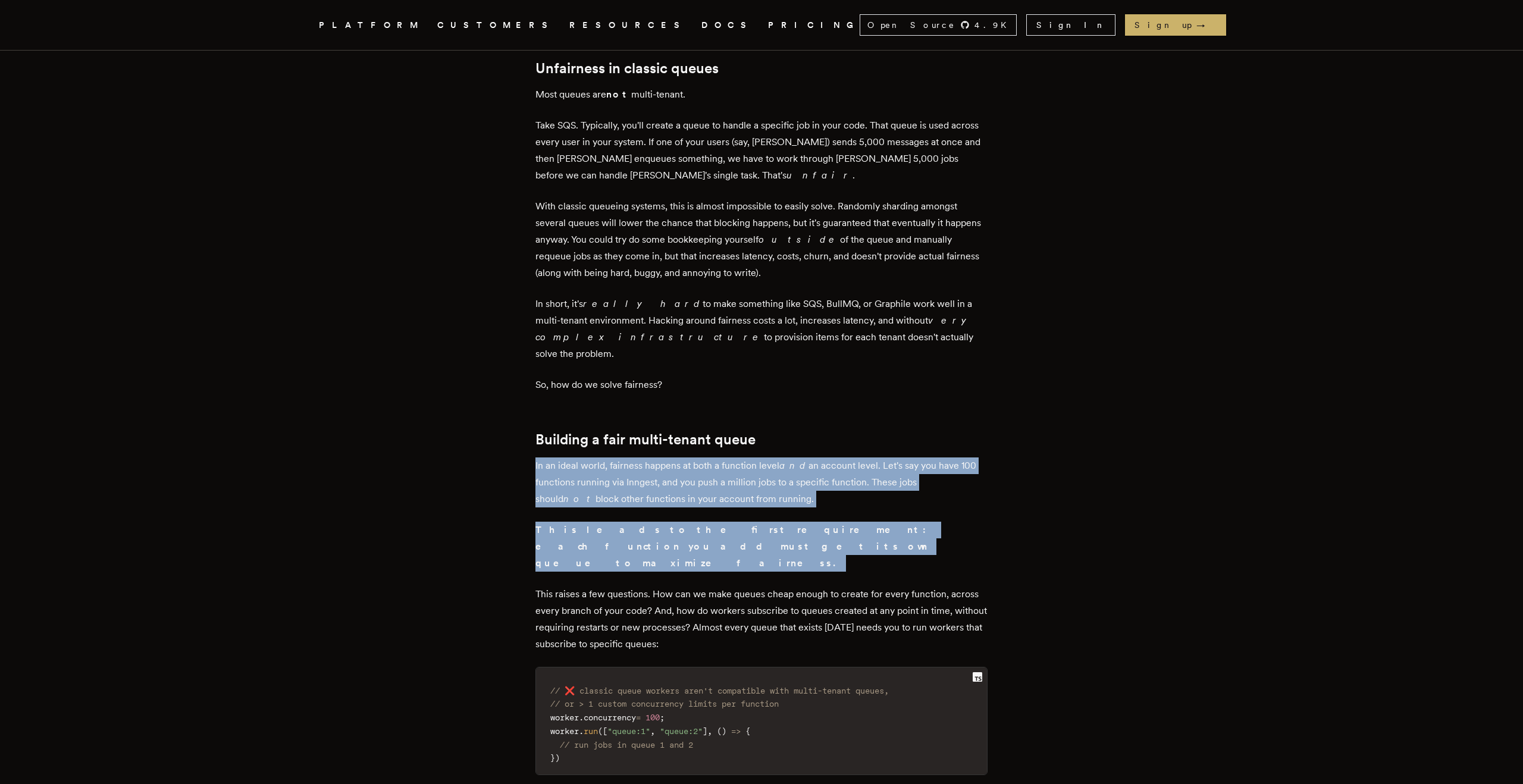
drag, startPoint x: 683, startPoint y: 494, endPoint x: 690, endPoint y: 430, distance: 64.4
click at [690, 457] on p "In an ideal world, fairness happens at both a function level and an account lev…" at bounding box center [761, 482] width 452 height 50
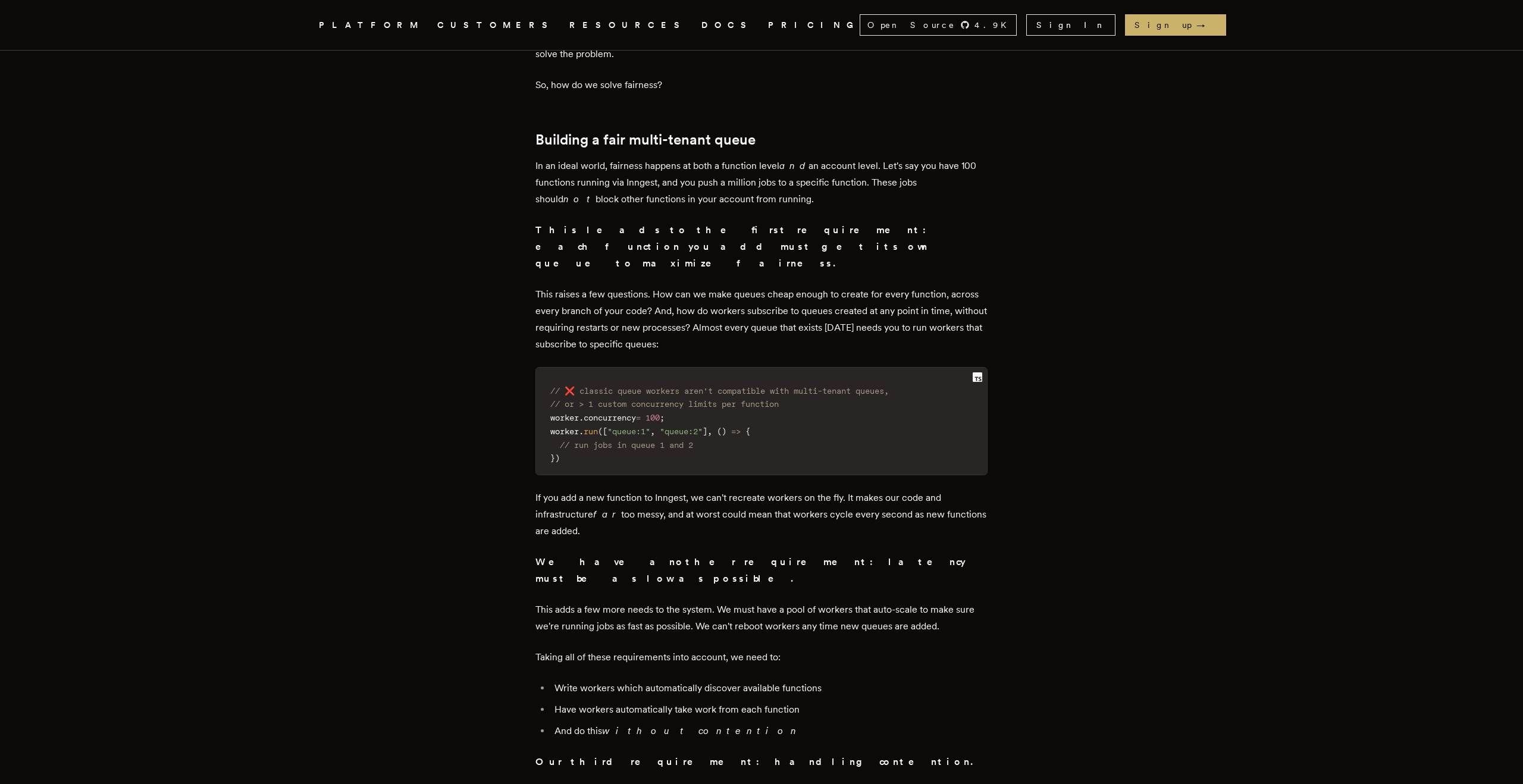
scroll to position [2757, 0]
drag, startPoint x: 538, startPoint y: 421, endPoint x: 611, endPoint y: 450, distance: 78.5
drag, startPoint x: 611, startPoint y: 458, endPoint x: 520, endPoint y: 424, distance: 97.1
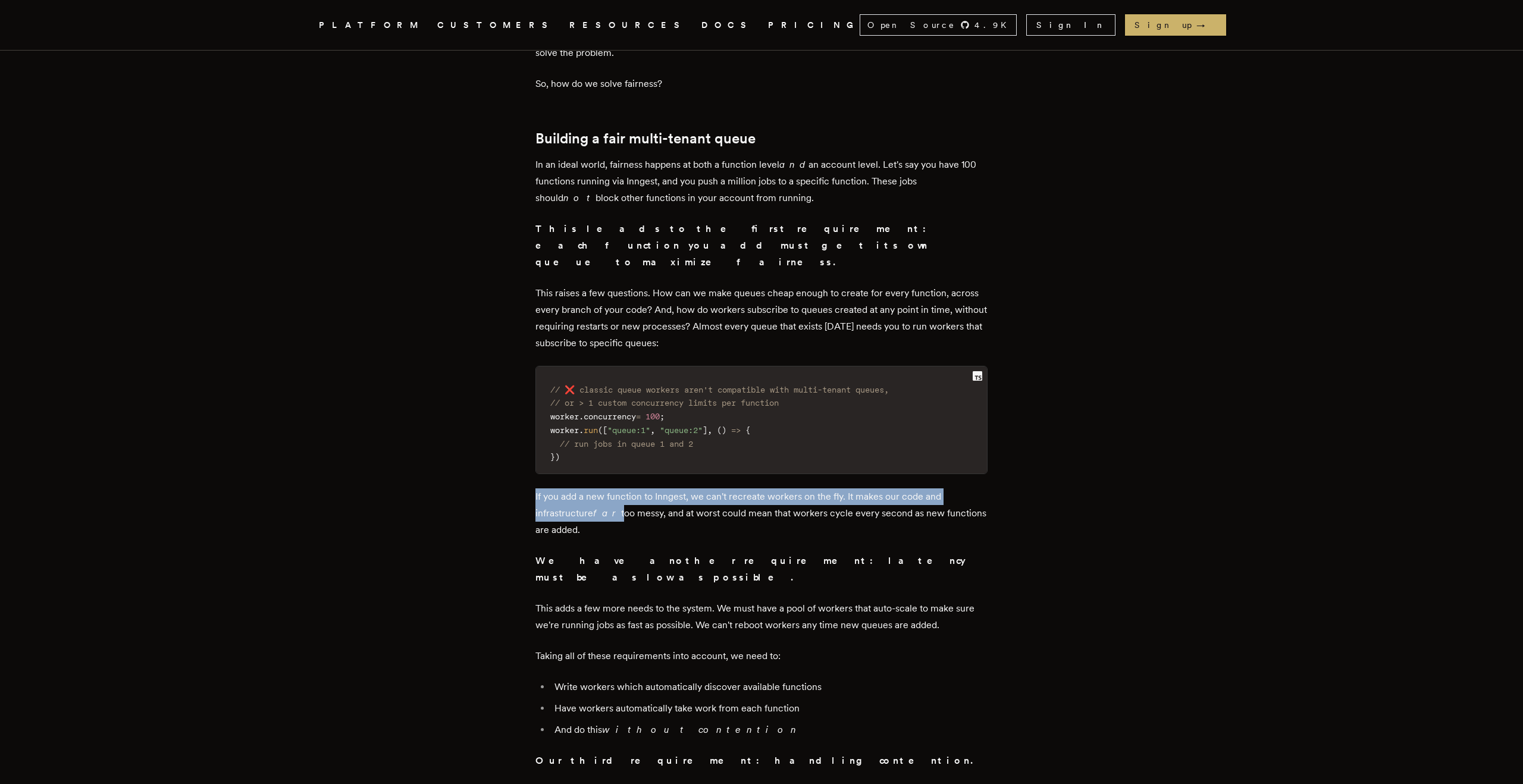
drag, startPoint x: 520, startPoint y: 424, endPoint x: 616, endPoint y: 463, distance: 103.6
click at [616, 488] on p "If you add a new function to Inngest, we can't recreate workers on the fly. It …" at bounding box center [761, 513] width 452 height 50
drag, startPoint x: 616, startPoint y: 463, endPoint x: 517, endPoint y: 432, distance: 103.7
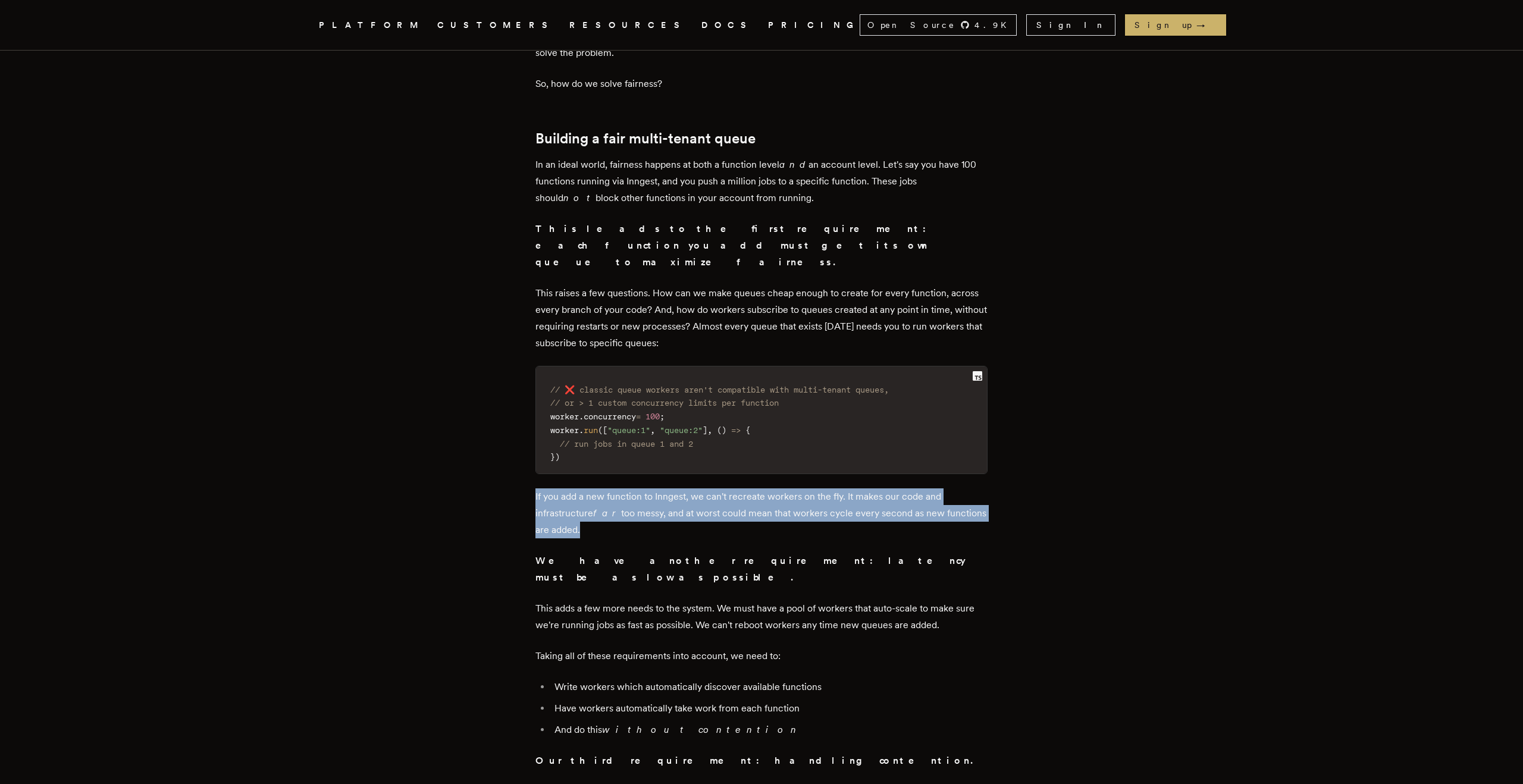
drag, startPoint x: 517, startPoint y: 432, endPoint x: 616, endPoint y: 465, distance: 104.4
click at [616, 488] on p "If you add a new function to Inngest, we can't recreate workers on the fly. It …" at bounding box center [761, 513] width 452 height 50
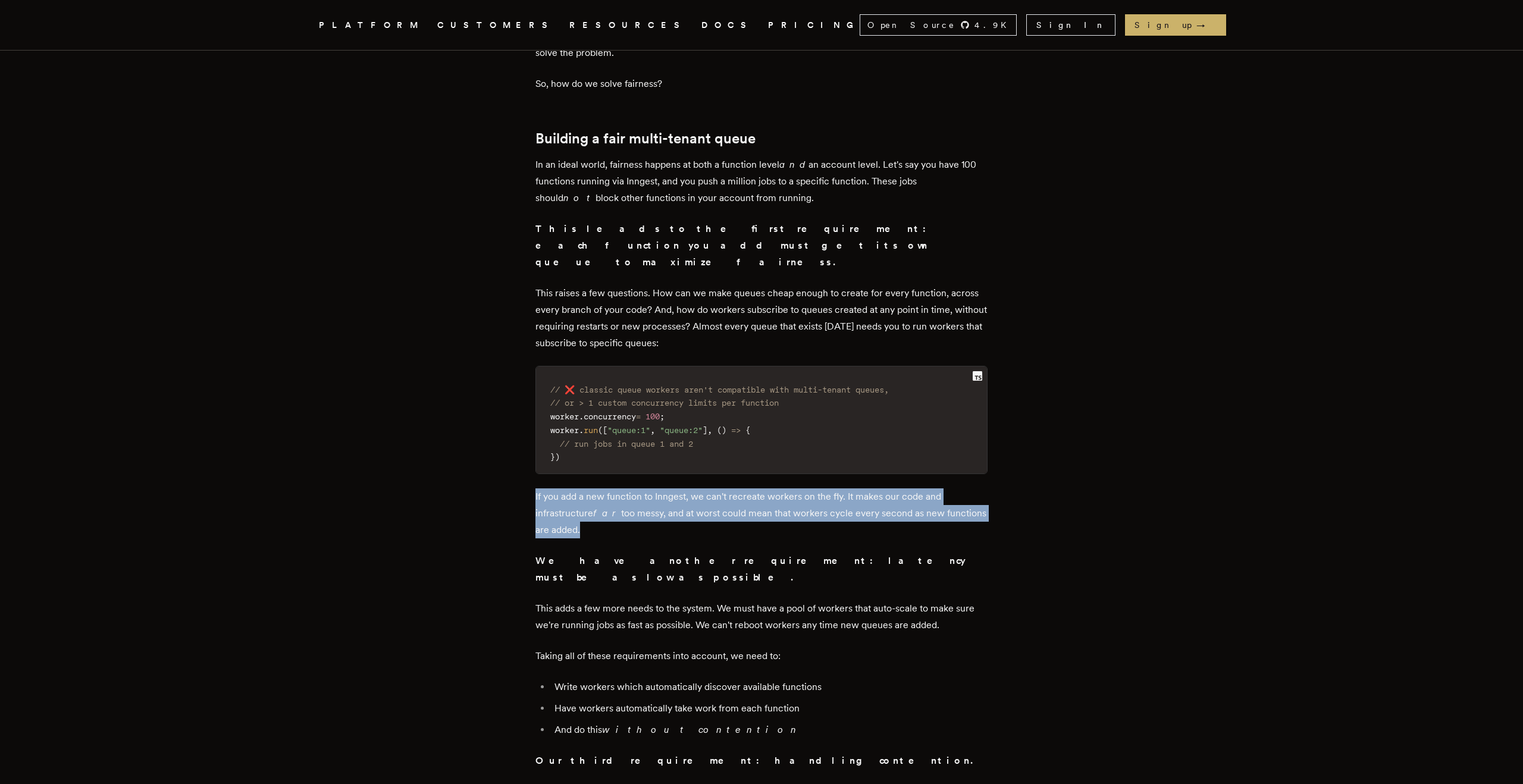
drag, startPoint x: 616, startPoint y: 465, endPoint x: 538, endPoint y: 430, distance: 85.5
drag, startPoint x: 661, startPoint y: 451, endPoint x: 668, endPoint y: 470, distance: 20.2
click at [668, 488] on p "If you add a new function to Inngest, we can't recreate workers on the fly. It …" at bounding box center [761, 513] width 452 height 50
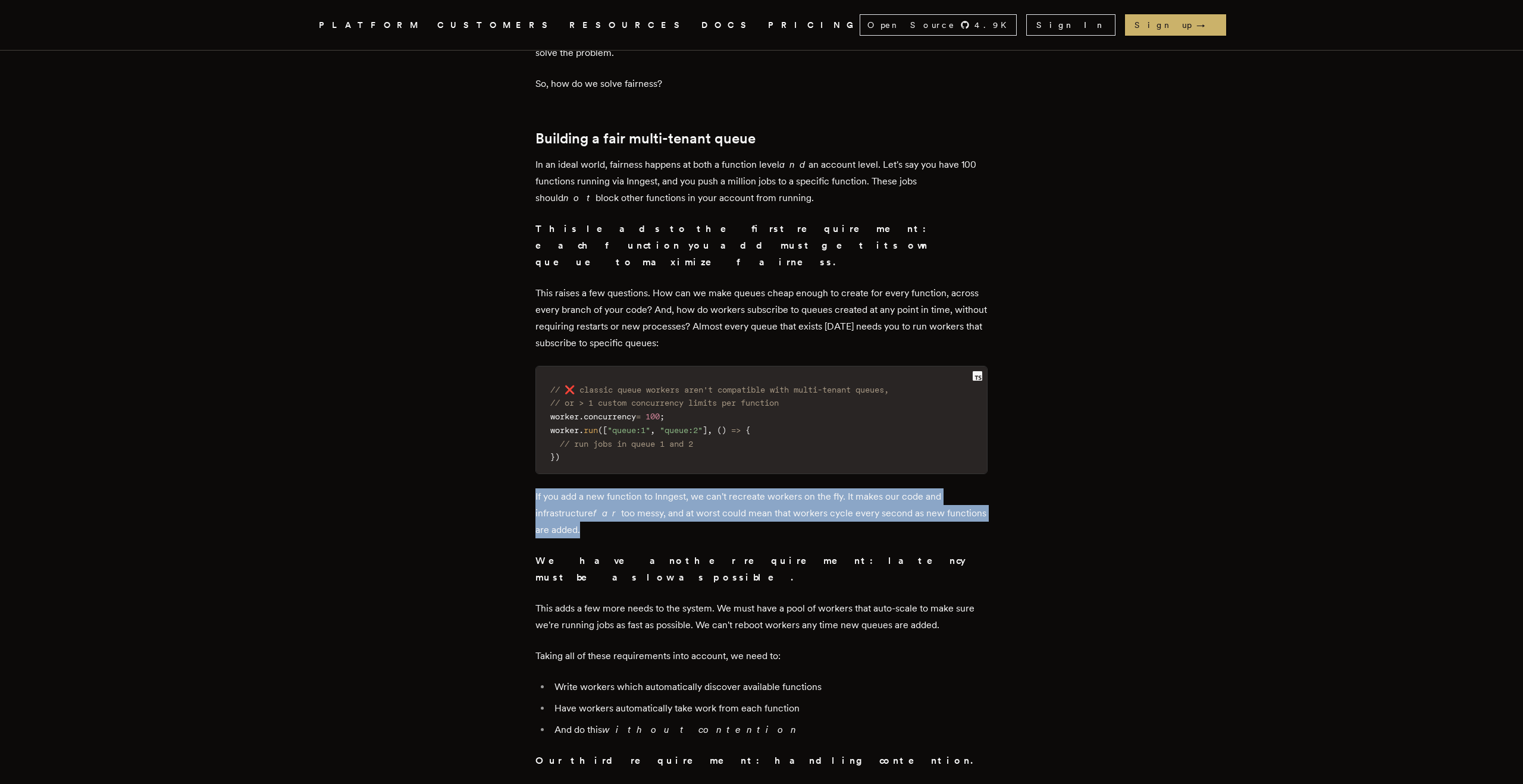
click at [668, 488] on p "If you add a new function to Inngest, we can't recreate workers on the fly. It …" at bounding box center [761, 513] width 452 height 50
drag, startPoint x: 668, startPoint y: 470, endPoint x: 528, endPoint y: 426, distance: 146.8
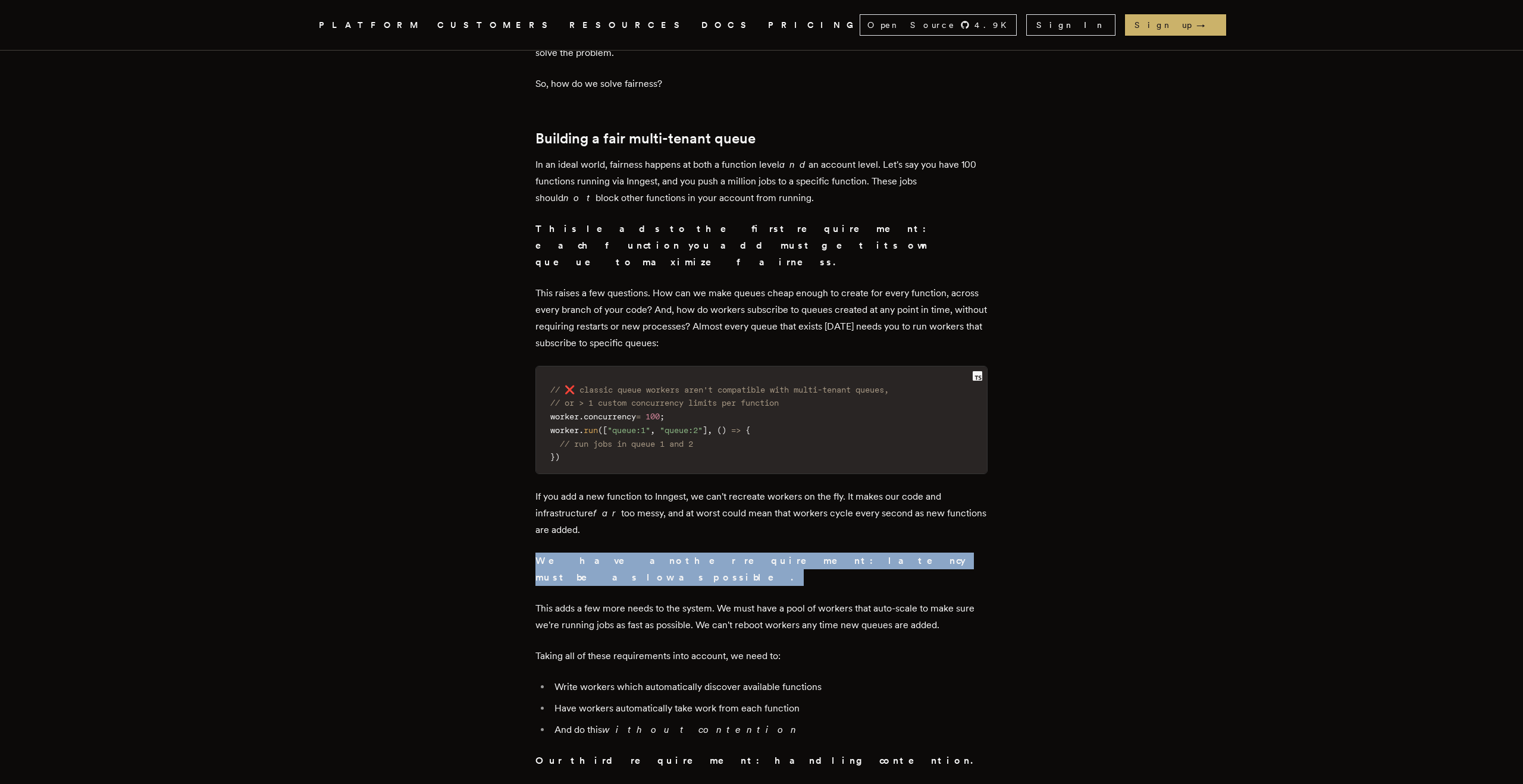
drag, startPoint x: 538, startPoint y: 492, endPoint x: 854, endPoint y: 504, distance: 316.2
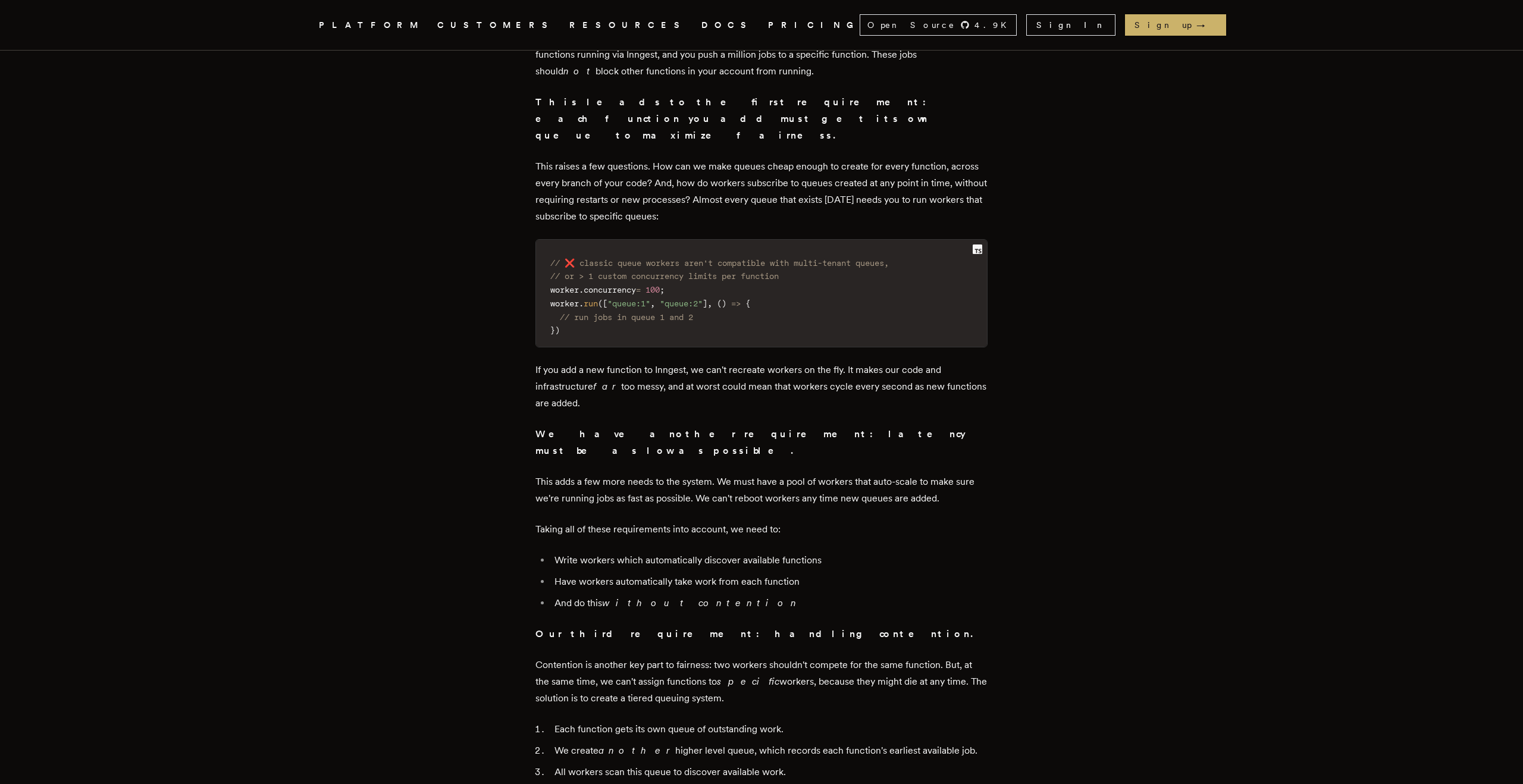
scroll to position [2886, 0]
